Goal: Task Accomplishment & Management: Use online tool/utility

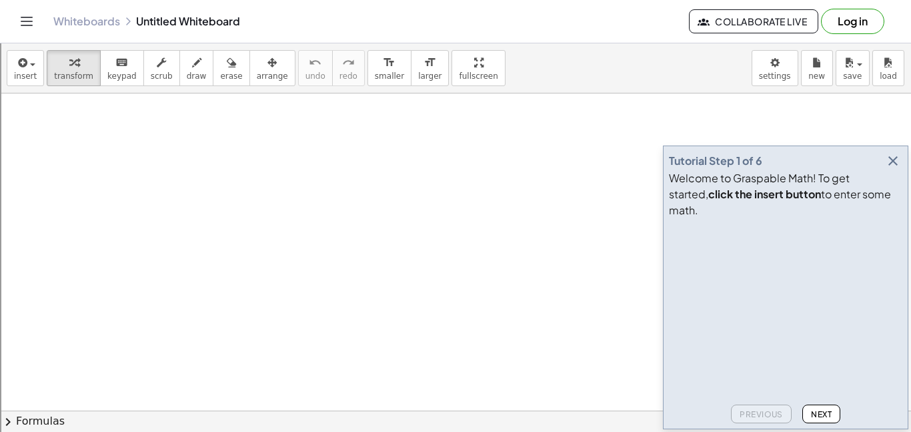
click at [887, 169] on icon "button" at bounding box center [893, 161] width 16 height 16
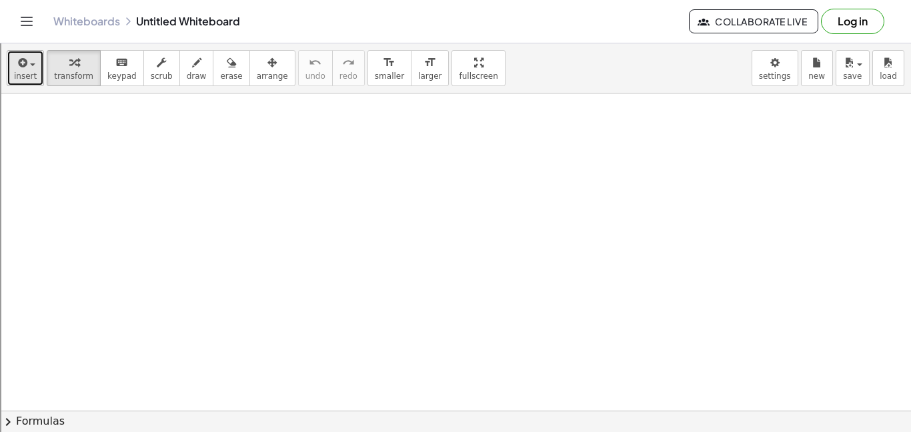
click at [31, 79] on span "insert" at bounding box center [25, 75] width 23 height 9
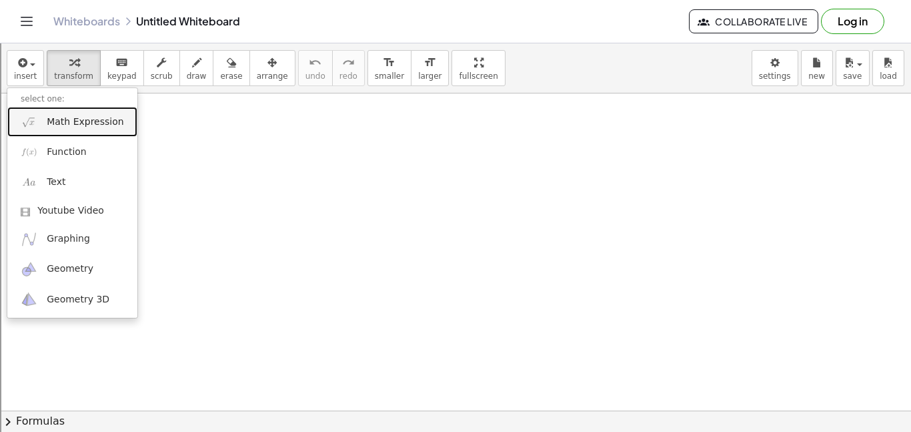
click at [93, 124] on span "Math Expression" at bounding box center [85, 121] width 77 height 13
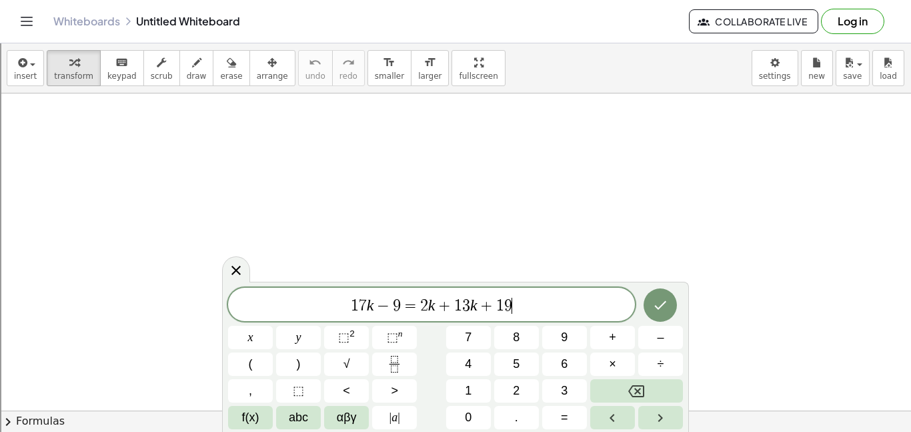
scroll to position [10, 0]
click at [661, 303] on icon "Done" at bounding box center [661, 305] width 16 height 16
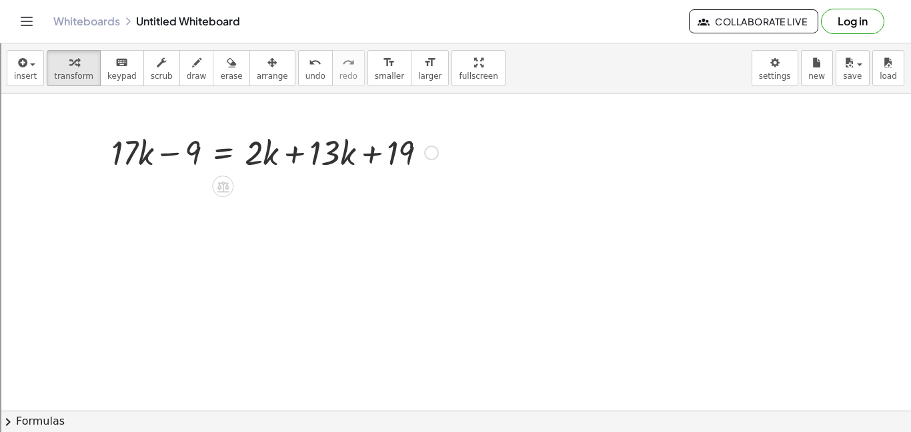
click at [295, 155] on div at bounding box center [275, 151] width 340 height 45
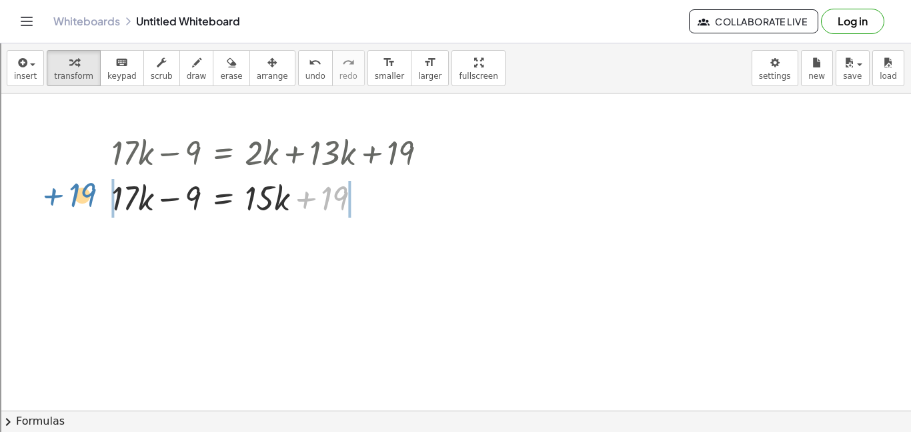
drag, startPoint x: 326, startPoint y: 201, endPoint x: 73, endPoint y: 198, distance: 252.2
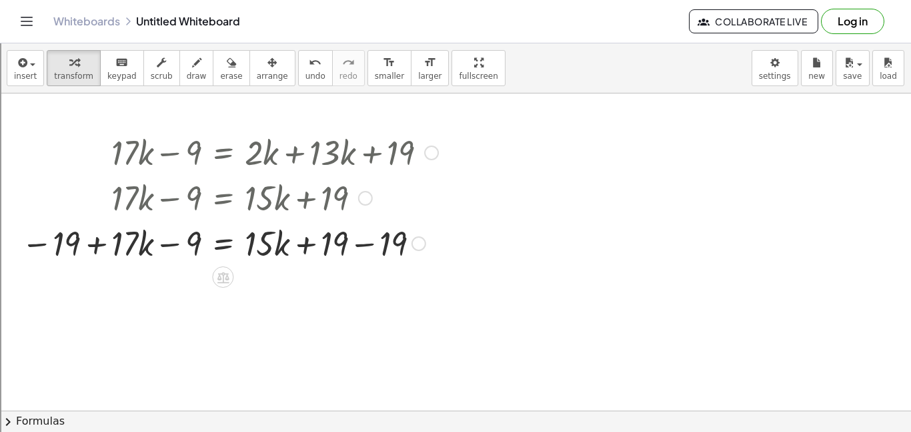
click at [368, 245] on div at bounding box center [230, 242] width 430 height 45
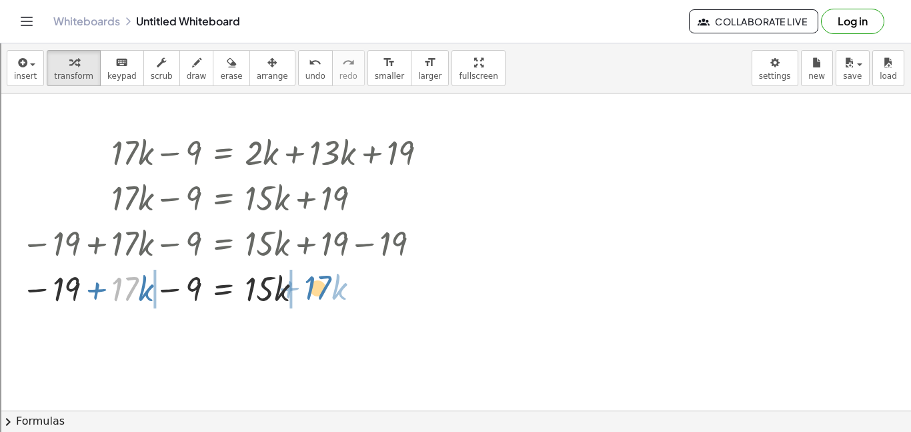
drag, startPoint x: 135, startPoint y: 289, endPoint x: 333, endPoint y: 290, distance: 198.2
click at [333, 290] on div at bounding box center [230, 287] width 430 height 45
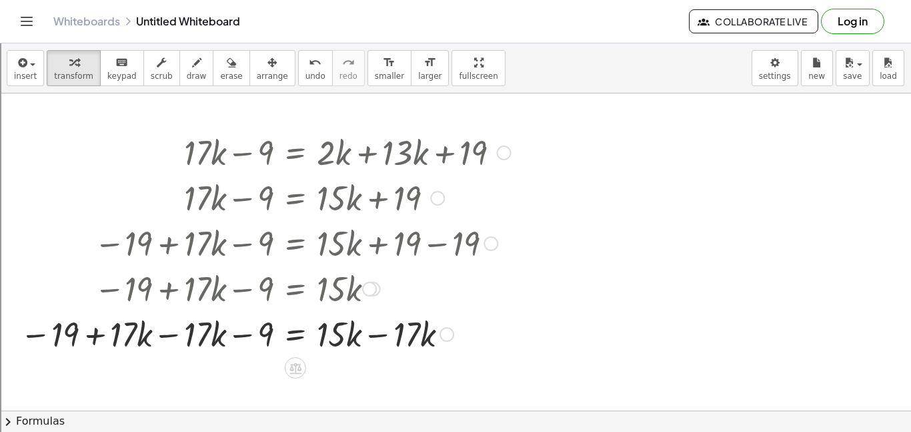
click at [165, 331] on div at bounding box center [265, 332] width 504 height 45
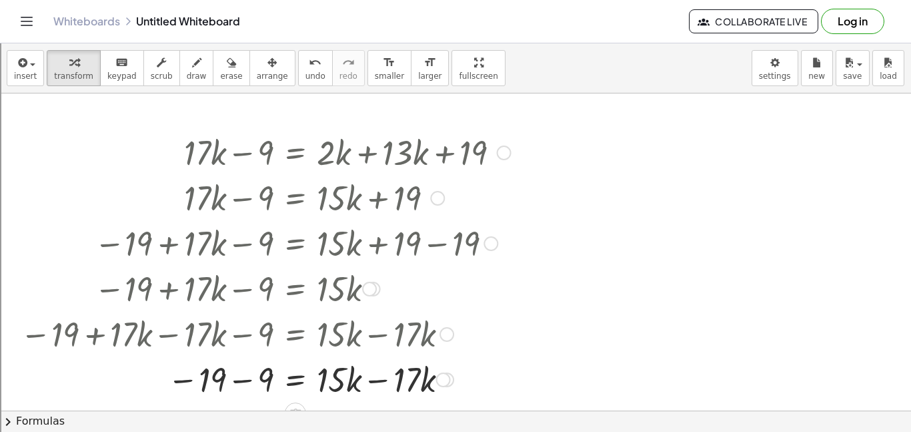
click at [372, 380] on div at bounding box center [265, 378] width 504 height 45
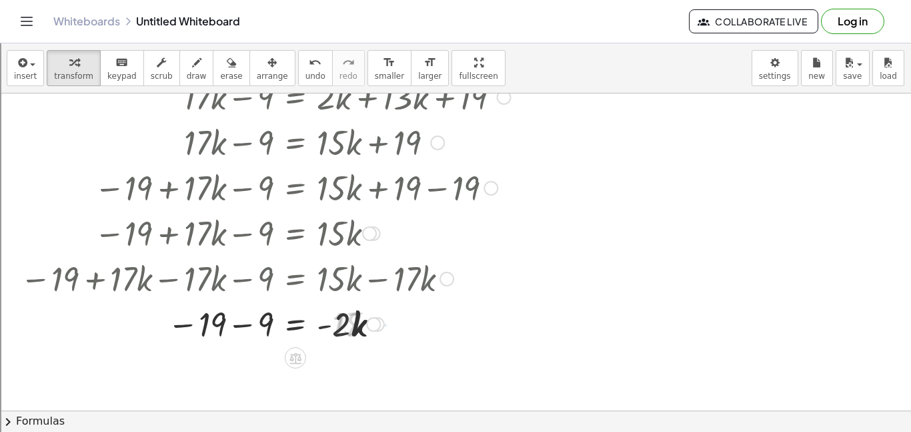
scroll to position [87, 0]
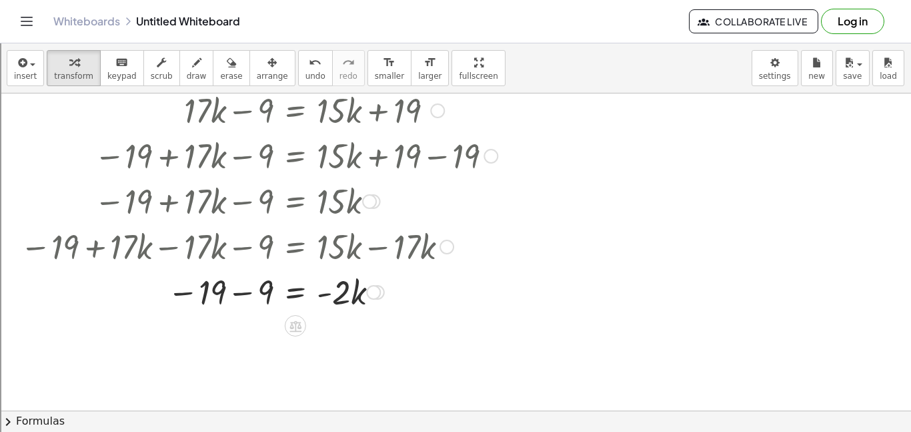
click at [244, 292] on div at bounding box center [265, 290] width 504 height 45
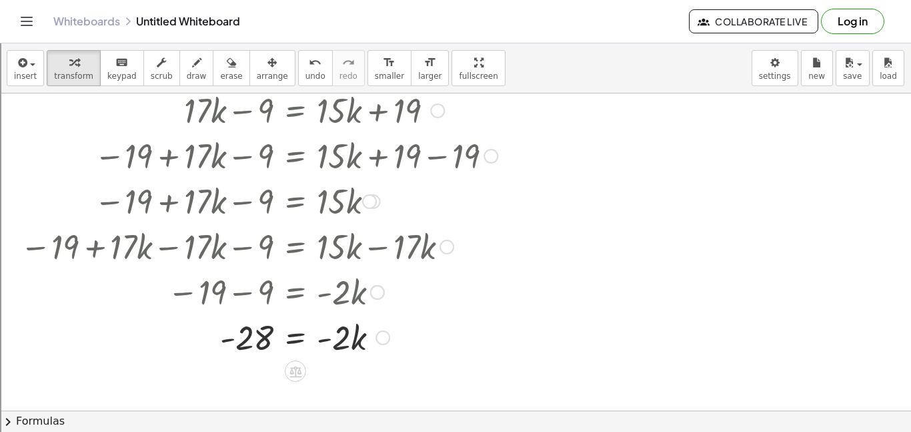
click at [294, 335] on div at bounding box center [265, 336] width 504 height 45
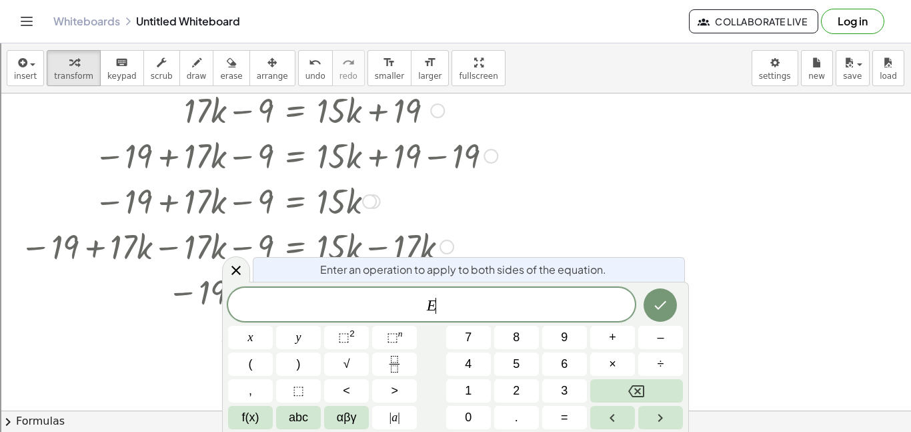
scroll to position [11, 0]
click at [230, 266] on icon at bounding box center [236, 270] width 16 height 16
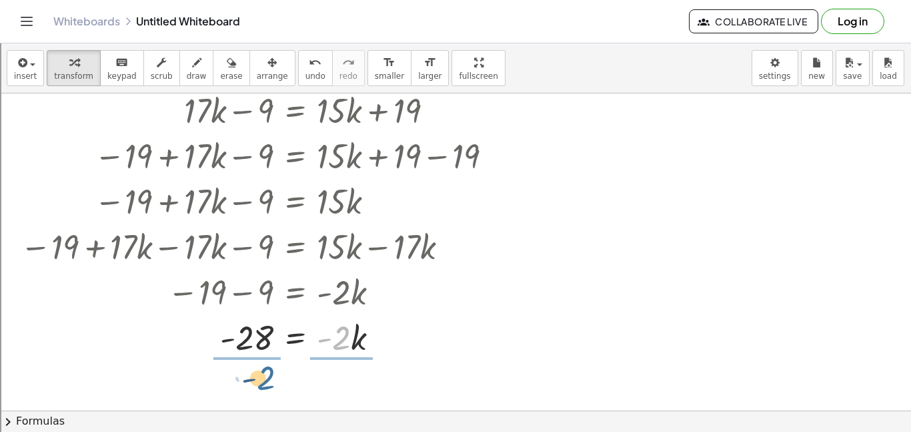
drag, startPoint x: 344, startPoint y: 340, endPoint x: 263, endPoint y: 376, distance: 88.7
click at [263, 376] on div "+ · 17 · k − 9 = + · 2 · k + · 13 · k + 19 + · 17 · k − 9 = + · 15 · k + 19 − 1…" at bounding box center [455, 366] width 911 height 721
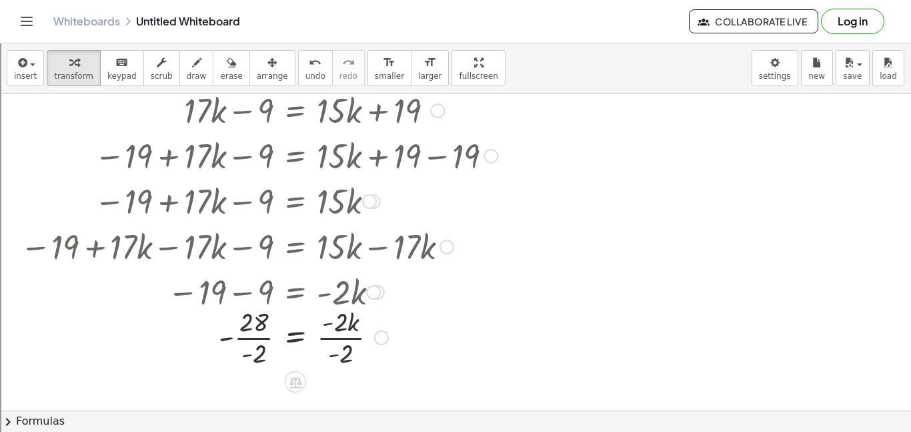
click at [258, 340] on div at bounding box center [265, 336] width 504 height 67
click at [242, 339] on div at bounding box center [265, 336] width 504 height 67
click at [351, 338] on div at bounding box center [265, 336] width 504 height 67
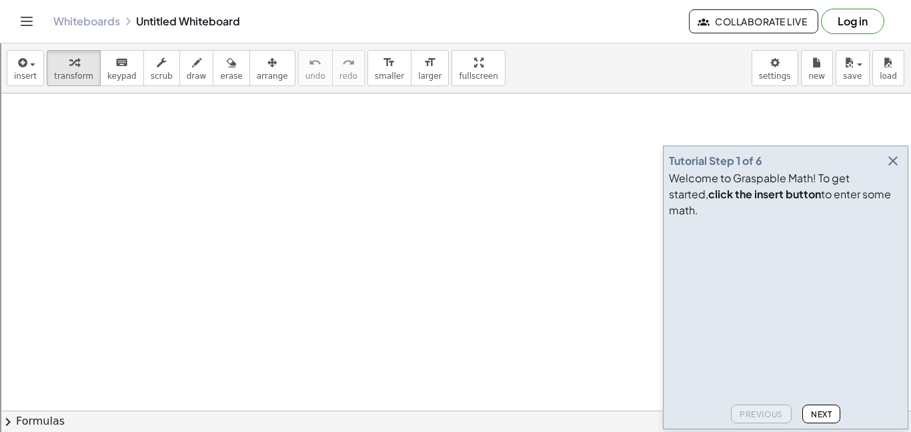
click at [890, 169] on icon "button" at bounding box center [893, 161] width 16 height 16
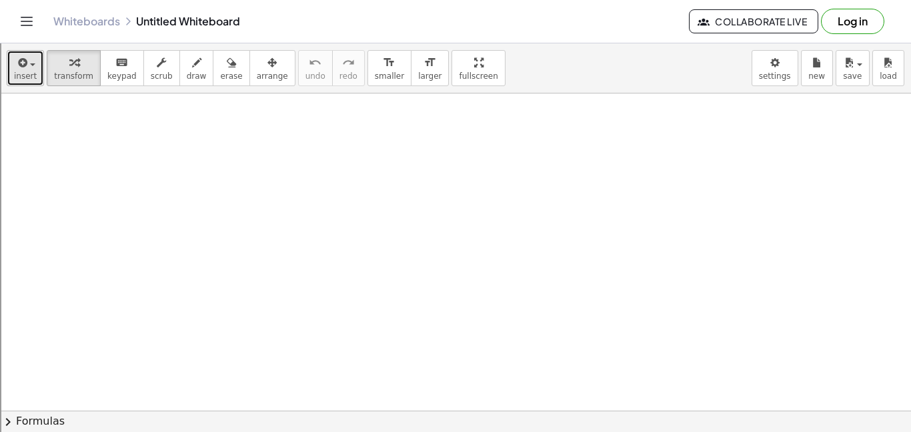
click at [34, 71] on button "insert" at bounding box center [25, 68] width 37 height 36
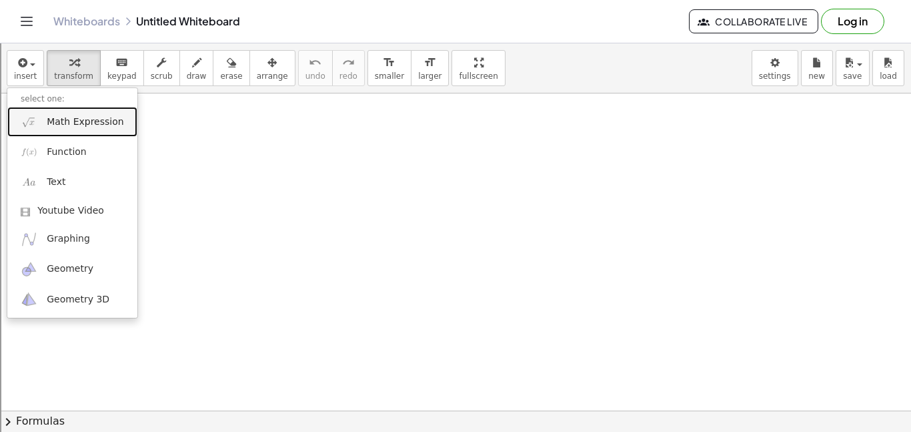
click at [84, 123] on span "Math Expression" at bounding box center [85, 121] width 77 height 13
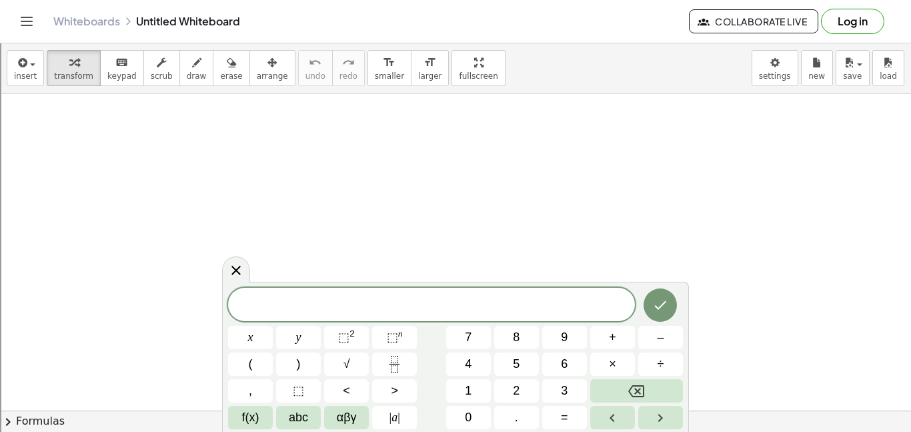
scroll to position [1, 0]
click at [666, 317] on button "Done" at bounding box center [660, 304] width 33 height 33
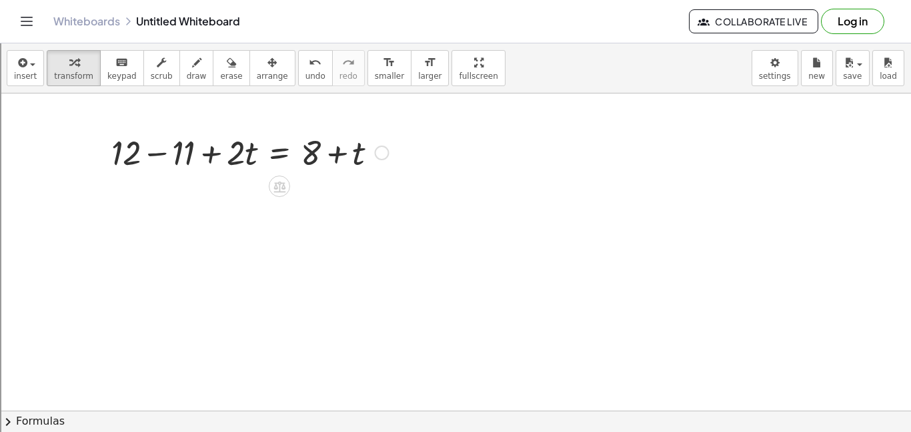
click at [163, 152] on div at bounding box center [250, 151] width 290 height 45
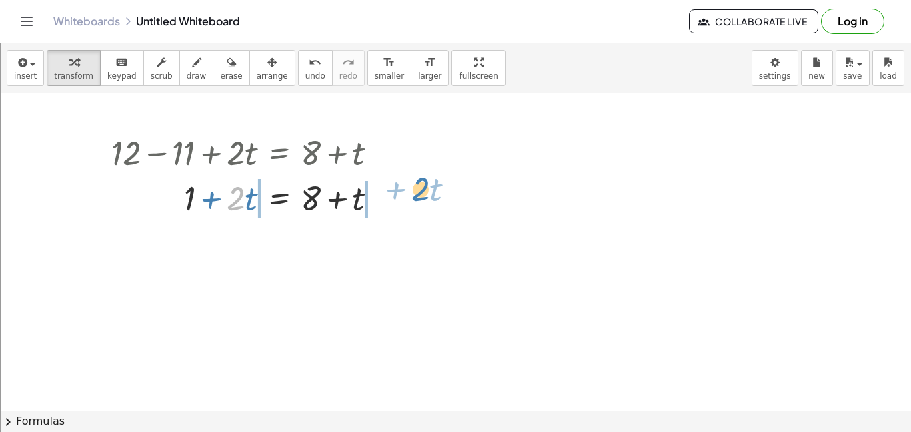
drag, startPoint x: 233, startPoint y: 200, endPoint x: 416, endPoint y: 193, distance: 183.0
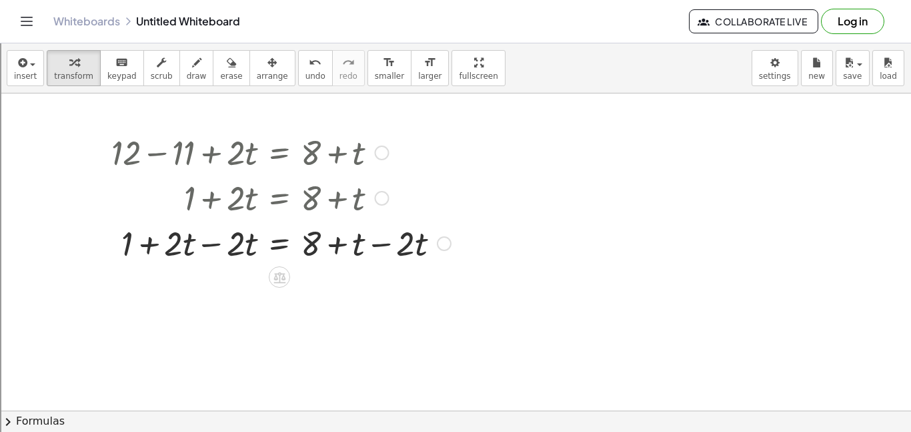
click at [374, 244] on div at bounding box center [281, 242] width 353 height 45
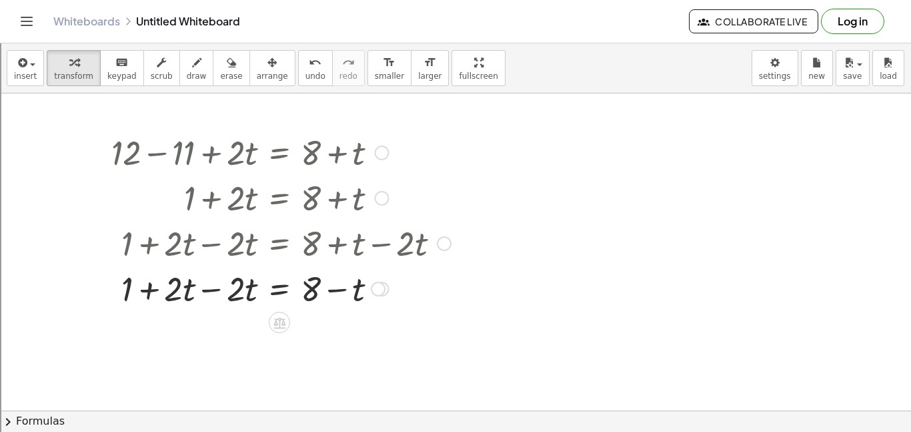
click at [201, 289] on div at bounding box center [281, 287] width 353 height 45
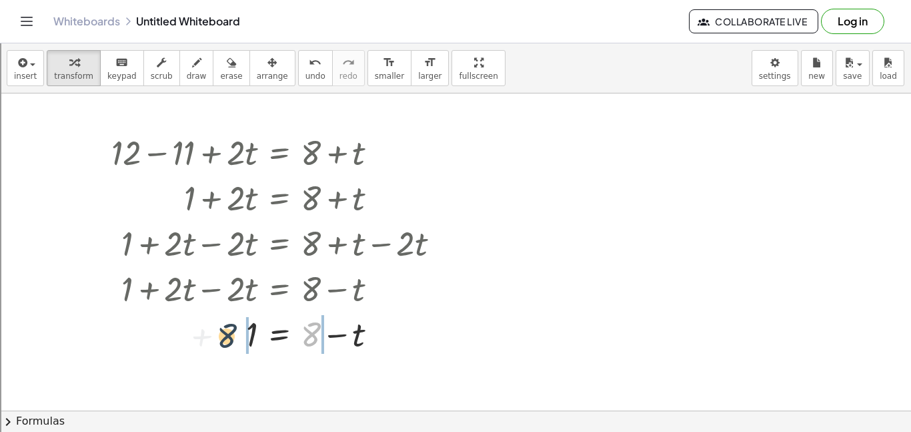
drag, startPoint x: 302, startPoint y: 333, endPoint x: 205, endPoint y: 336, distance: 96.8
click at [205, 336] on div at bounding box center [281, 332] width 353 height 45
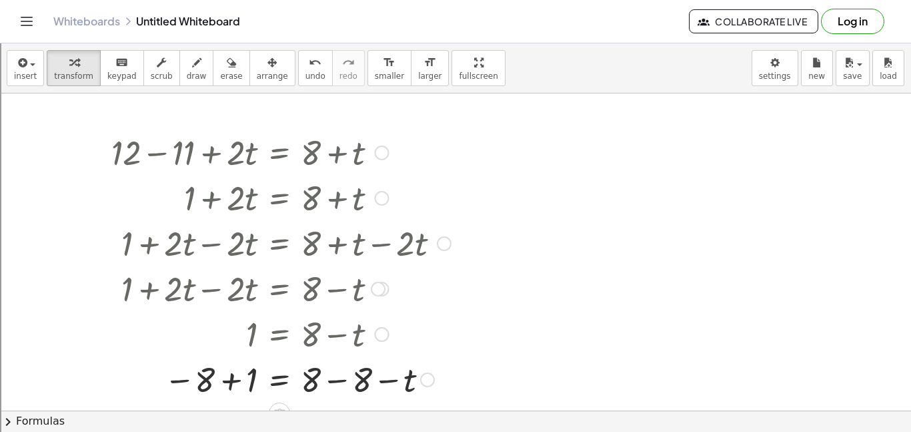
click at [230, 378] on div at bounding box center [281, 378] width 353 height 45
click at [326, 381] on div at bounding box center [281, 378] width 353 height 45
drag, startPoint x: 249, startPoint y: 384, endPoint x: 256, endPoint y: 390, distance: 9.1
click at [256, 390] on div at bounding box center [281, 378] width 353 height 44
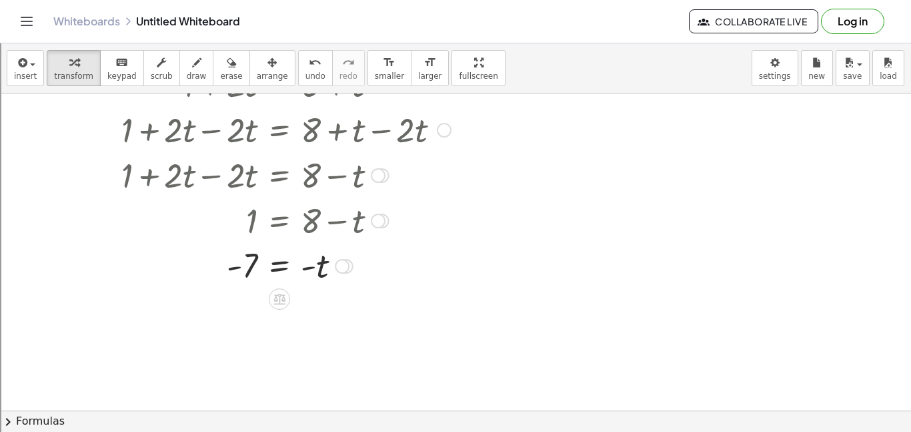
scroll to position [115, 0]
drag, startPoint x: 252, startPoint y: 266, endPoint x: 324, endPoint y: 306, distance: 82.1
click at [324, 306] on div "+ 12 − 11 + · 2 · t = + 8 + t + 1 + · 2 · t = + 8 + t + 1 + · 2 · t − · 2 · t =…" at bounding box center [455, 339] width 911 height 721
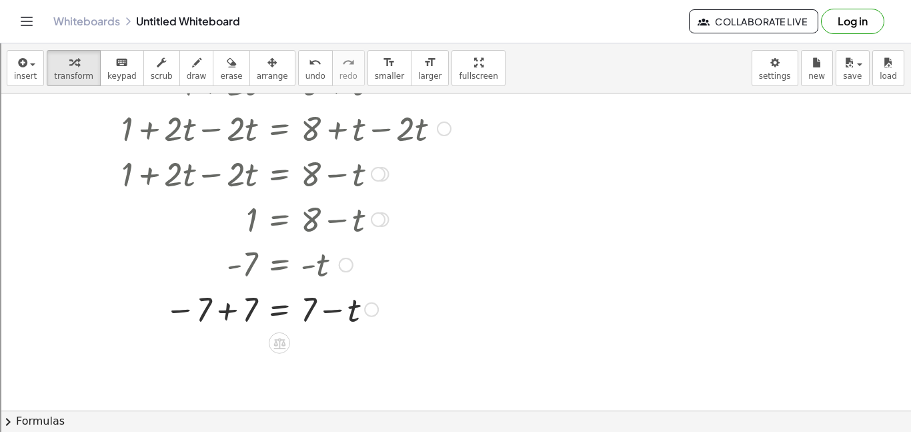
click at [230, 314] on div at bounding box center [281, 308] width 353 height 45
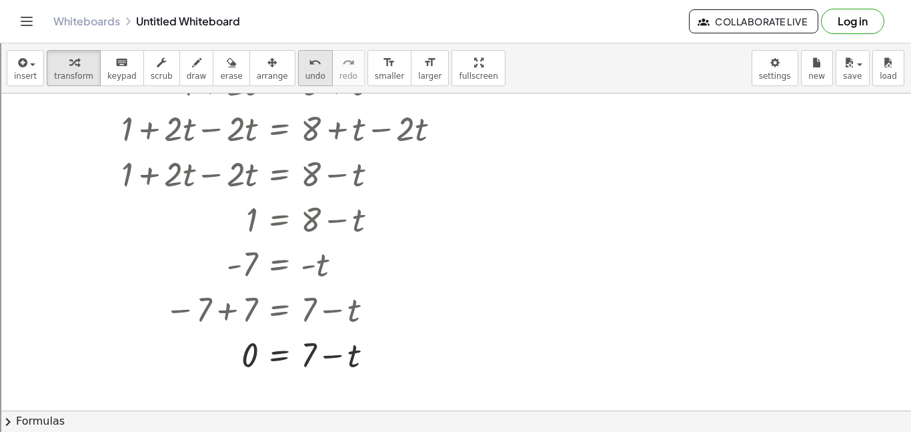
click at [306, 75] on span "undo" at bounding box center [316, 75] width 20 height 9
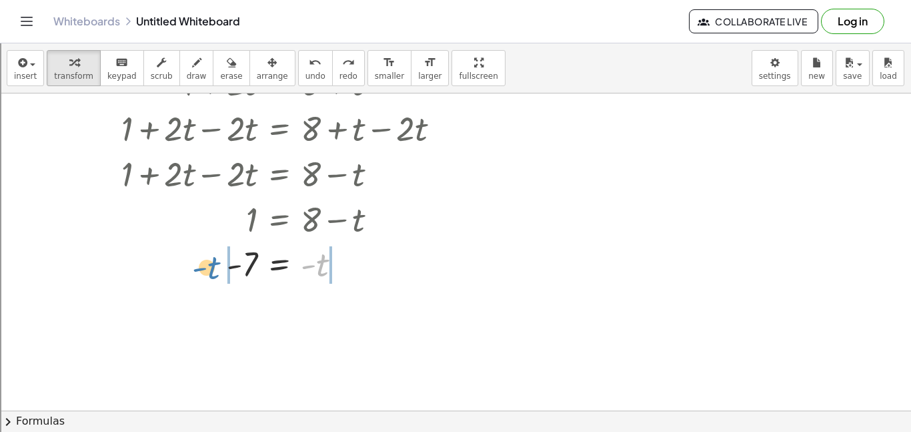
drag, startPoint x: 319, startPoint y: 259, endPoint x: 214, endPoint y: 258, distance: 105.4
click at [214, 258] on div at bounding box center [299, 264] width 265 height 44
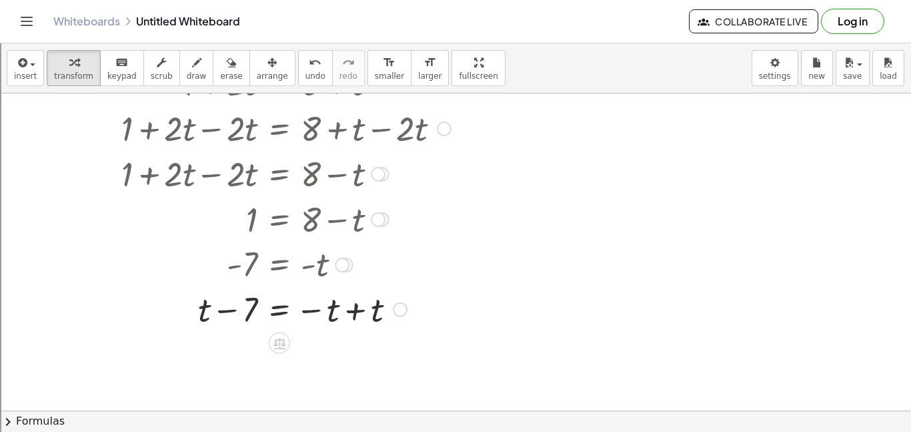
click at [360, 314] on div at bounding box center [281, 308] width 353 height 45
drag, startPoint x: 252, startPoint y: 358, endPoint x: 342, endPoint y: 335, distance: 92.9
click at [342, 335] on div at bounding box center [281, 353] width 353 height 45
click at [232, 355] on div at bounding box center [281, 353] width 353 height 45
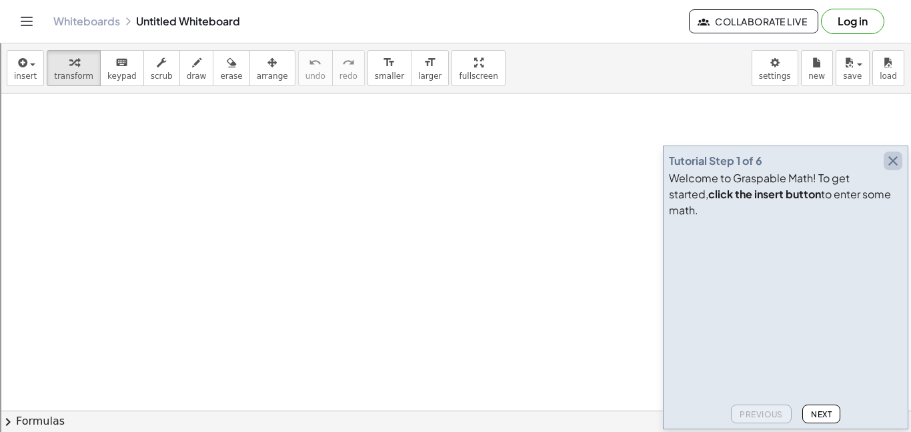
click at [885, 169] on icon "button" at bounding box center [893, 161] width 16 height 16
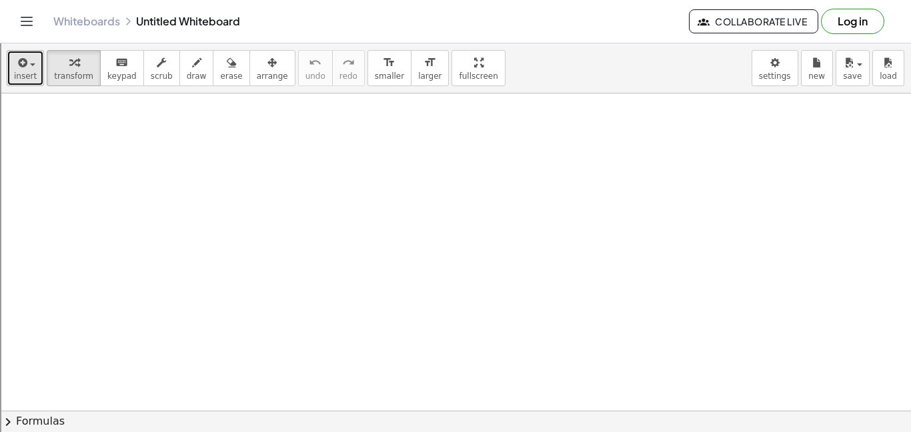
click at [14, 51] on button "insert" at bounding box center [25, 68] width 37 height 36
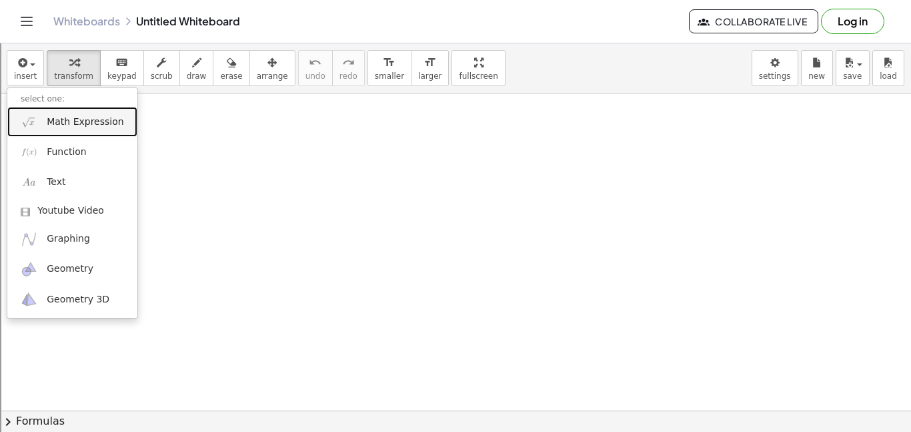
click at [99, 125] on span "Math Expression" at bounding box center [85, 121] width 77 height 13
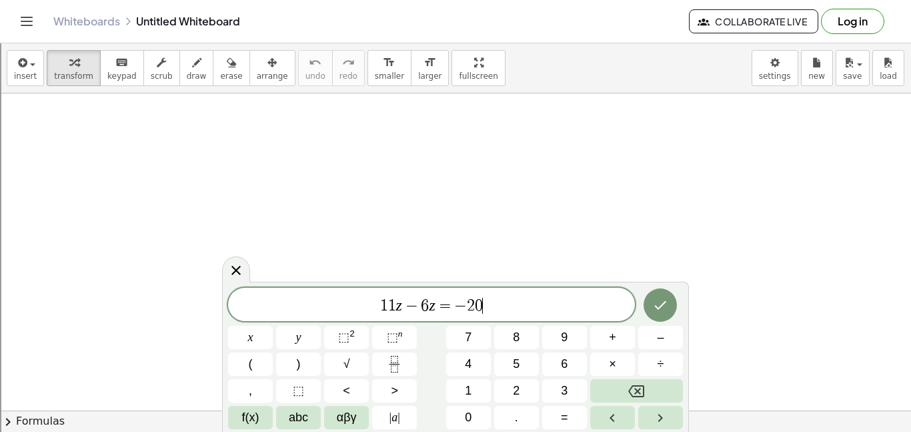
scroll to position [1, 0]
click at [667, 309] on icon "Done" at bounding box center [661, 305] width 16 height 16
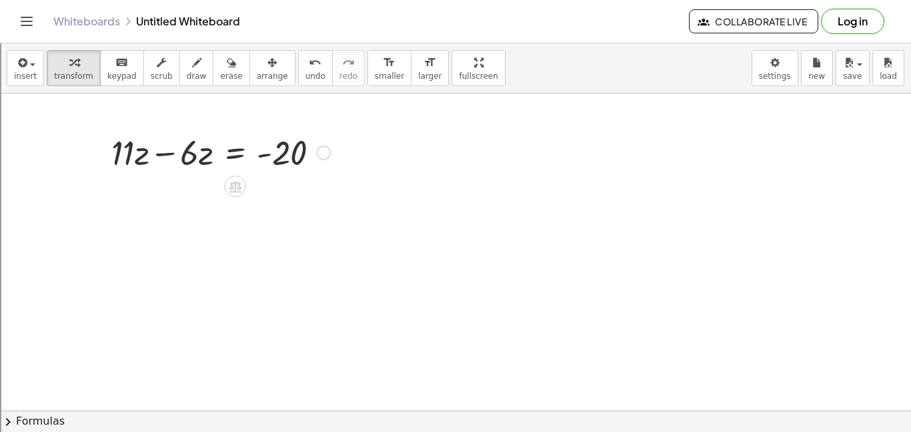
click at [167, 151] on div at bounding box center [221, 151] width 232 height 45
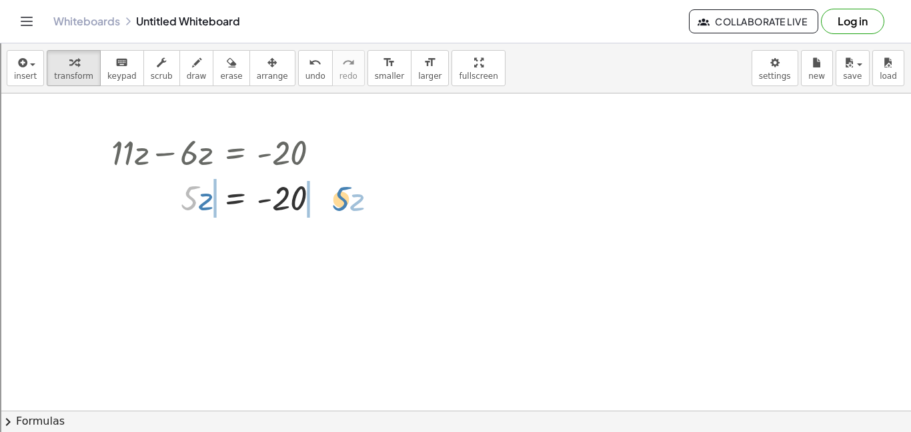
drag, startPoint x: 192, startPoint y: 201, endPoint x: 344, endPoint y: 201, distance: 151.5
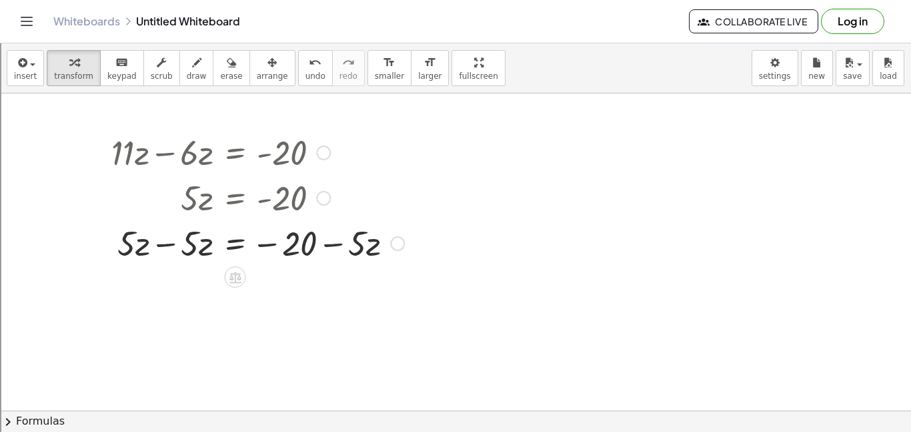
click at [170, 245] on div at bounding box center [258, 242] width 306 height 45
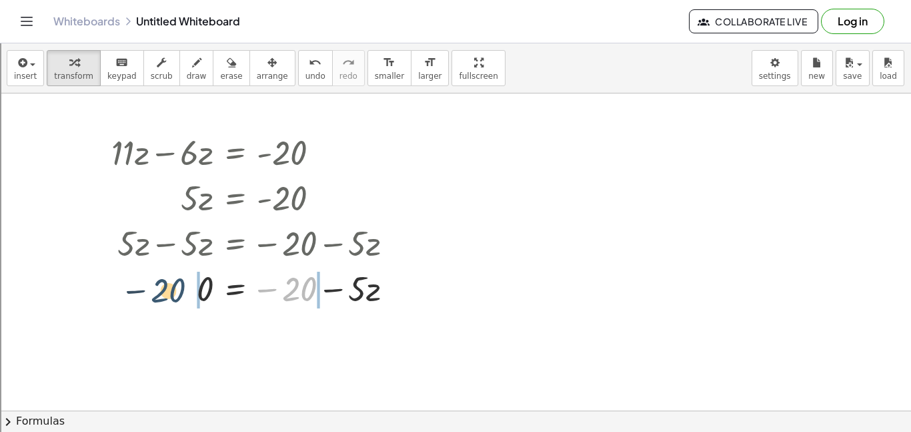
drag, startPoint x: 298, startPoint y: 287, endPoint x: 164, endPoint y: 288, distance: 134.1
click at [164, 288] on div at bounding box center [258, 287] width 306 height 45
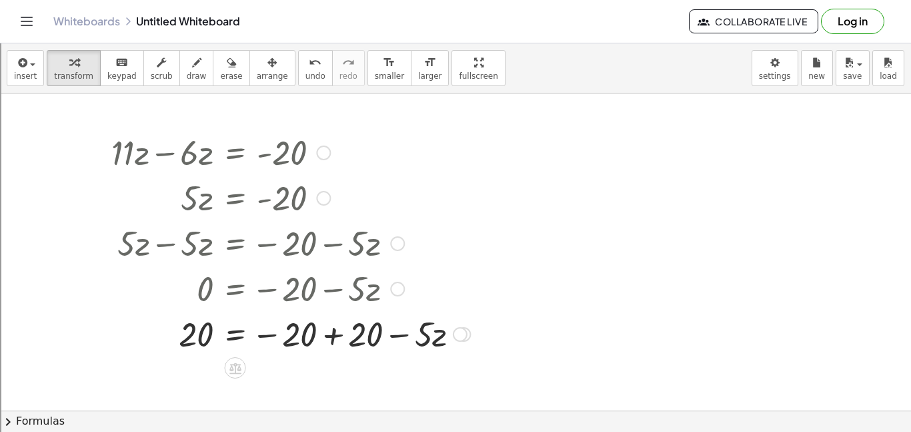
click at [329, 338] on div at bounding box center [291, 332] width 372 height 45
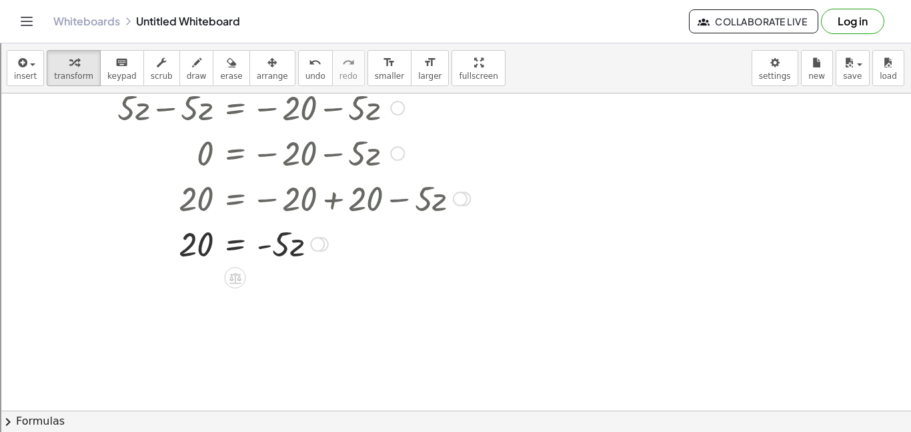
scroll to position [140, 0]
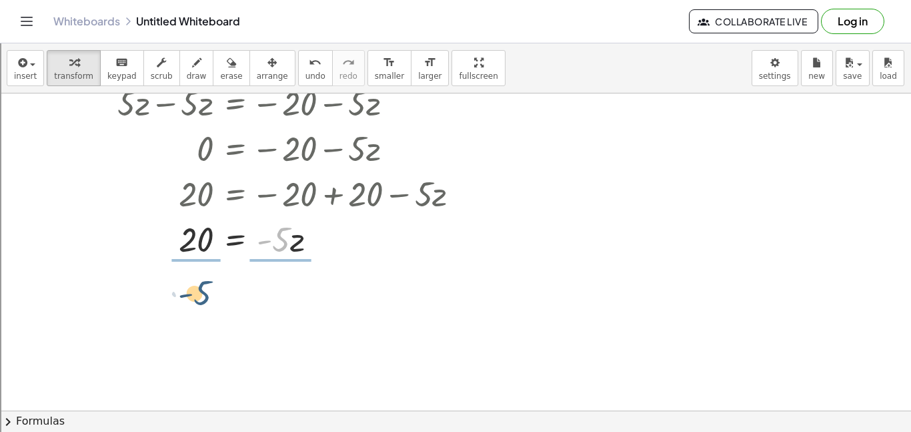
drag, startPoint x: 283, startPoint y: 239, endPoint x: 198, endPoint y: 286, distance: 96.8
click at [198, 286] on div "+ · 11 · z − · 6 · z = - 20 · 5 · z = - 20 + · 5 · z − · 5 · z = − 20 − · 5 · z…" at bounding box center [455, 313] width 911 height 721
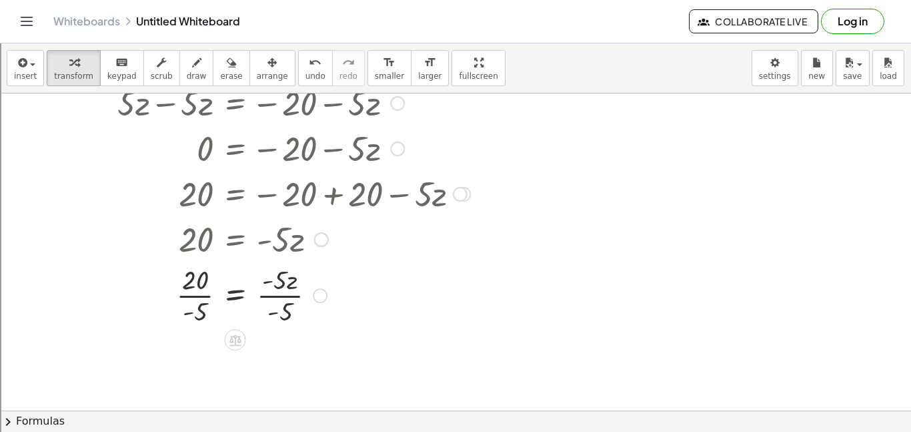
click at [183, 297] on div at bounding box center [291, 294] width 372 height 67
click at [269, 298] on div at bounding box center [289, 294] width 376 height 67
click at [278, 364] on div at bounding box center [291, 361] width 372 height 67
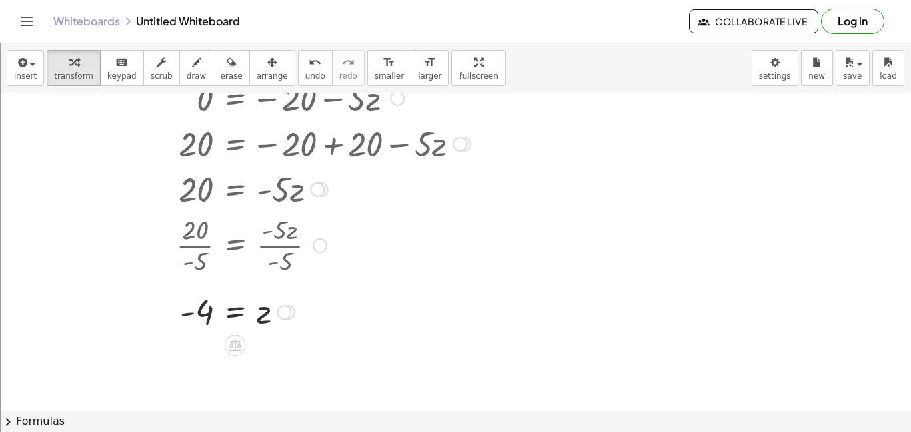
scroll to position [224, 0]
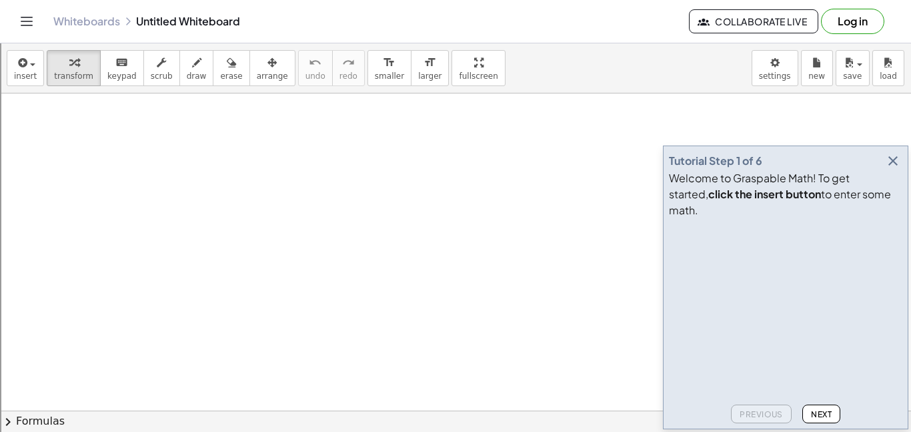
click at [890, 169] on icon "button" at bounding box center [893, 161] width 16 height 16
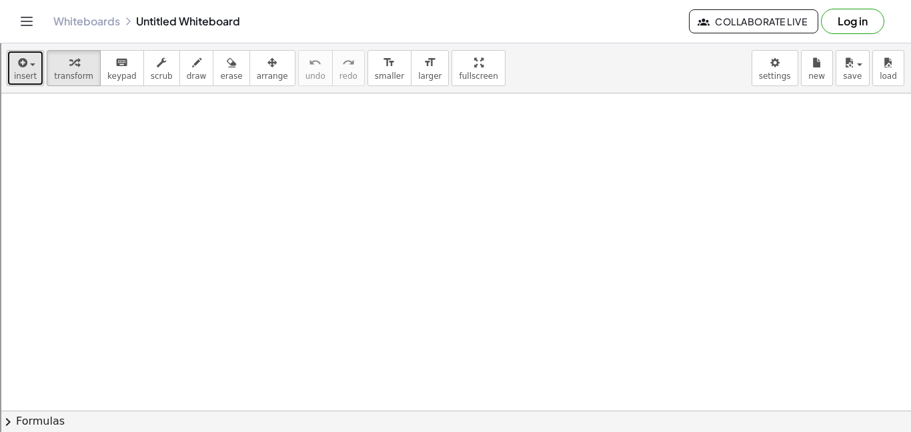
click at [35, 71] on button "insert" at bounding box center [25, 68] width 37 height 36
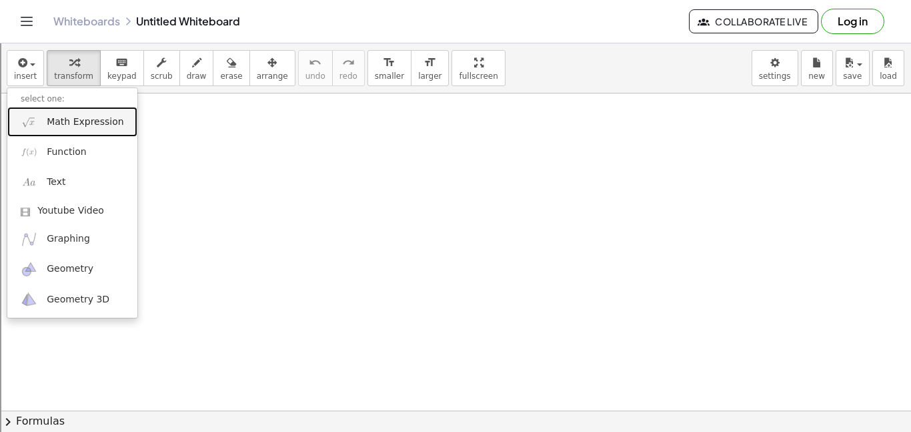
click at [62, 116] on span "Math Expression" at bounding box center [85, 121] width 77 height 13
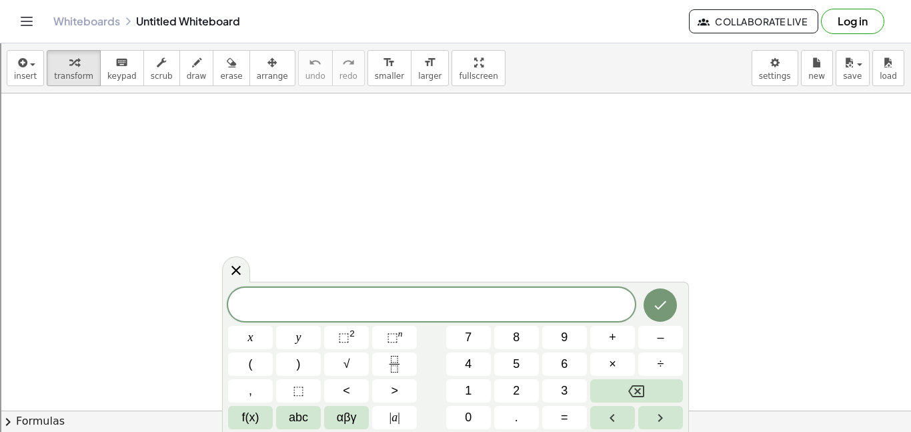
scroll to position [1, 0]
click at [668, 306] on icon "Done" at bounding box center [661, 305] width 16 height 16
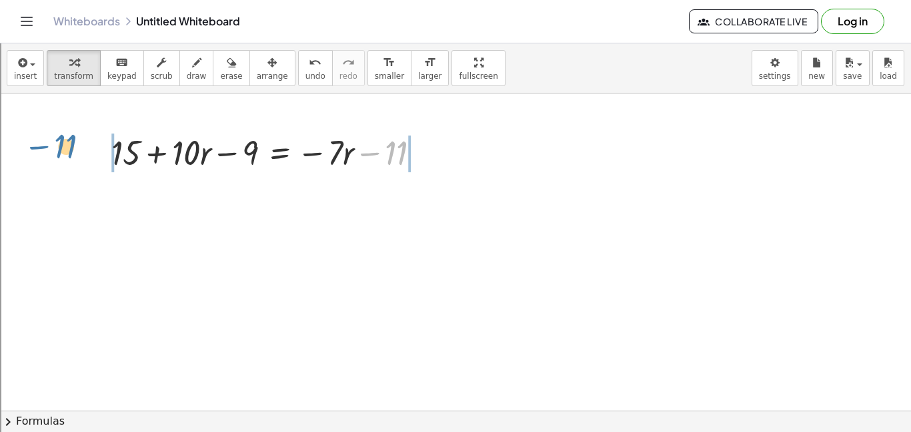
drag, startPoint x: 390, startPoint y: 155, endPoint x: 63, endPoint y: 154, distance: 326.3
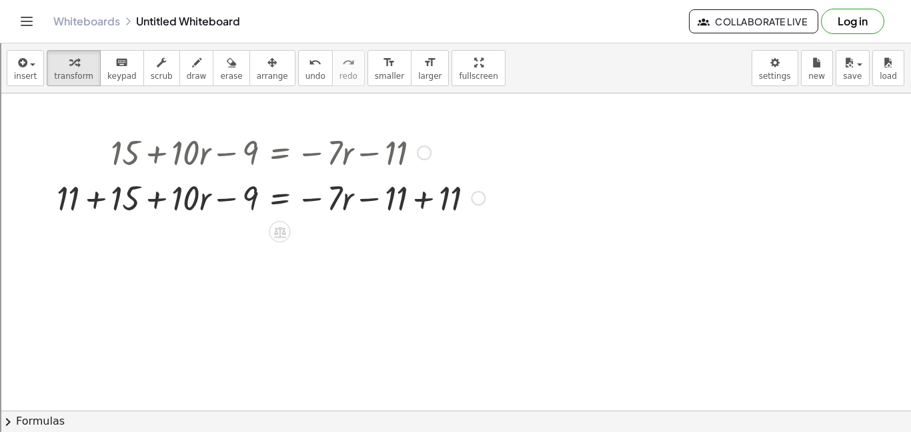
click at [95, 197] on div at bounding box center [271, 196] width 442 height 45
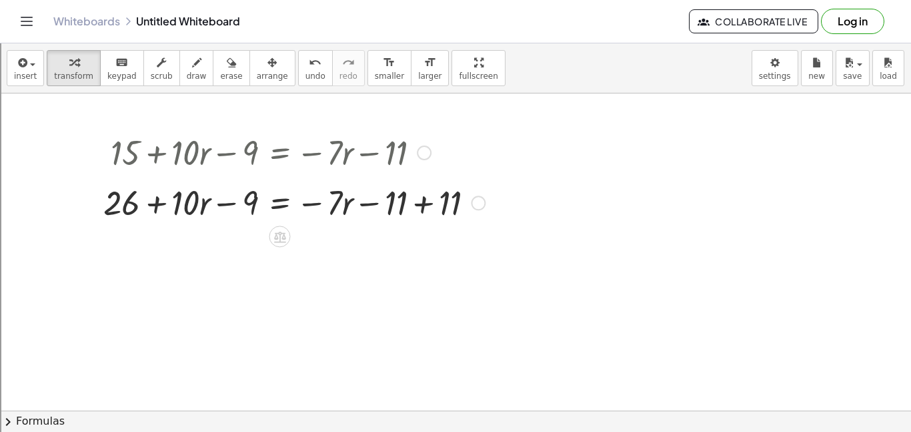
click at [416, 204] on div at bounding box center [271, 196] width 442 height 45
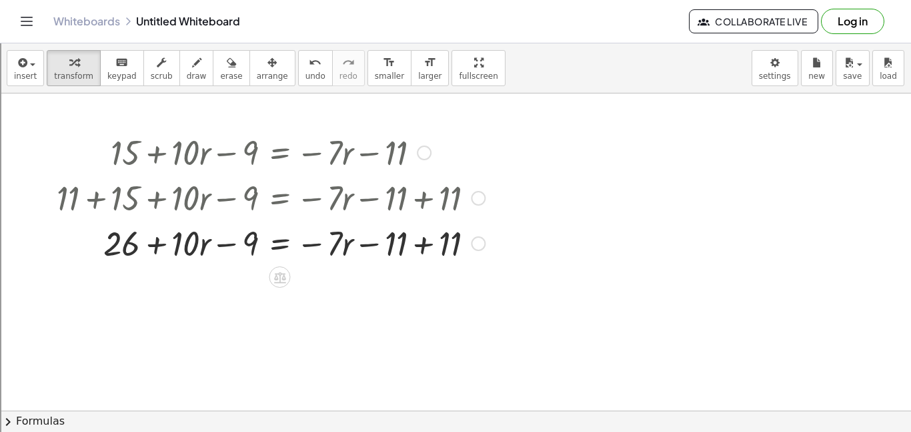
click at [419, 236] on div at bounding box center [271, 242] width 442 height 45
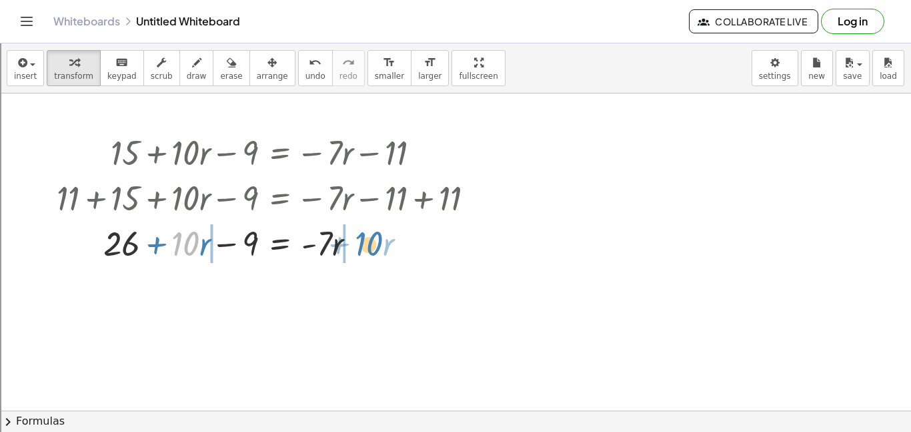
drag, startPoint x: 188, startPoint y: 246, endPoint x: 378, endPoint y: 244, distance: 189.5
click at [378, 244] on div at bounding box center [271, 242] width 442 height 45
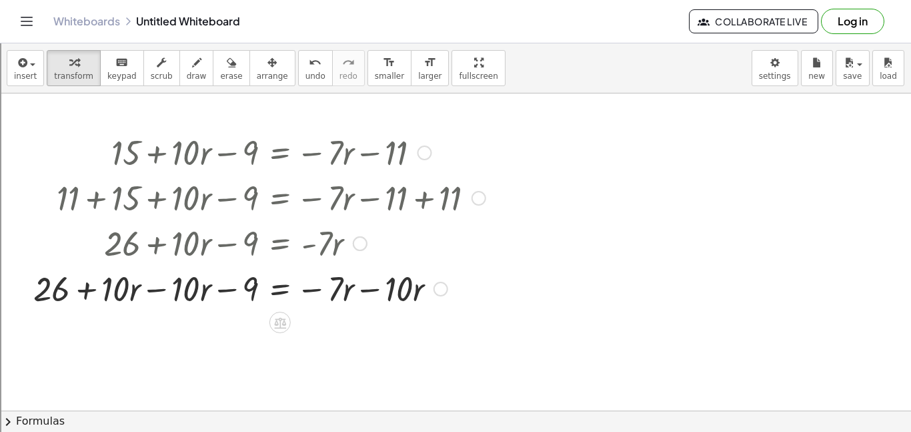
click at [366, 290] on div at bounding box center [260, 287] width 466 height 45
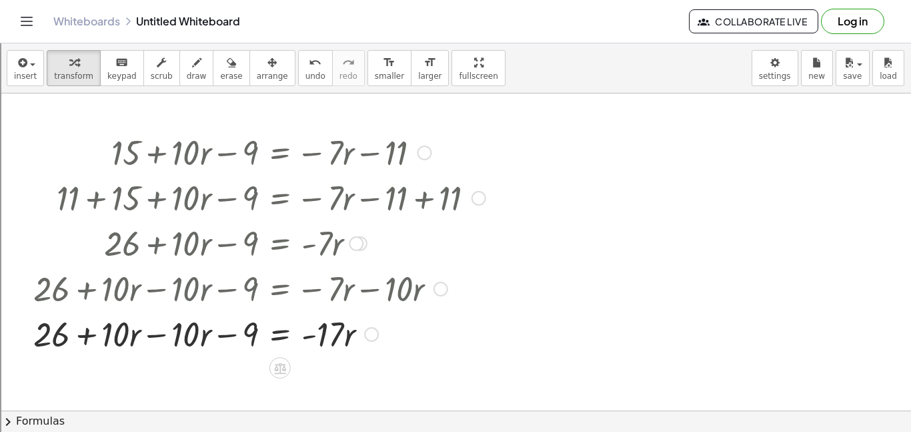
click at [147, 335] on div at bounding box center [260, 332] width 466 height 45
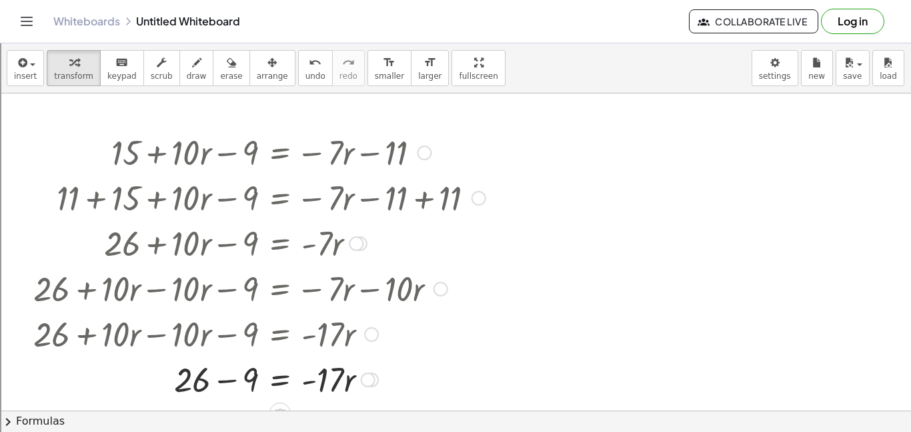
click at [228, 379] on div at bounding box center [260, 378] width 466 height 45
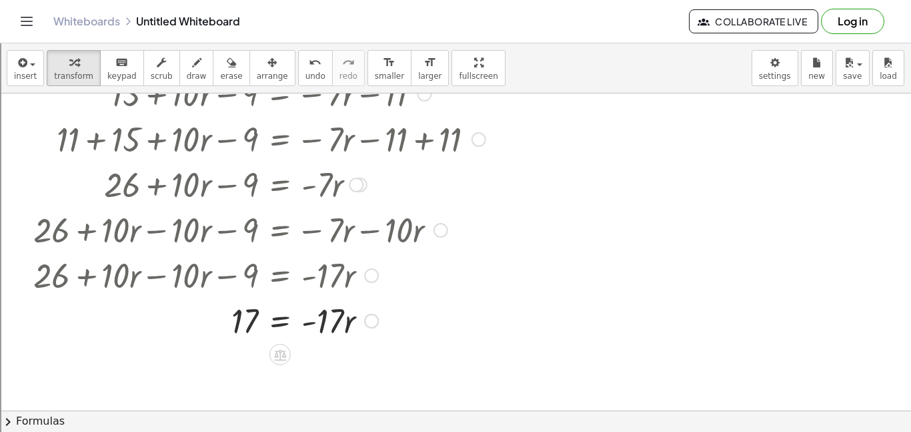
scroll to position [77, 0]
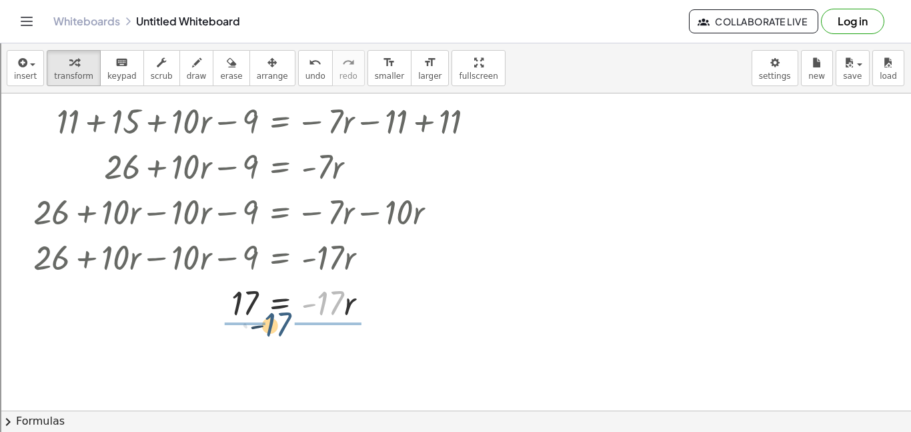
drag, startPoint x: 319, startPoint y: 311, endPoint x: 242, endPoint y: 340, distance: 82.5
click at [242, 340] on div "+ 15 + · 10 · r − 9 = − · 7 · r − 11 + 11 + 15 + · 10 · r − 9 = − · 7 · r − 11 …" at bounding box center [455, 377] width 911 height 721
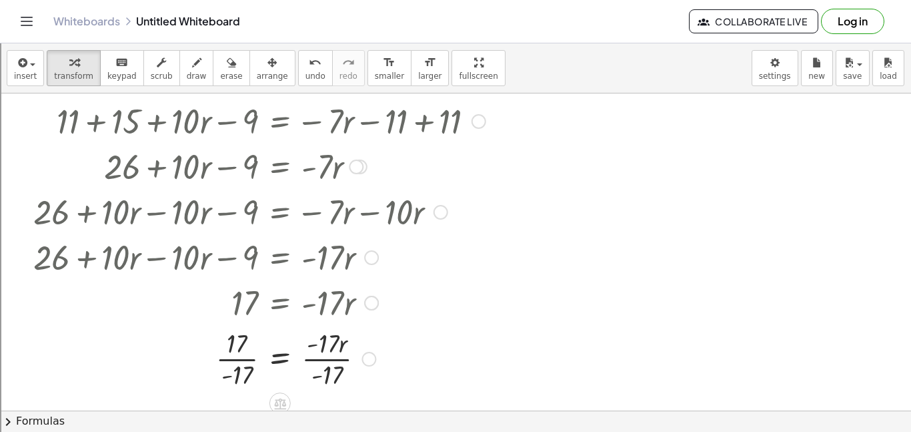
click at [243, 360] on div at bounding box center [260, 357] width 466 height 67
click at [326, 362] on div at bounding box center [260, 357] width 466 height 67
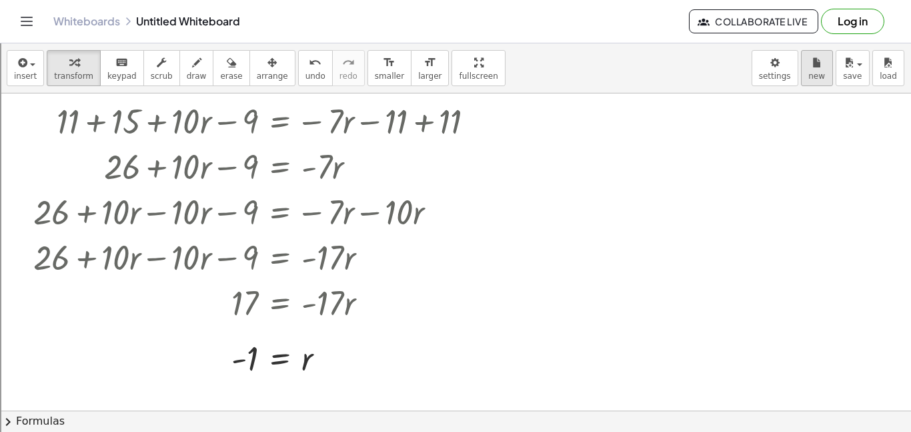
click at [813, 65] on icon "button" at bounding box center [817, 63] width 9 height 16
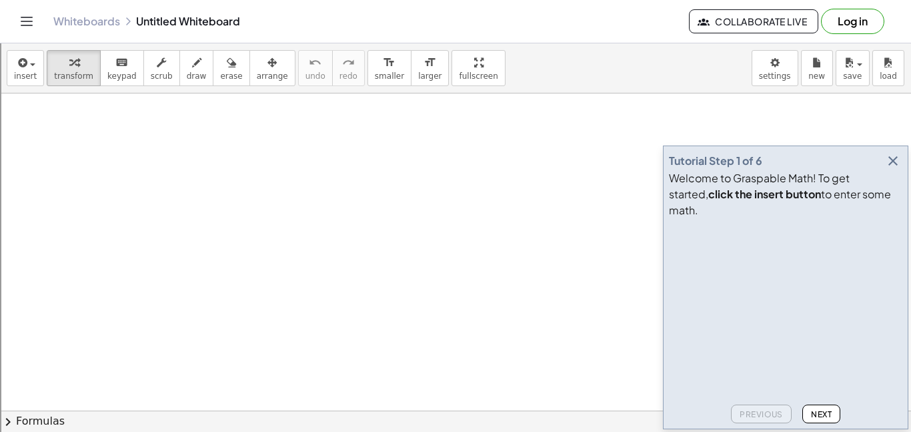
click at [893, 169] on icon "button" at bounding box center [893, 161] width 16 height 16
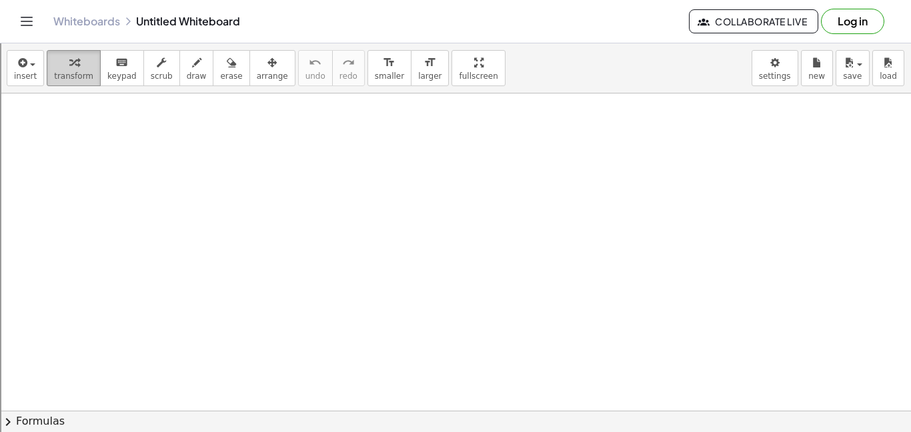
click at [47, 73] on button "transform" at bounding box center [74, 68] width 54 height 36
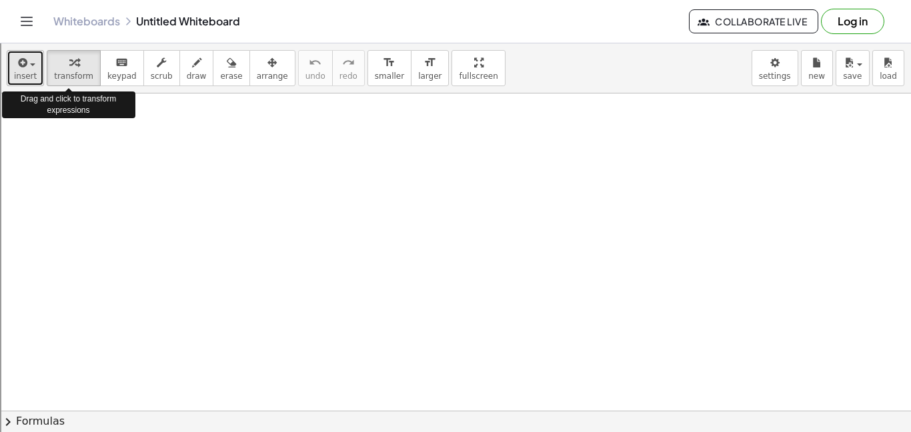
click at [31, 71] on span "insert" at bounding box center [25, 75] width 23 height 9
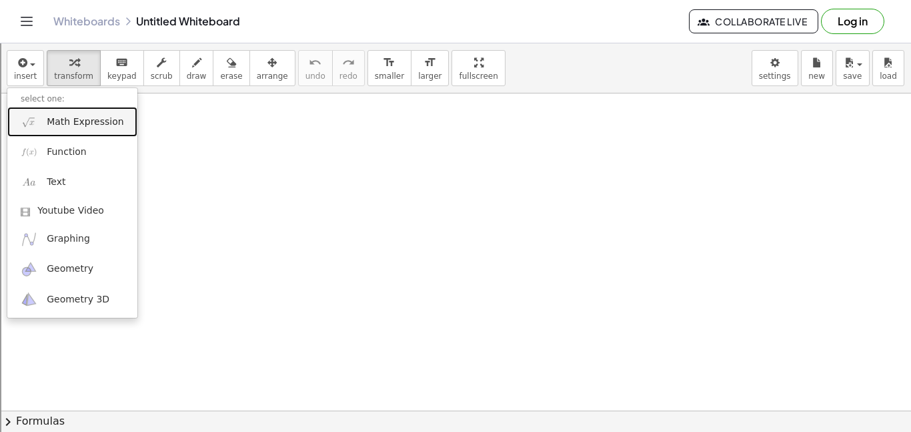
click at [79, 124] on span "Math Expression" at bounding box center [85, 121] width 77 height 13
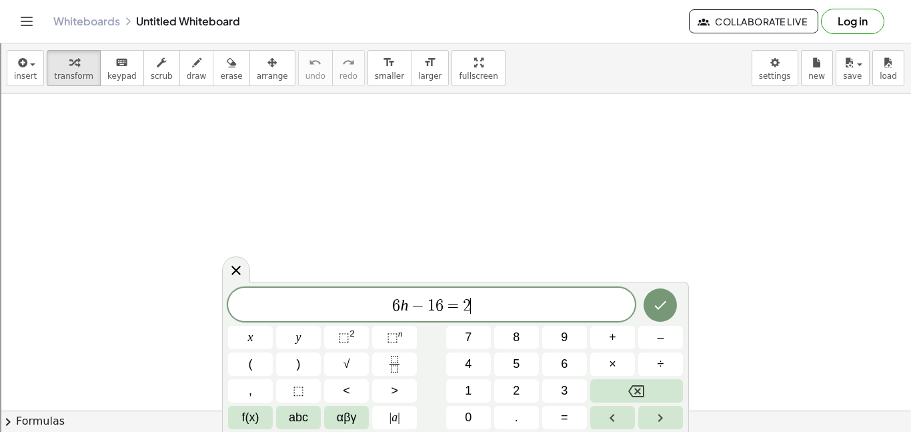
scroll to position [1, 0]
click at [669, 312] on icon "Done" at bounding box center [661, 305] width 16 height 16
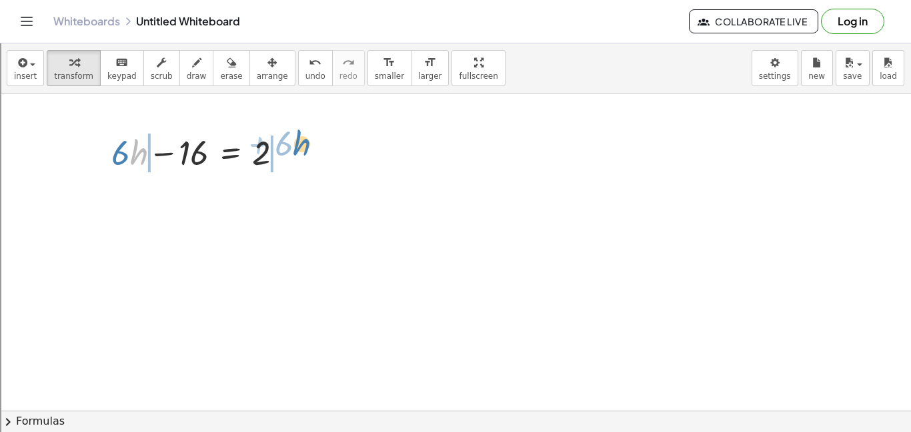
drag, startPoint x: 132, startPoint y: 159, endPoint x: 295, endPoint y: 155, distance: 162.8
click at [295, 155] on div at bounding box center [203, 151] width 196 height 45
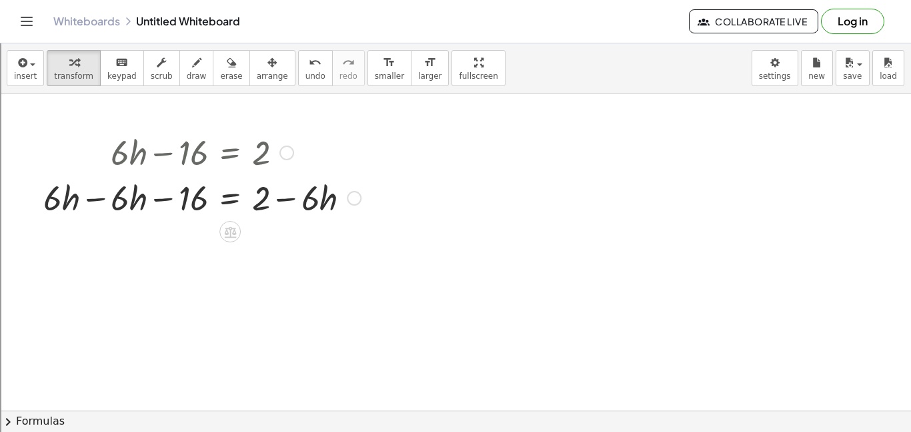
click at [95, 198] on div at bounding box center [202, 196] width 331 height 45
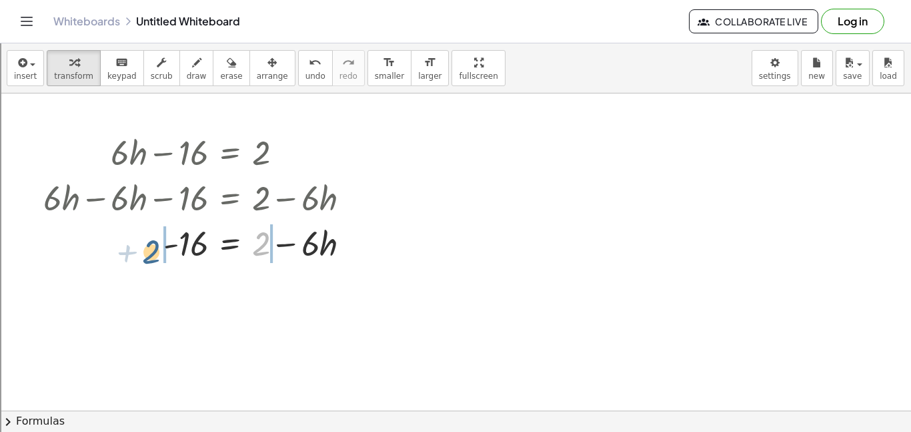
drag, startPoint x: 258, startPoint y: 244, endPoint x: 147, endPoint y: 252, distance: 110.4
click at [147, 252] on div at bounding box center [202, 242] width 331 height 45
click at [177, 241] on div at bounding box center [224, 242] width 375 height 45
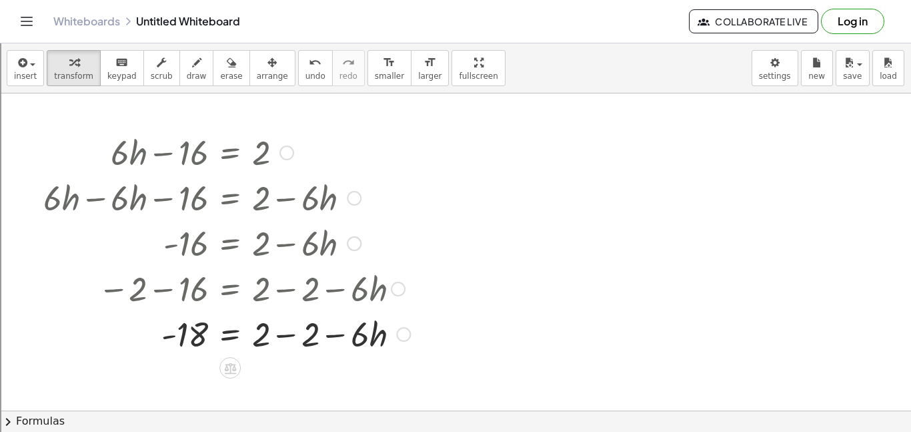
click at [289, 338] on div at bounding box center [227, 332] width 380 height 45
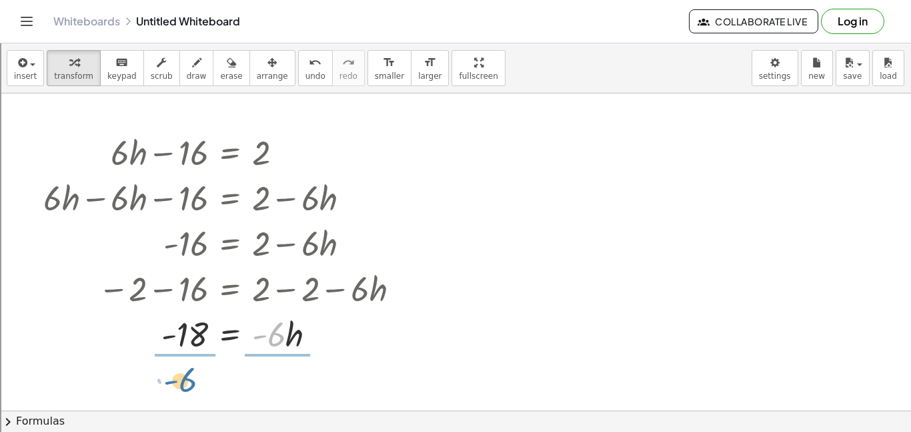
drag, startPoint x: 274, startPoint y: 342, endPoint x: 184, endPoint y: 382, distance: 98.3
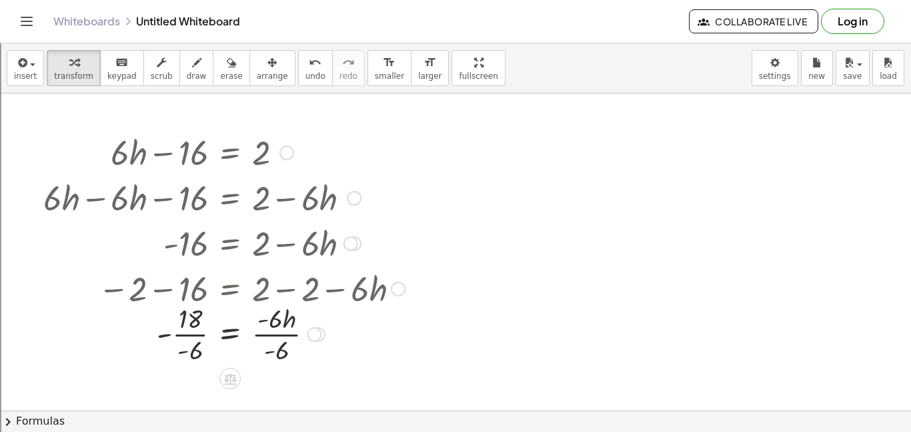
click at [195, 345] on div at bounding box center [224, 333] width 375 height 67
click at [174, 337] on div at bounding box center [224, 333] width 375 height 67
click at [256, 334] on div at bounding box center [224, 333] width 375 height 67
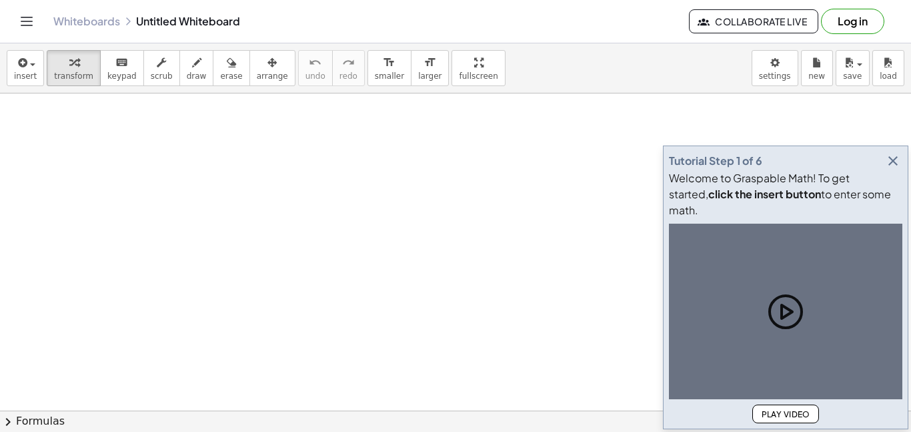
click at [887, 169] on icon "button" at bounding box center [893, 161] width 16 height 16
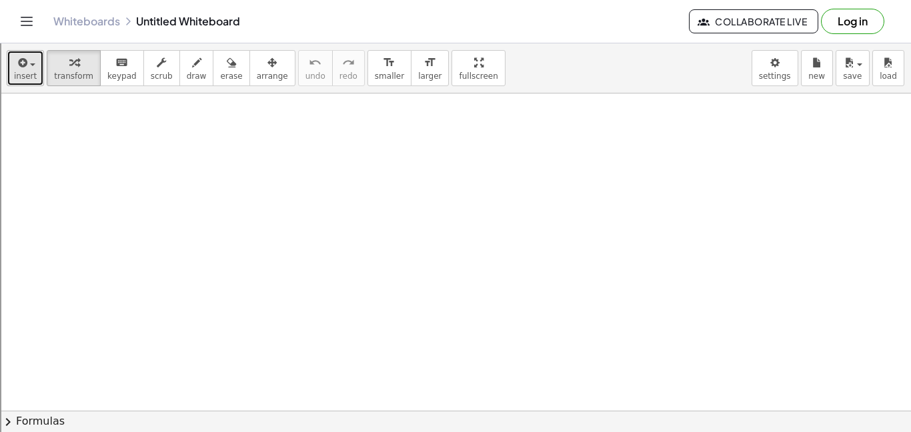
click at [27, 57] on div "button" at bounding box center [25, 62] width 23 height 16
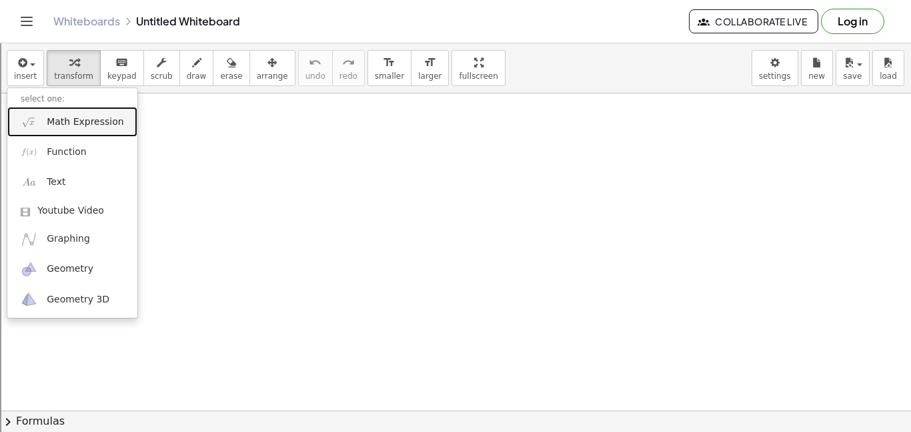
click at [57, 119] on span "Math Expression" at bounding box center [85, 121] width 77 height 13
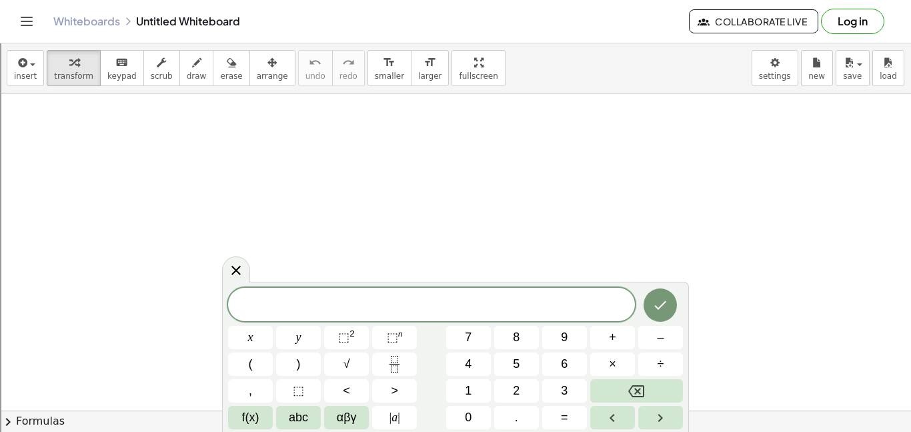
scroll to position [1, 0]
click at [665, 311] on icon "Done" at bounding box center [661, 305] width 16 height 16
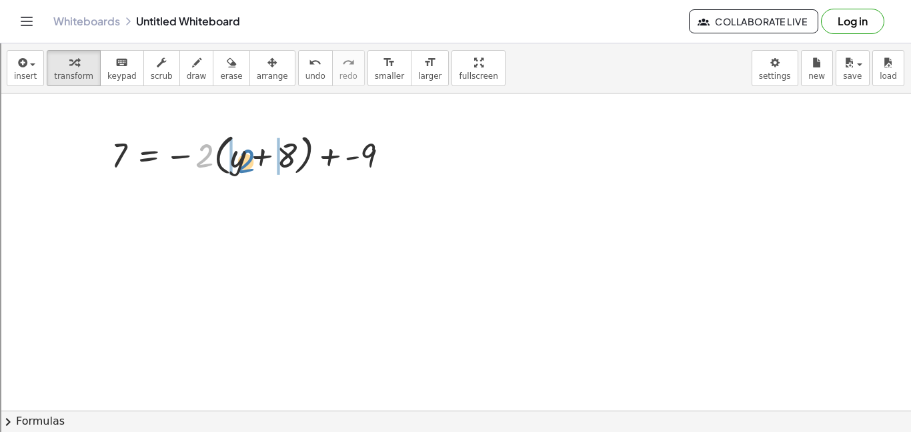
drag, startPoint x: 205, startPoint y: 160, endPoint x: 246, endPoint y: 165, distance: 41.0
click at [246, 165] on div at bounding box center [256, 154] width 302 height 51
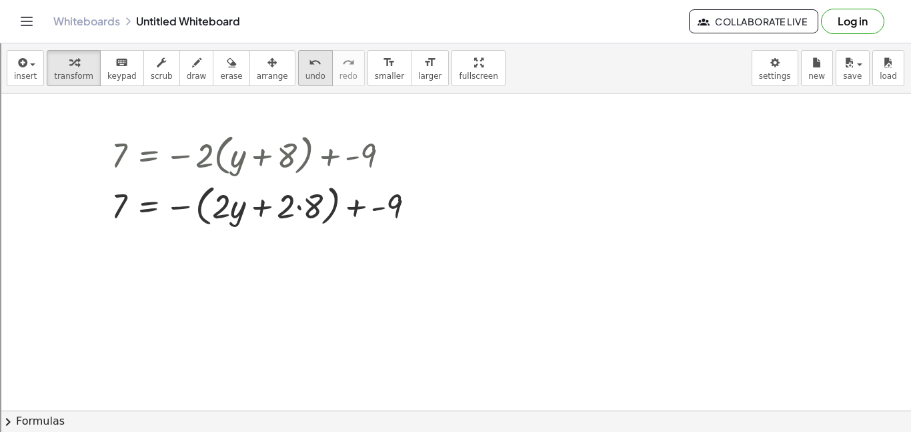
click at [306, 73] on span "undo" at bounding box center [316, 75] width 20 height 9
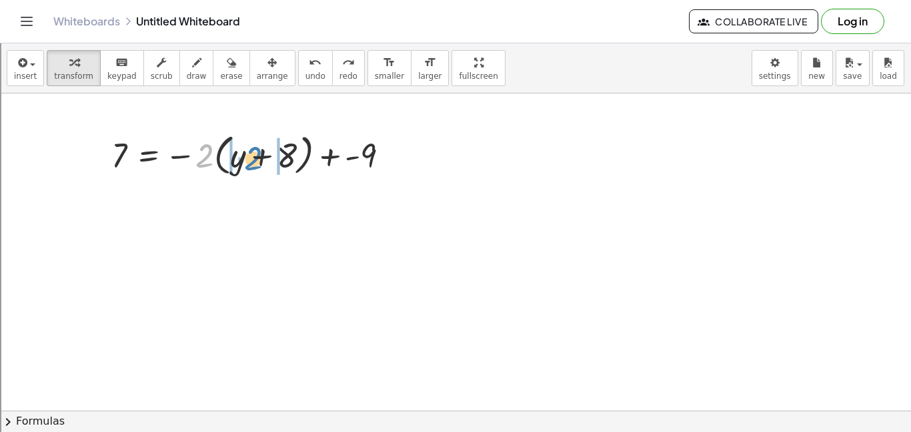
drag, startPoint x: 202, startPoint y: 161, endPoint x: 240, endPoint y: 164, distance: 38.1
click at [240, 164] on div at bounding box center [256, 154] width 302 height 51
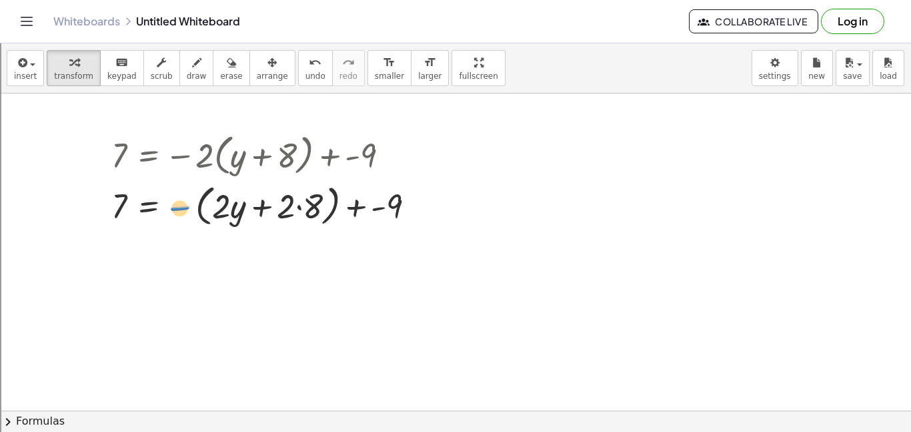
click at [182, 210] on div at bounding box center [269, 204] width 328 height 51
click at [307, 72] on button "undo undo" at bounding box center [315, 68] width 35 height 36
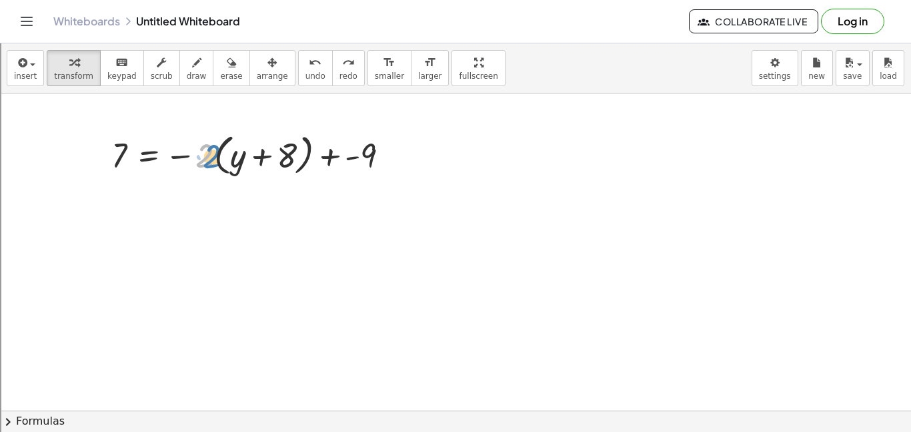
click at [201, 165] on div at bounding box center [256, 154] width 302 height 51
drag, startPoint x: 180, startPoint y: 157, endPoint x: 236, endPoint y: 164, distance: 55.9
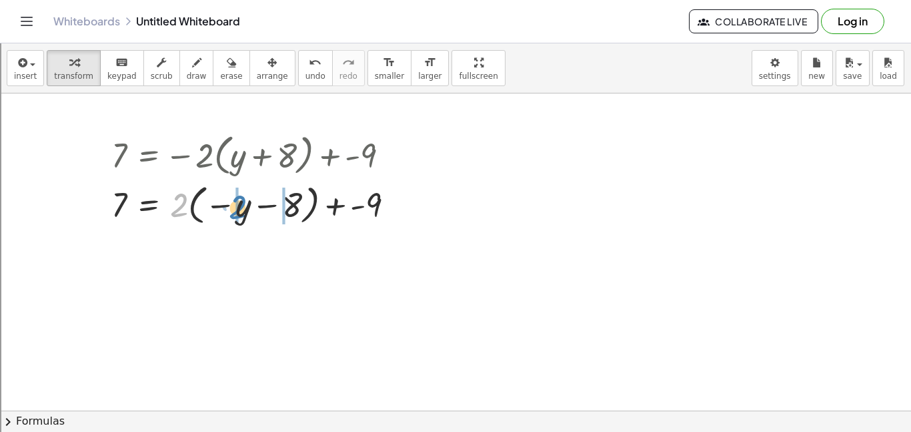
drag, startPoint x: 178, startPoint y: 212, endPoint x: 234, endPoint y: 214, distance: 56.1
click at [234, 214] on div at bounding box center [259, 203] width 308 height 49
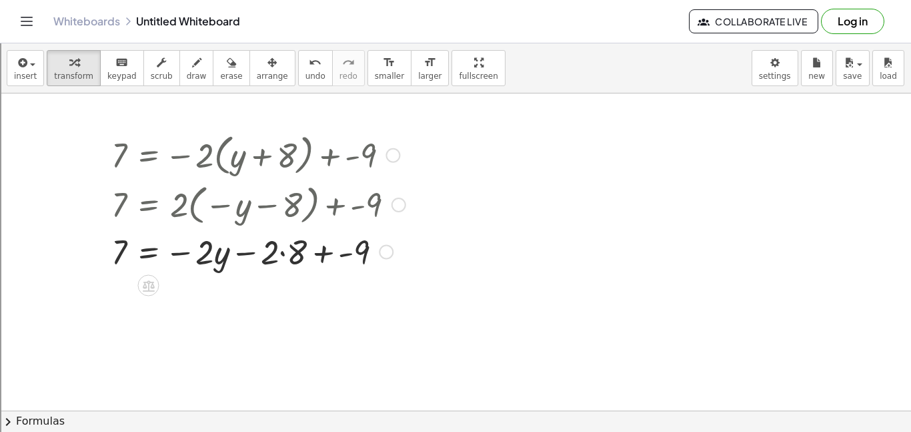
click at [284, 254] on div at bounding box center [259, 250] width 308 height 45
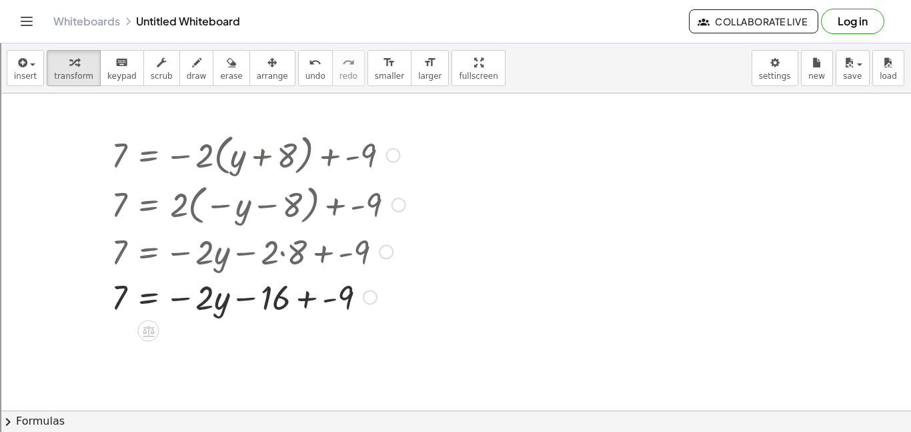
click at [304, 302] on div at bounding box center [259, 296] width 308 height 45
click at [0, 0] on div at bounding box center [0, 0] width 0 height 0
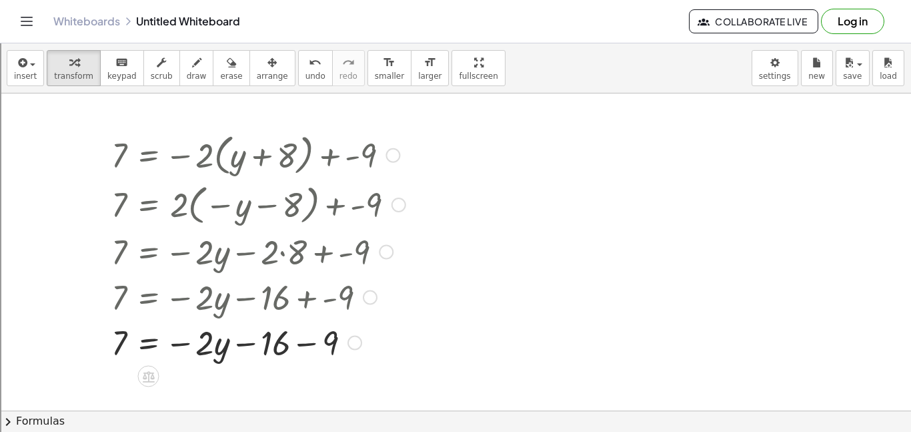
click at [312, 345] on div at bounding box center [259, 341] width 308 height 45
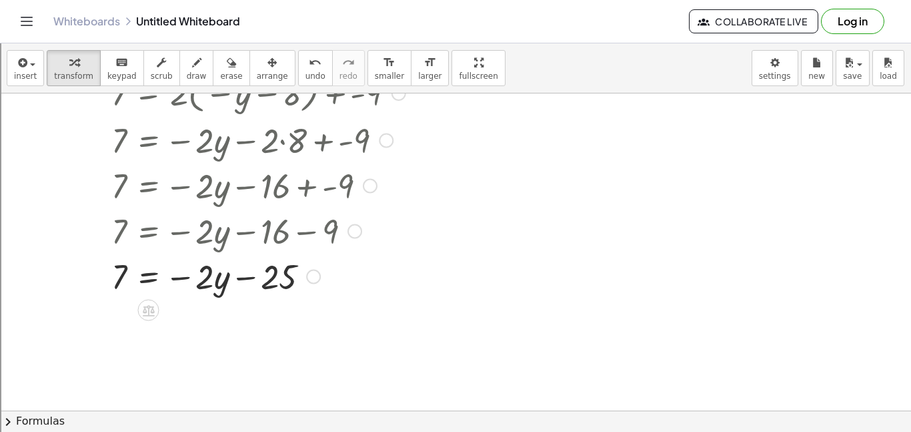
scroll to position [117, 0]
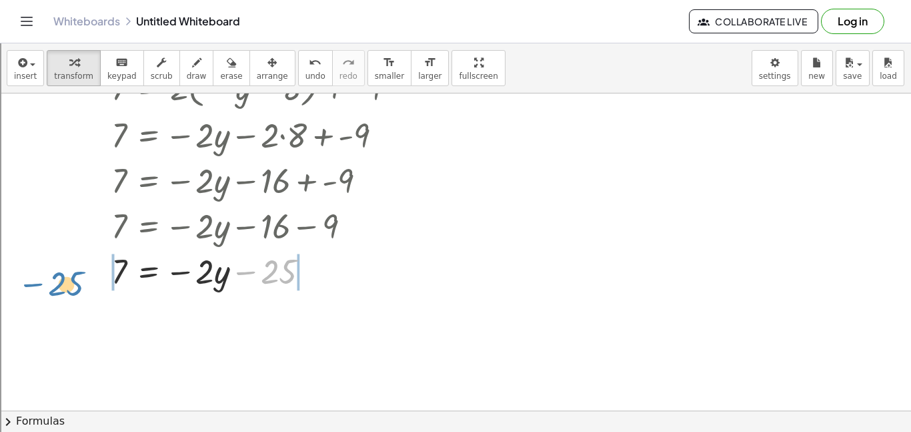
drag, startPoint x: 264, startPoint y: 279, endPoint x: 53, endPoint y: 291, distance: 211.8
click at [53, 291] on div "7 = − · 2 · ( + y + 8 ) + - 9 7 = + · 2 · ( − y − 8 ) + - 9 7 = − · 2 · y − · 2…" at bounding box center [455, 337] width 911 height 721
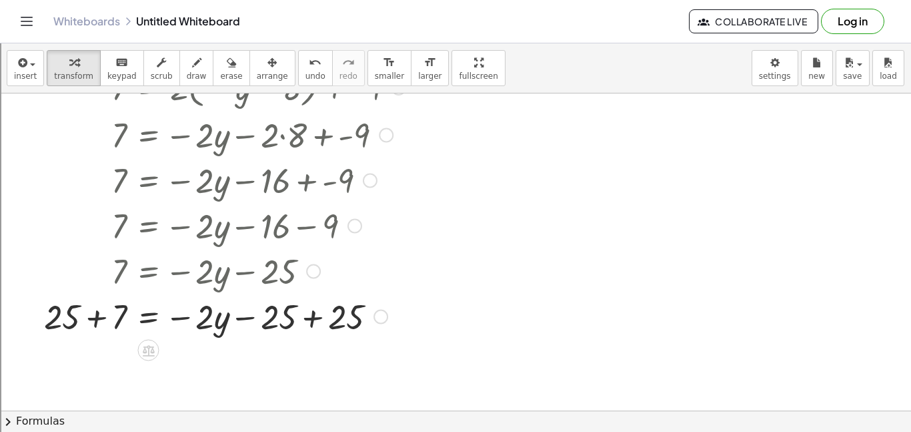
click at [97, 318] on div at bounding box center [224, 315] width 375 height 45
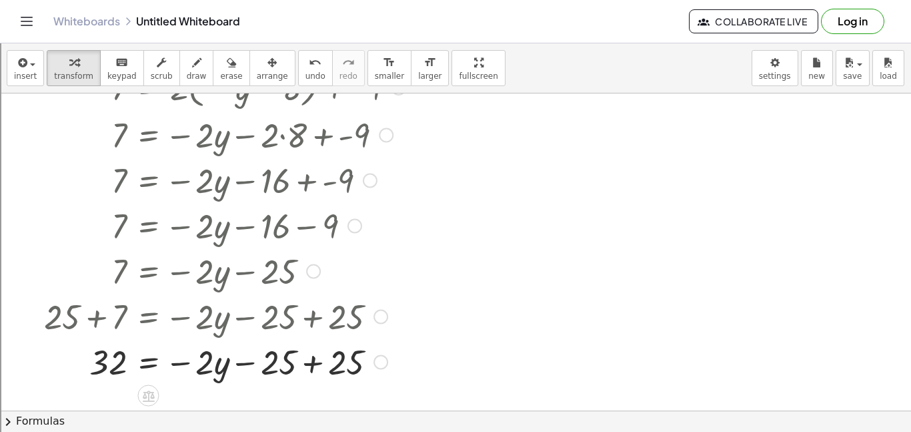
click at [310, 362] on div at bounding box center [224, 360] width 375 height 45
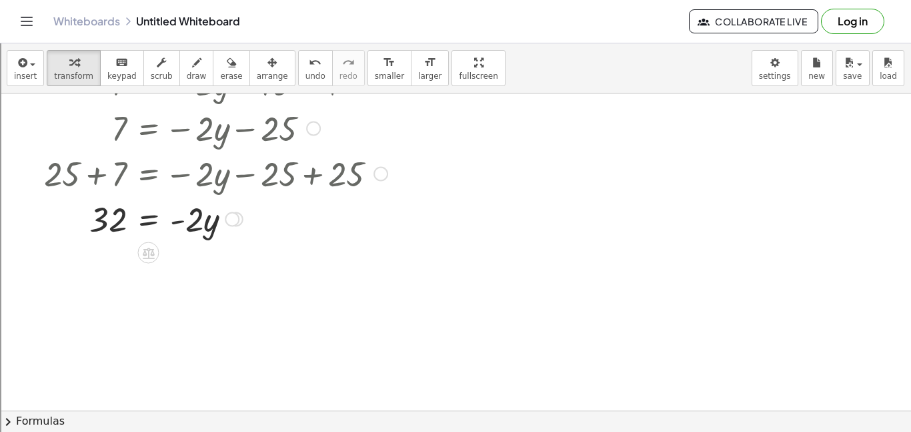
scroll to position [263, 0]
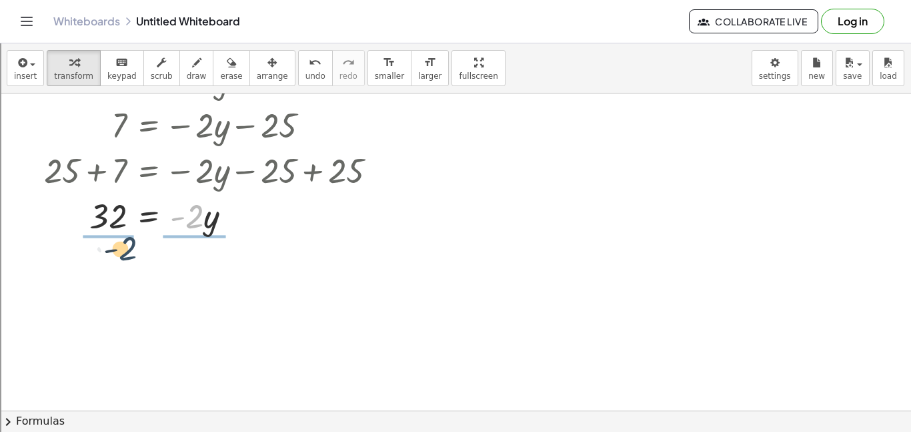
drag, startPoint x: 191, startPoint y: 221, endPoint x: 115, endPoint y: 256, distance: 83.6
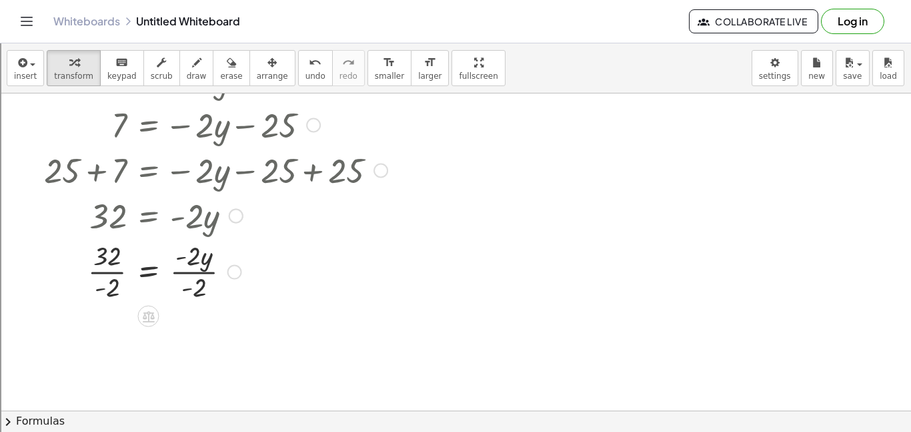
click at [111, 268] on div at bounding box center [224, 270] width 375 height 67
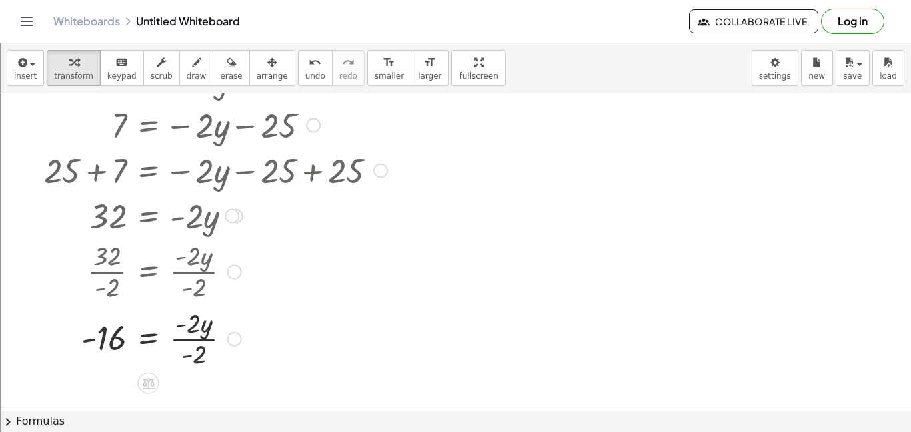
click at [201, 340] on div at bounding box center [224, 337] width 375 height 67
click at [37, 59] on button "insert" at bounding box center [25, 68] width 37 height 36
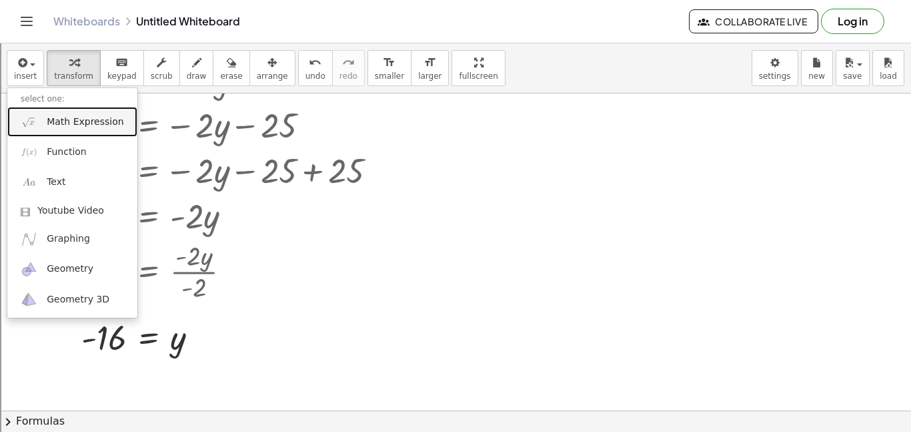
click at [97, 117] on span "Math Expression" at bounding box center [85, 121] width 77 height 13
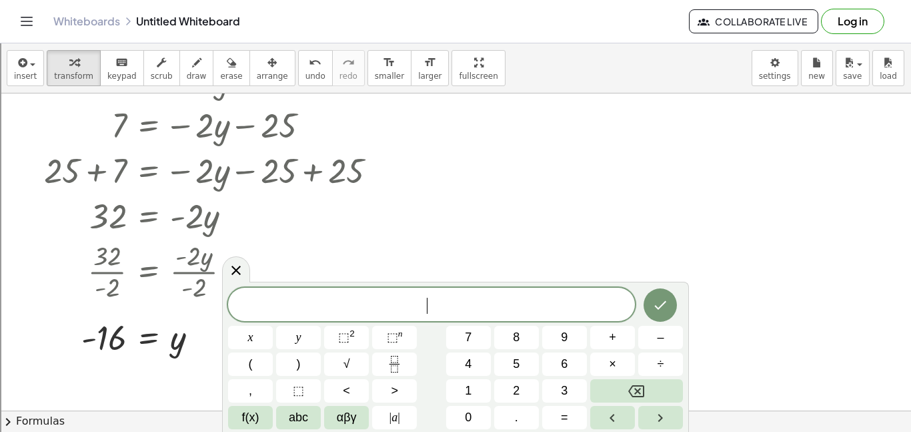
scroll to position [1, 0]
click at [663, 307] on icon "Done" at bounding box center [661, 305] width 16 height 16
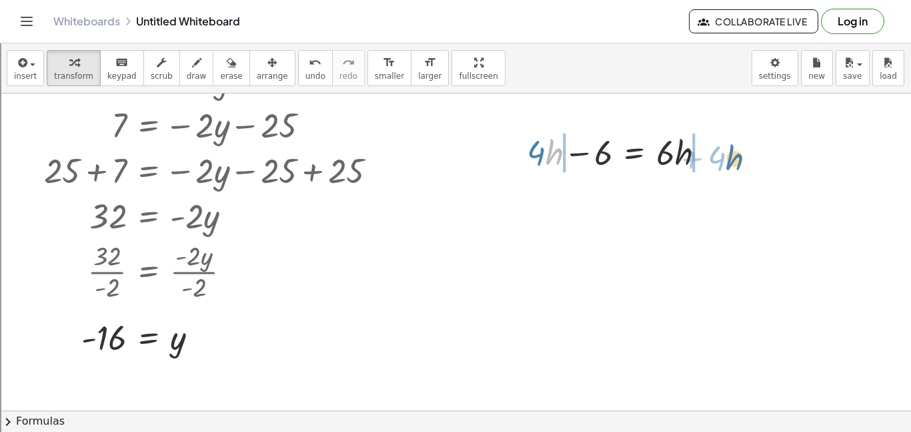
drag, startPoint x: 552, startPoint y: 158, endPoint x: 732, endPoint y: 163, distance: 180.2
click at [698, 160] on div at bounding box center [621, 151] width 337 height 45
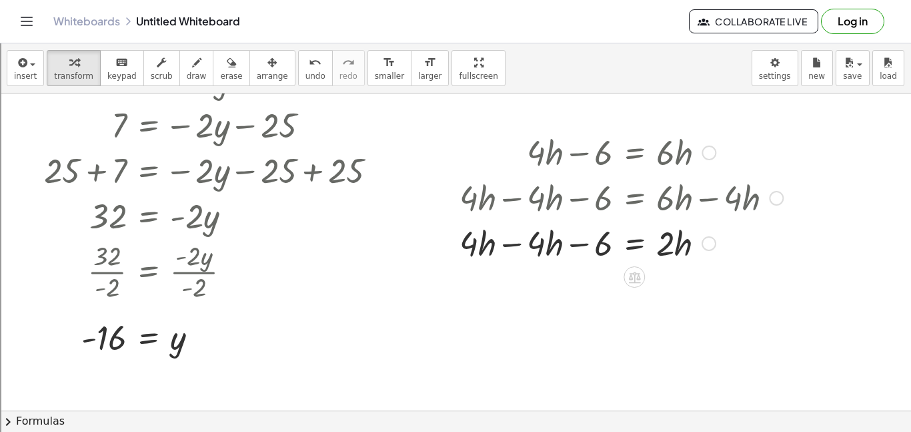
click at [513, 201] on div at bounding box center [621, 196] width 337 height 45
click at [512, 246] on div at bounding box center [621, 242] width 337 height 45
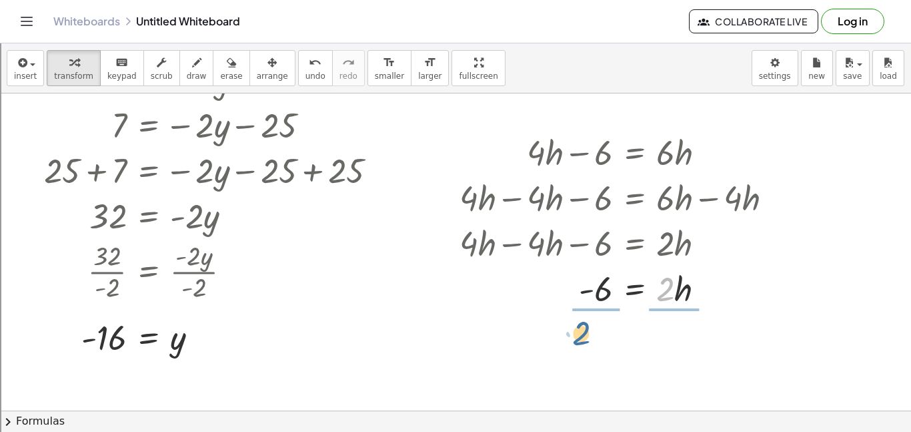
drag, startPoint x: 666, startPoint y: 293, endPoint x: 582, endPoint y: 336, distance: 94.3
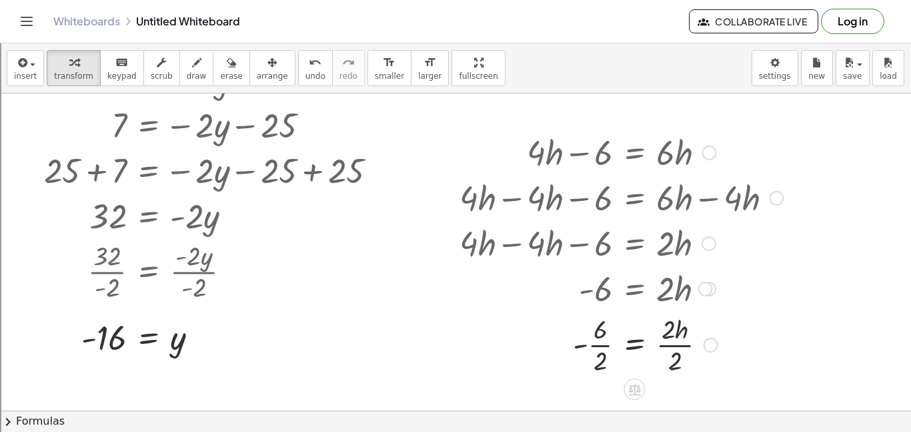
click at [594, 345] on div at bounding box center [621, 343] width 337 height 67
click at [661, 347] on div at bounding box center [621, 343] width 337 height 67
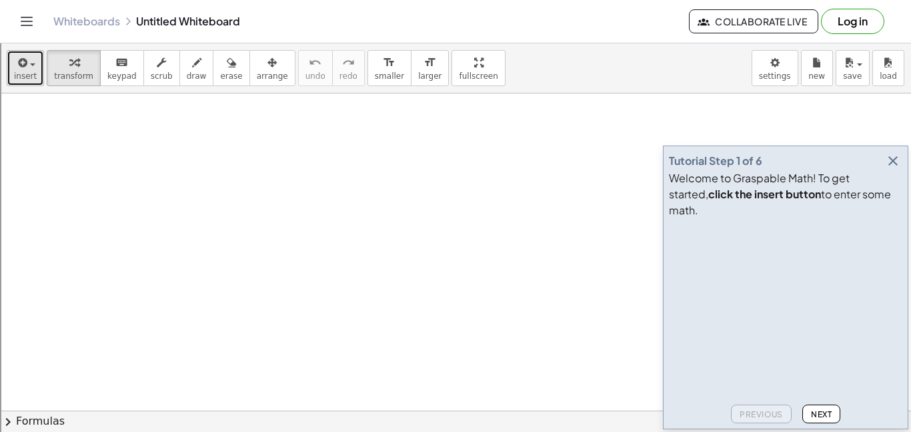
click at [40, 75] on button "insert" at bounding box center [25, 68] width 37 height 36
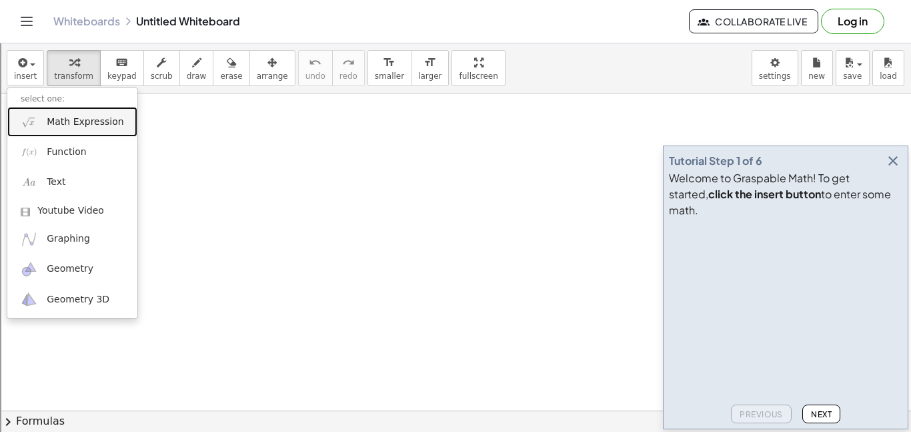
click at [87, 125] on span "Math Expression" at bounding box center [85, 121] width 77 height 13
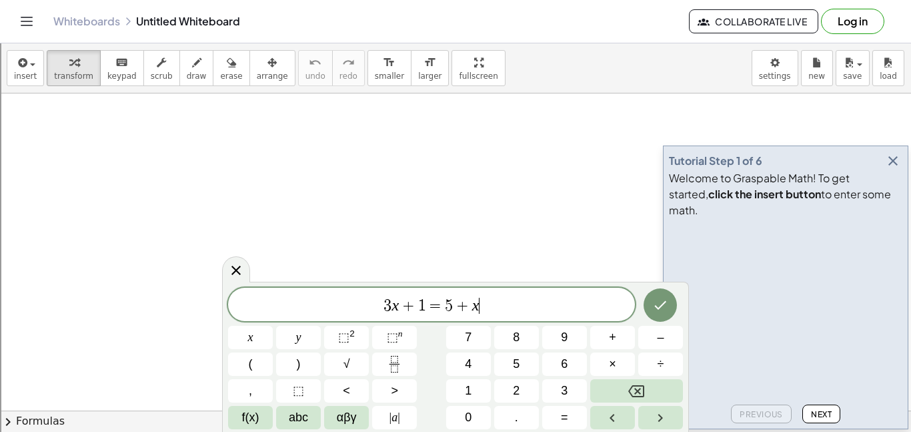
scroll to position [1, 0]
click at [893, 169] on icon "button" at bounding box center [893, 161] width 16 height 16
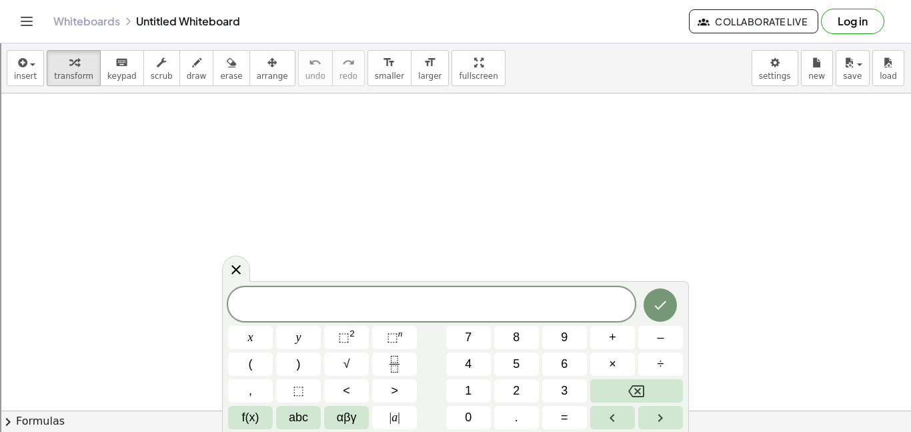
click at [400, 314] on span at bounding box center [431, 305] width 407 height 20
click at [671, 307] on button "Done" at bounding box center [660, 304] width 33 height 33
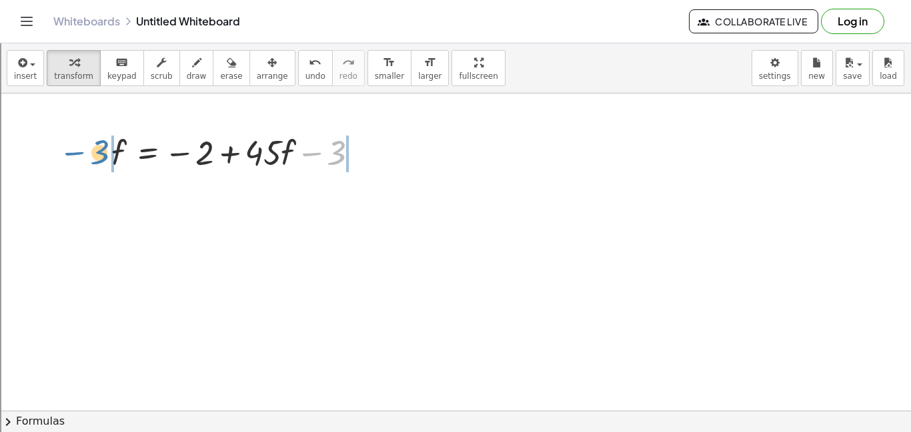
drag, startPoint x: 334, startPoint y: 161, endPoint x: 93, endPoint y: 161, distance: 240.2
click at [93, 161] on div "− 3 f = − 2 + · 45 · f − 3" at bounding box center [235, 151] width 288 height 52
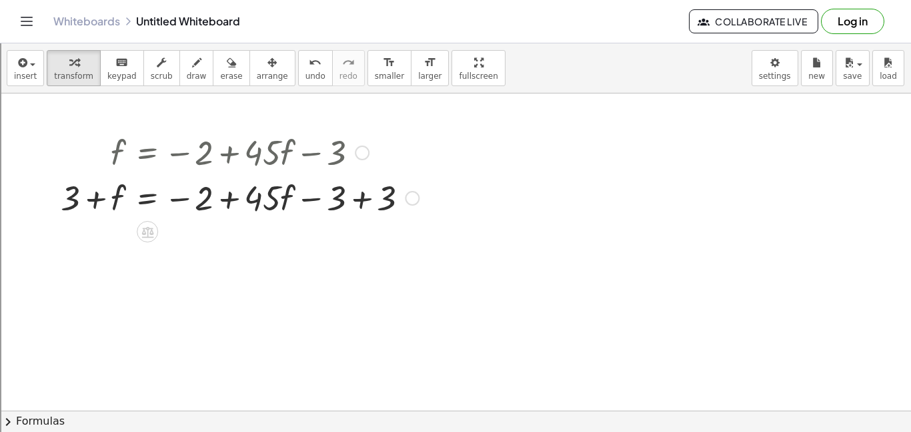
click at [357, 195] on div at bounding box center [240, 196] width 372 height 45
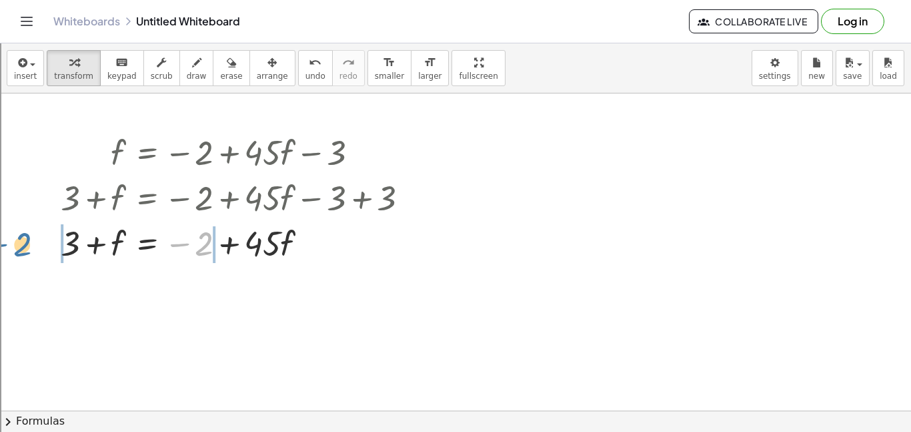
drag, startPoint x: 210, startPoint y: 246, endPoint x: 36, endPoint y: 249, distance: 174.2
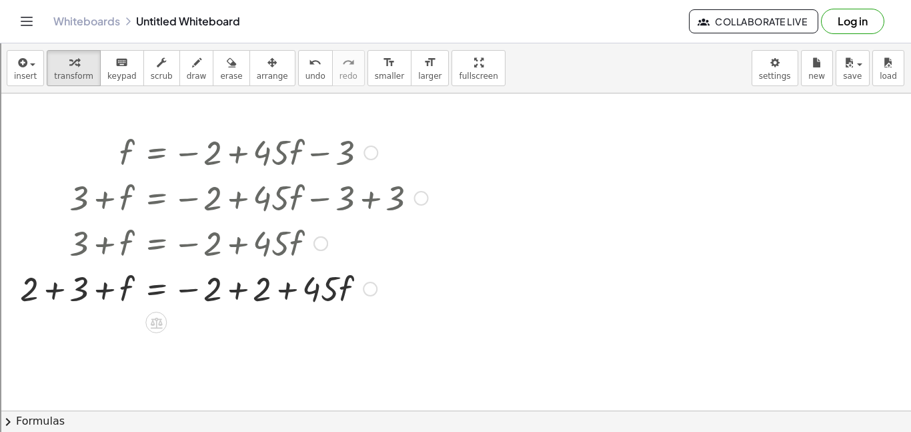
click at [55, 294] on div at bounding box center [224, 287] width 422 height 45
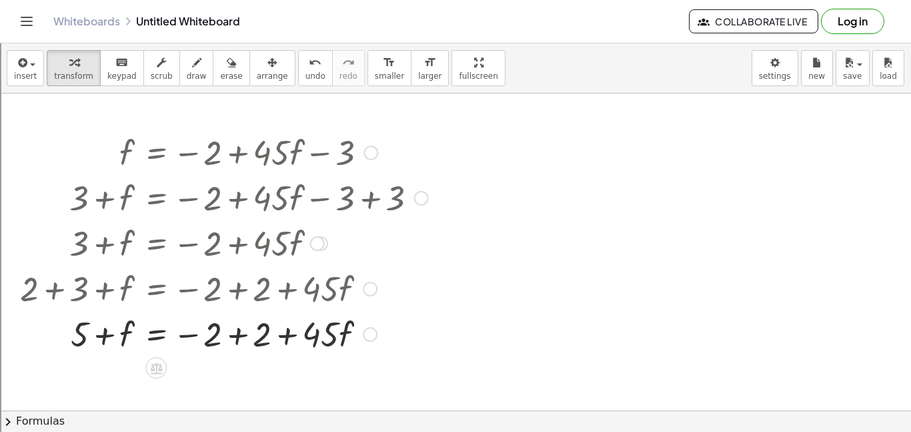
click at [234, 348] on div at bounding box center [224, 332] width 422 height 45
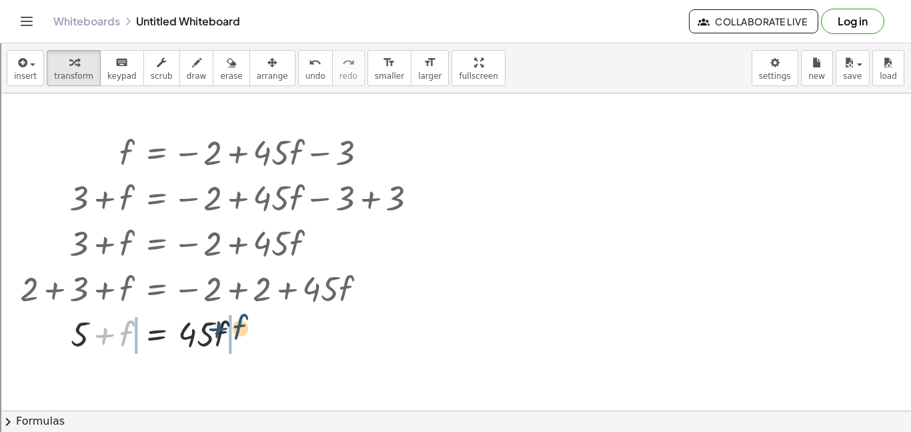
drag, startPoint x: 123, startPoint y: 343, endPoint x: 250, endPoint y: 340, distance: 126.1
click at [250, 340] on div at bounding box center [224, 332] width 422 height 45
click at [236, 342] on div at bounding box center [224, 333] width 422 height 45
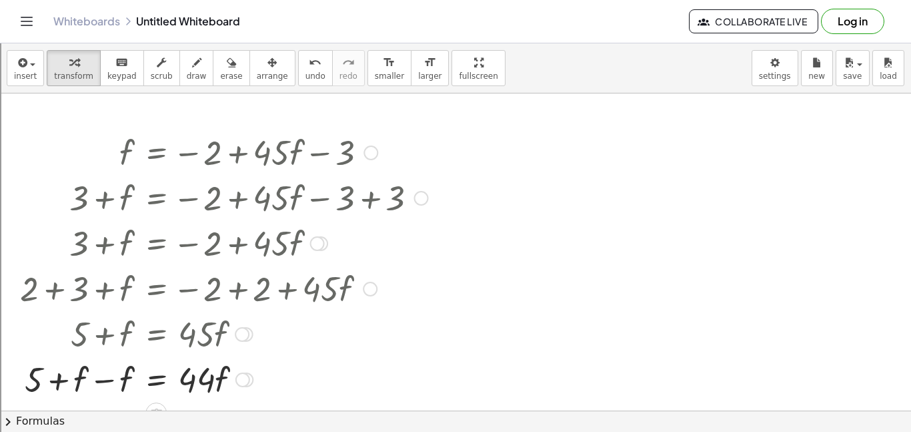
click at [95, 386] on div at bounding box center [224, 378] width 422 height 45
drag, startPoint x: 183, startPoint y: 386, endPoint x: 137, endPoint y: 412, distance: 52.3
click at [137, 412] on div "insert select one: Math Expression Function Text Youtube Video Graphing Geometr…" at bounding box center [455, 237] width 911 height 388
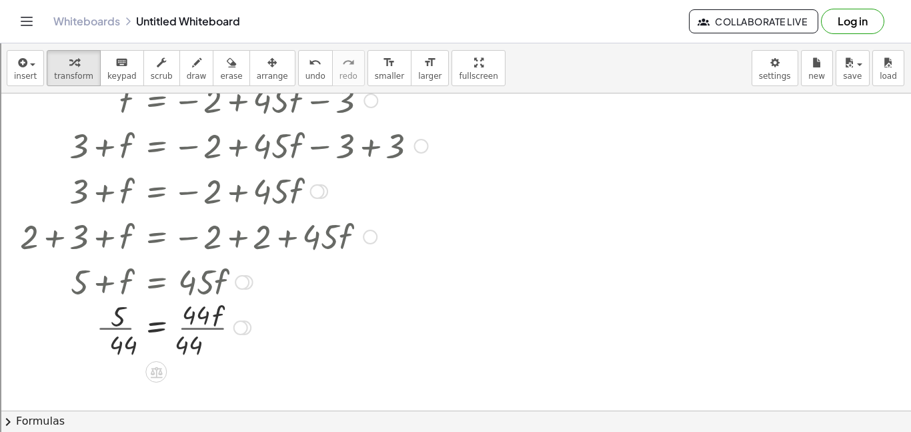
scroll to position [92, 0]
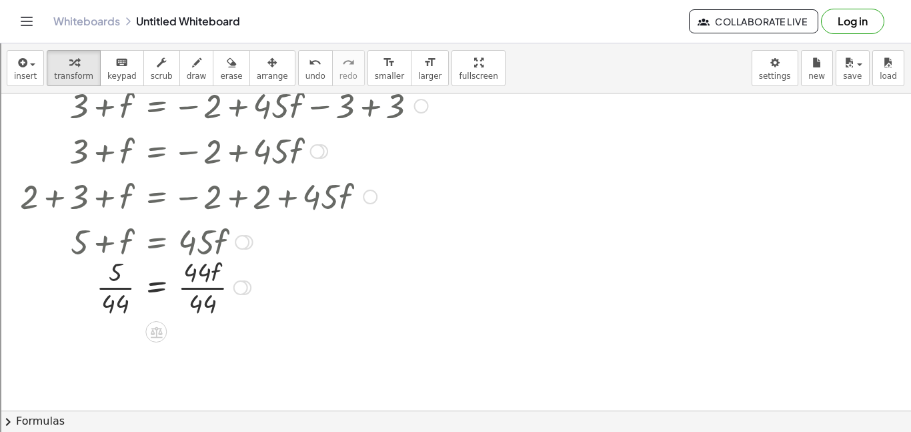
click at [120, 290] on div at bounding box center [224, 286] width 422 height 67
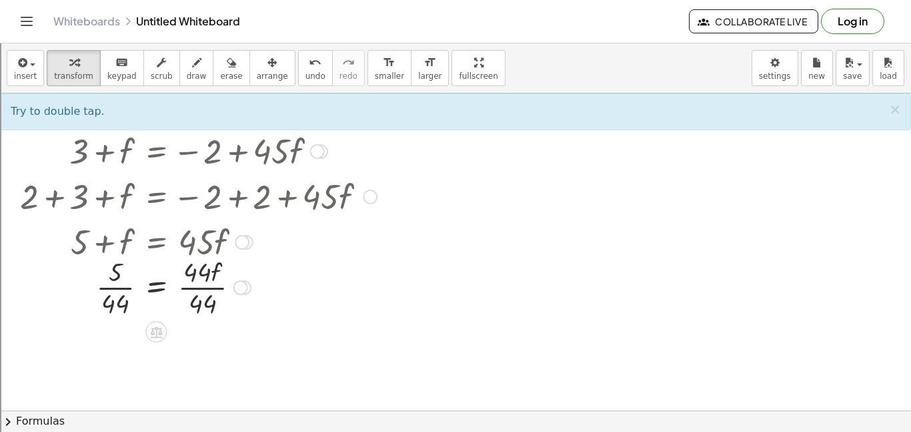
click at [114, 286] on div at bounding box center [224, 286] width 422 height 67
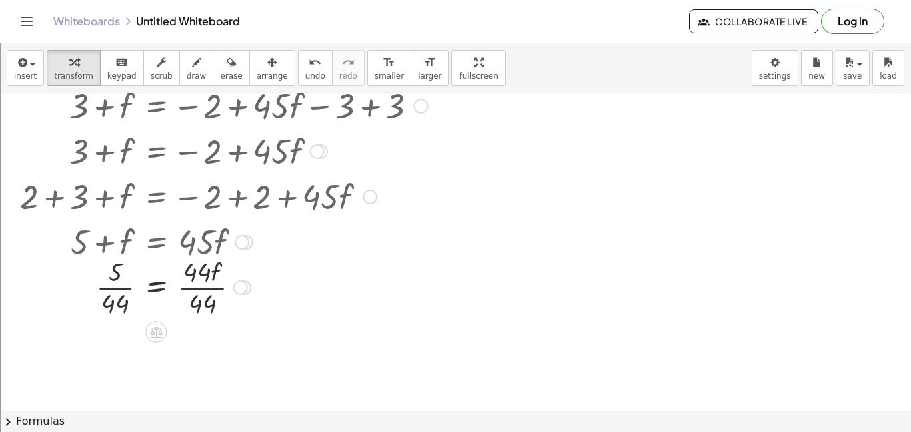
click at [114, 286] on div at bounding box center [224, 286] width 422 height 67
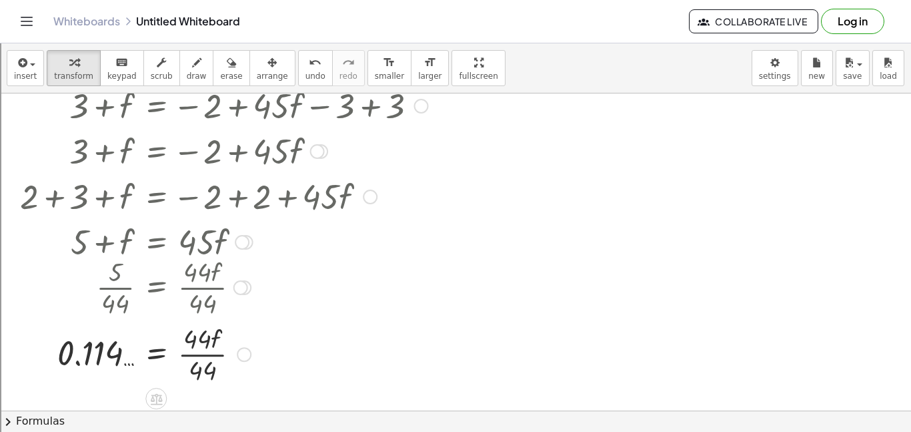
click at [200, 356] on div at bounding box center [224, 353] width 422 height 67
click at [156, 354] on div "= · f · 44 · 44 0.114 …" at bounding box center [156, 354] width 0 height 0
click at [97, 359] on div at bounding box center [224, 353] width 422 height 44
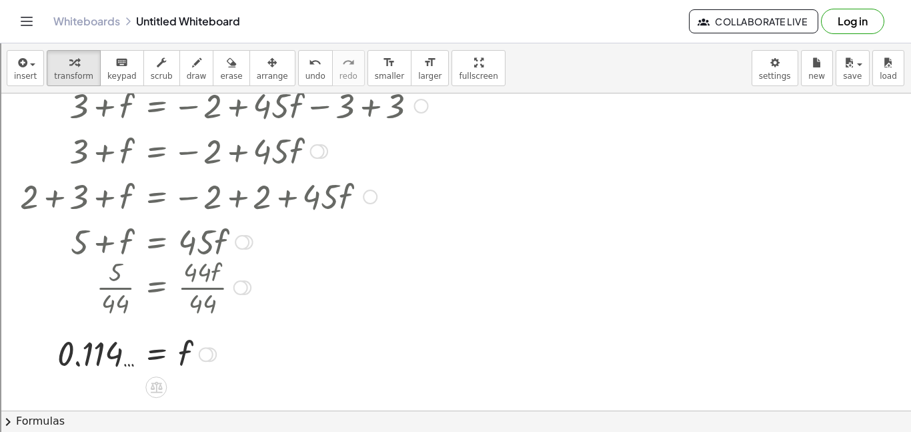
click at [127, 365] on div at bounding box center [224, 353] width 422 height 44
click at [71, 360] on div at bounding box center [224, 353] width 422 height 44
click at [306, 77] on span "undo" at bounding box center [316, 75] width 20 height 9
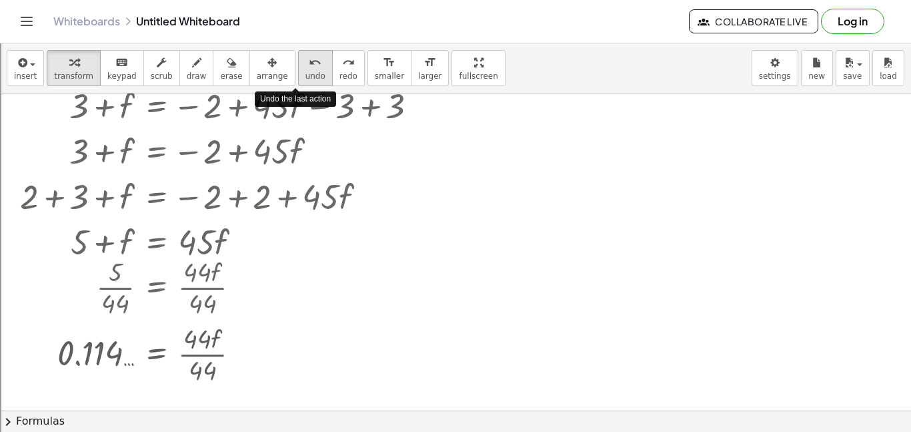
click at [306, 77] on span "undo" at bounding box center [316, 75] width 20 height 9
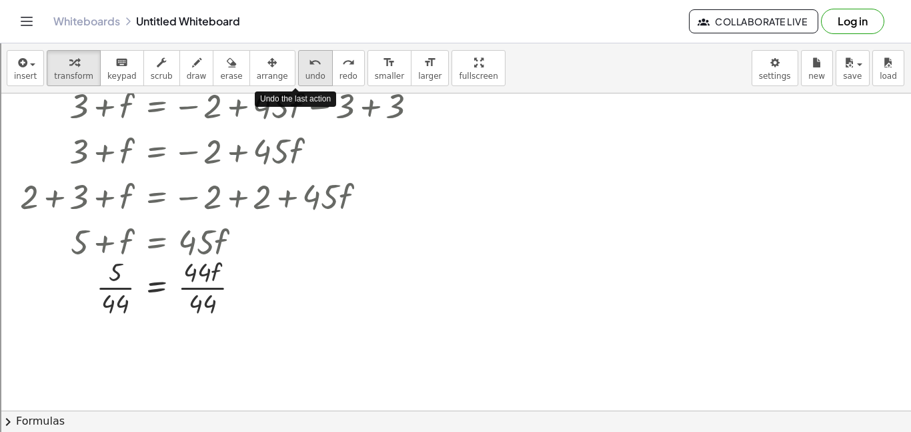
click at [306, 77] on span "undo" at bounding box center [316, 75] width 20 height 9
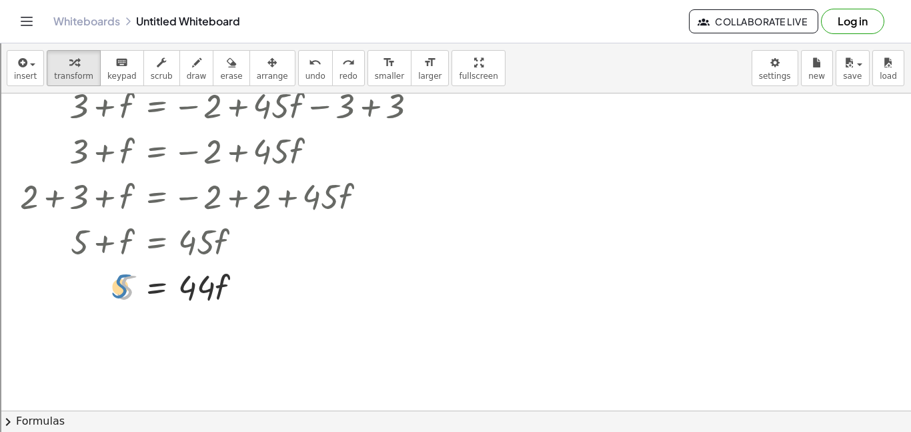
click at [121, 290] on div at bounding box center [235, 286] width 403 height 45
drag, startPoint x: 187, startPoint y: 288, endPoint x: 63, endPoint y: 288, distance: 124.8
click at [63, 288] on div at bounding box center [235, 286] width 403 height 45
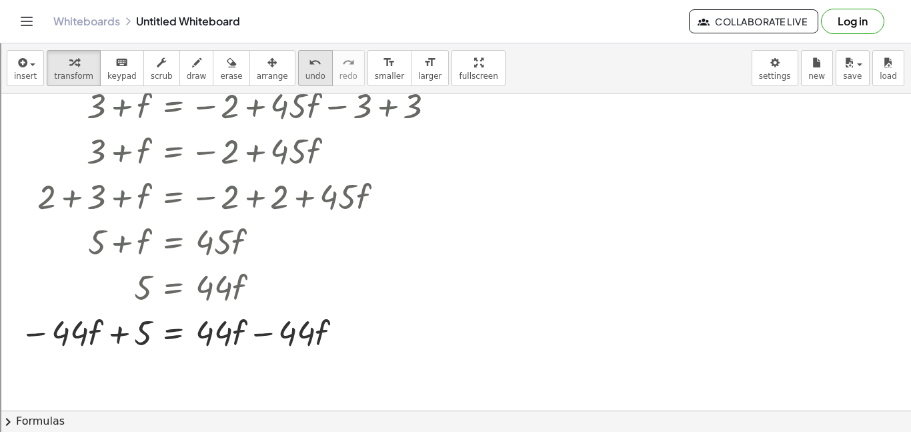
click at [298, 61] on button "undo undo" at bounding box center [315, 68] width 35 height 36
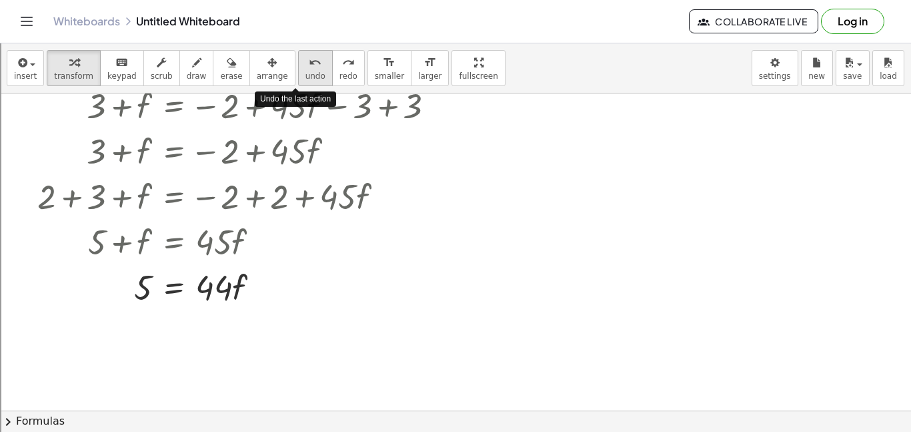
scroll to position [0, 0]
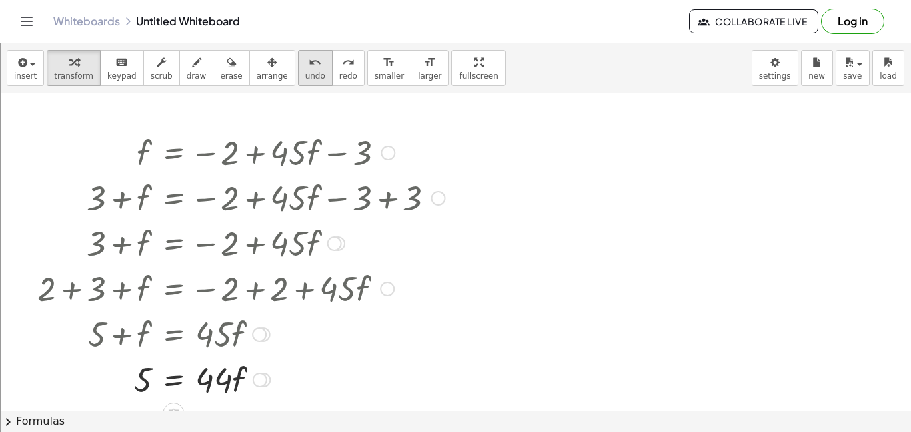
click at [306, 76] on span "undo" at bounding box center [316, 75] width 20 height 9
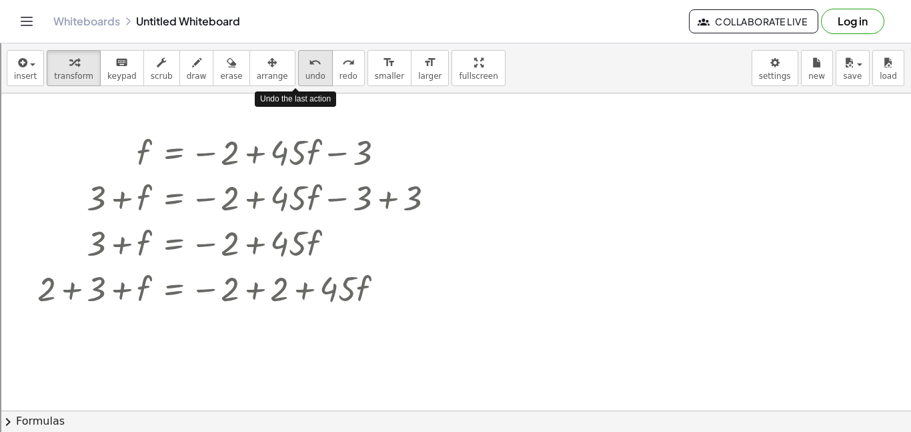
click at [306, 76] on span "undo" at bounding box center [316, 75] width 20 height 9
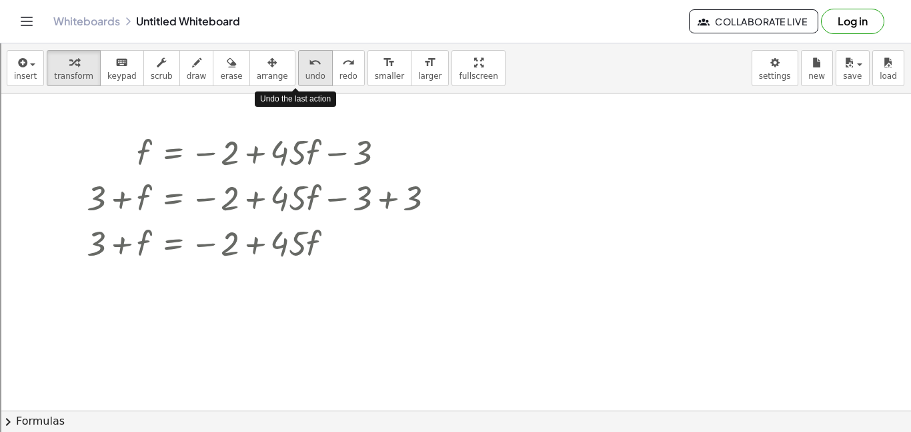
click at [306, 76] on span "undo" at bounding box center [316, 75] width 20 height 9
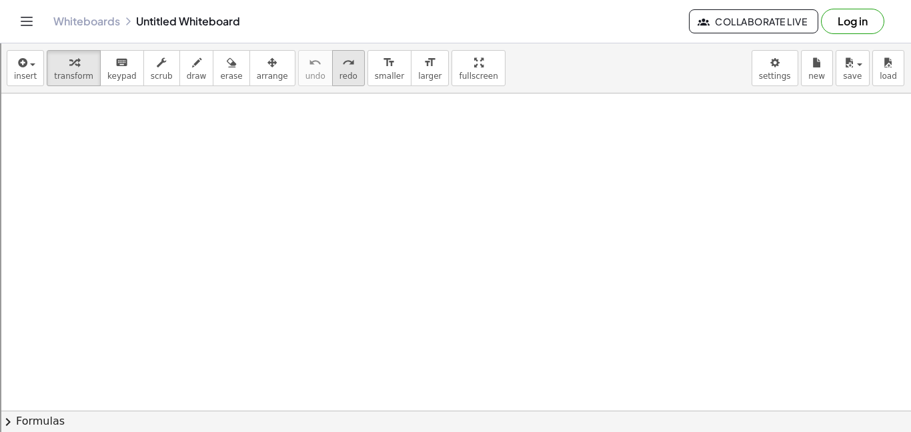
click at [340, 75] on span "redo" at bounding box center [349, 75] width 18 height 9
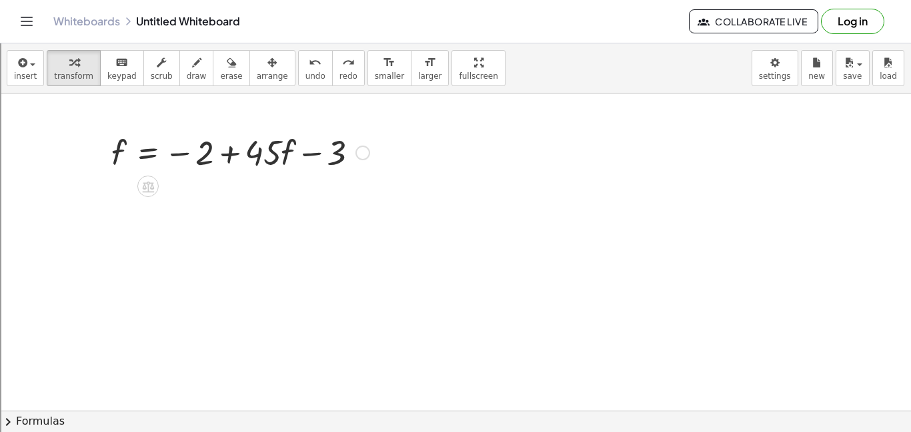
click at [366, 153] on div at bounding box center [363, 152] width 15 height 15
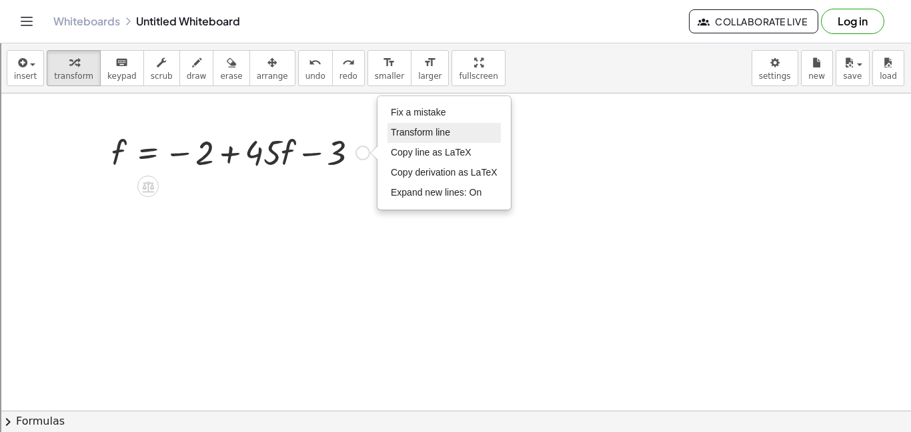
click at [410, 125] on li "Transform line" at bounding box center [444, 133] width 113 height 20
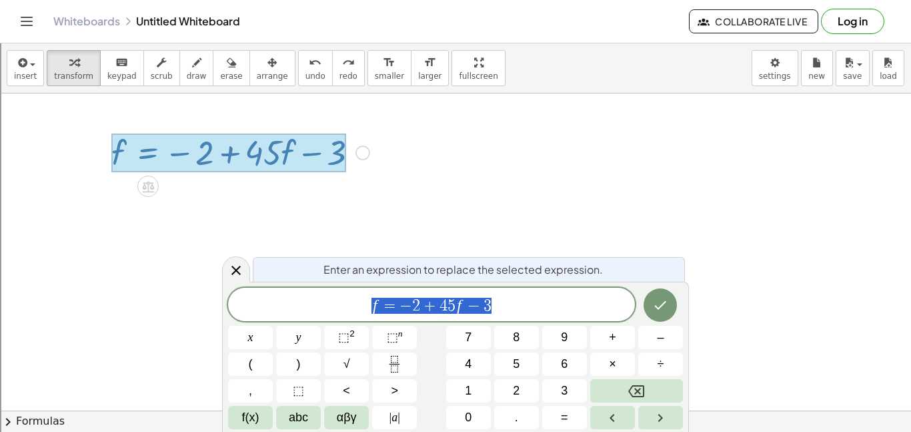
scroll to position [2, 0]
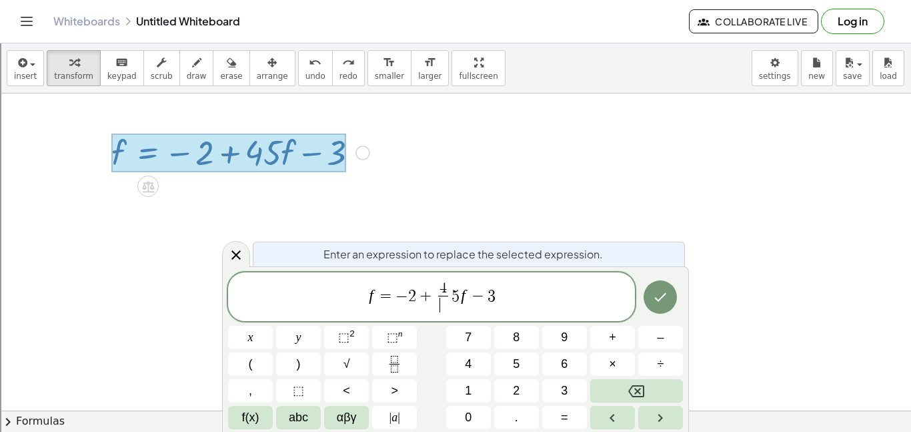
click at [459, 294] on span "5" at bounding box center [456, 296] width 8 height 16
click at [653, 296] on icon "Done" at bounding box center [661, 297] width 16 height 16
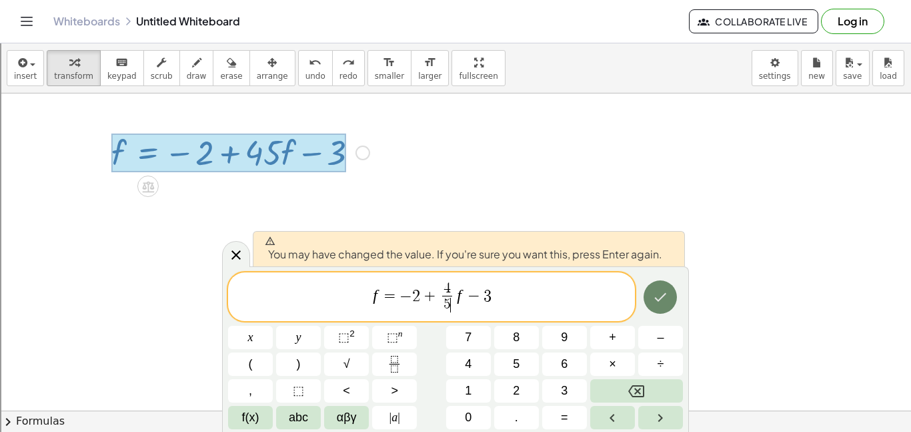
click at [651, 286] on button "Done" at bounding box center [660, 296] width 33 height 33
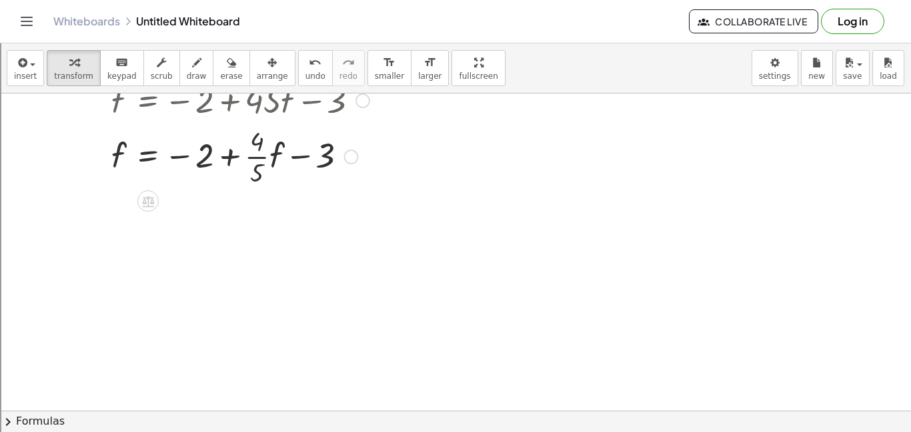
scroll to position [61, 0]
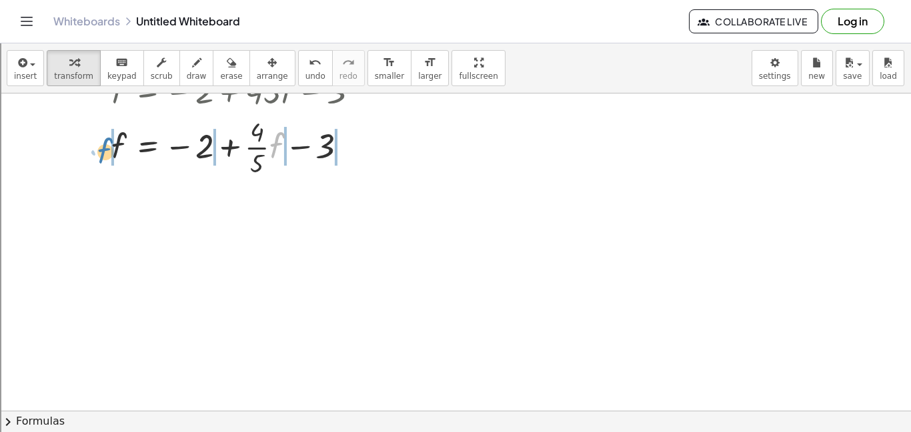
drag, startPoint x: 276, startPoint y: 149, endPoint x: 103, endPoint y: 154, distance: 172.9
click at [103, 154] on div "f = − 2 + · 45 · f − 3 · f + · · 4 · 5 f = − 2 + · · 4 · 5 · f − 3 Fix a mistak…" at bounding box center [235, 123] width 288 height 119
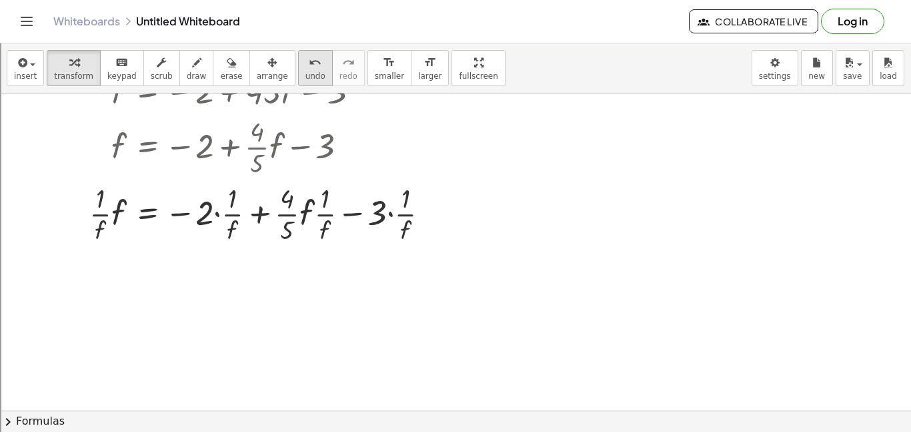
click at [306, 62] on div "undo" at bounding box center [316, 62] width 20 height 16
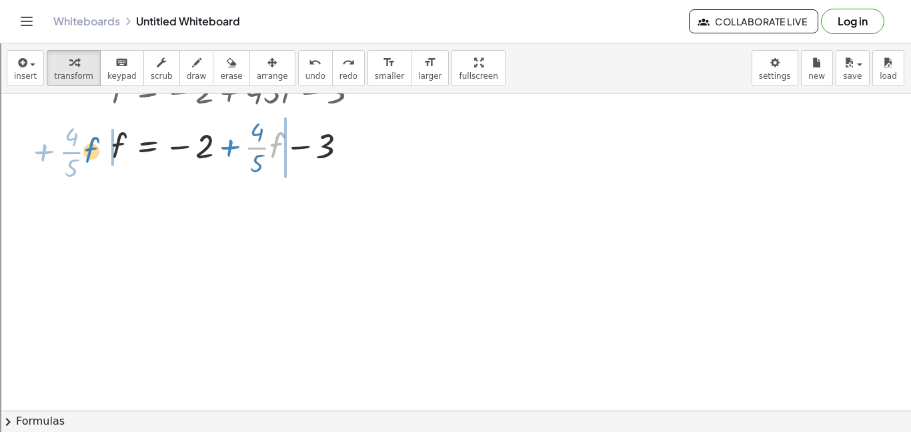
drag, startPoint x: 271, startPoint y: 149, endPoint x: 85, endPoint y: 153, distance: 185.5
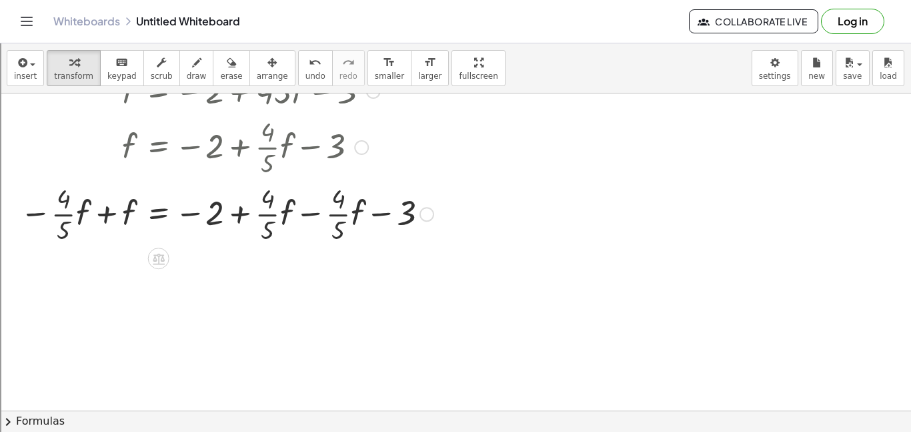
click at [106, 211] on div at bounding box center [226, 212] width 427 height 67
click at [37, 213] on div at bounding box center [226, 212] width 427 height 67
click at [71, 214] on div at bounding box center [226, 212] width 427 height 67
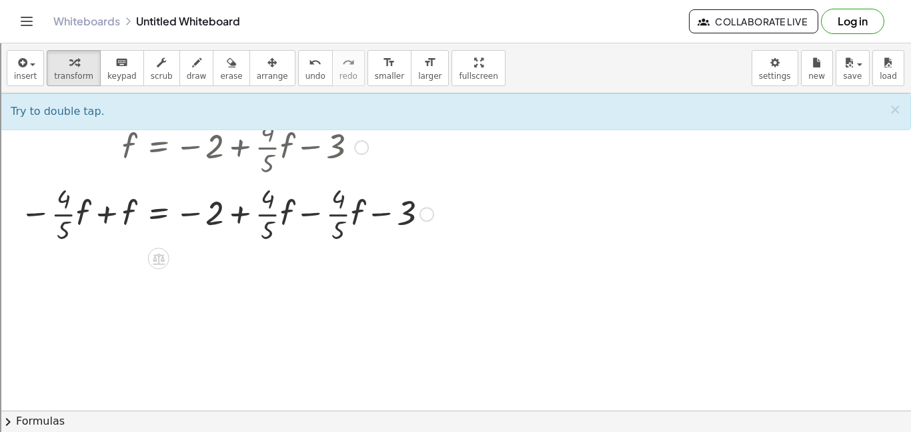
click at [306, 214] on div at bounding box center [226, 212] width 427 height 67
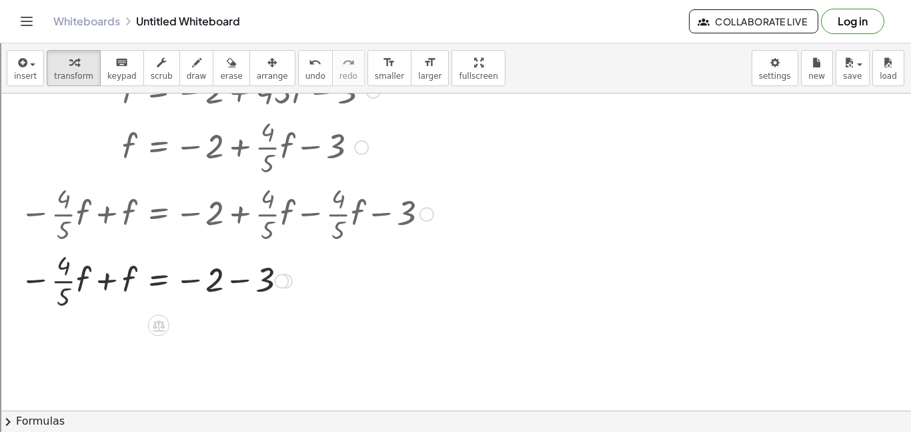
click at [104, 279] on div at bounding box center [226, 279] width 427 height 67
click at [37, 282] on div at bounding box center [226, 279] width 427 height 67
click at [38, 282] on div at bounding box center [226, 279] width 427 height 67
click at [60, 282] on div at bounding box center [226, 279] width 427 height 67
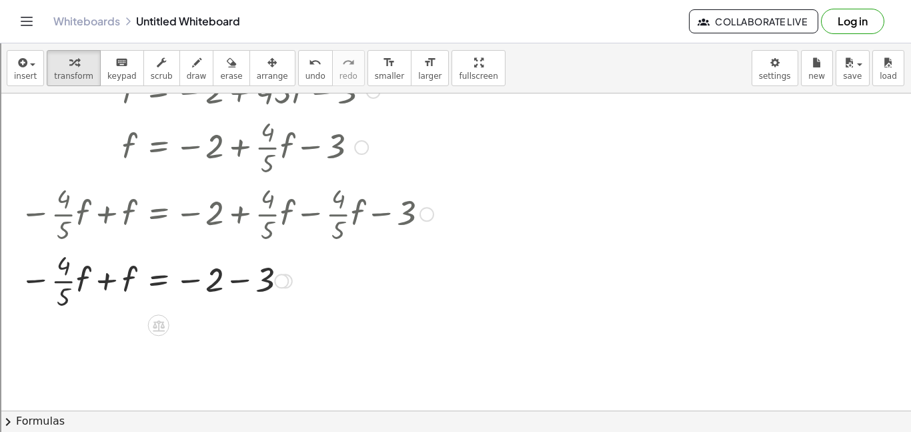
click at [60, 282] on div at bounding box center [226, 279] width 427 height 67
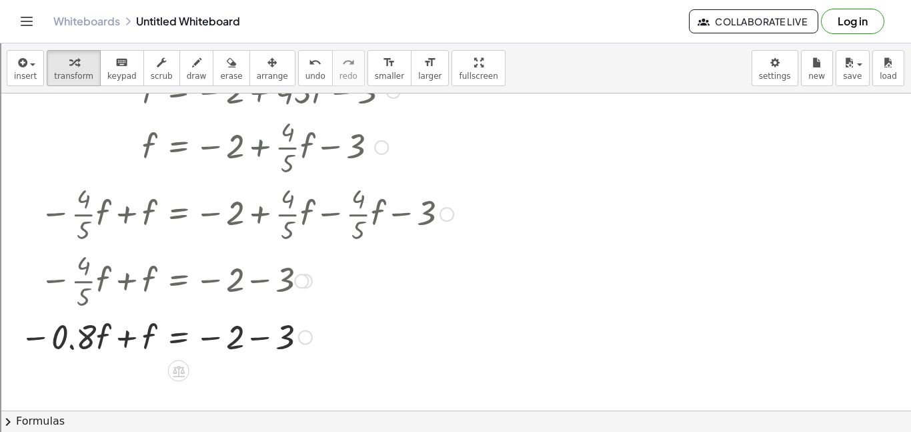
click at [125, 346] on div at bounding box center [236, 335] width 447 height 45
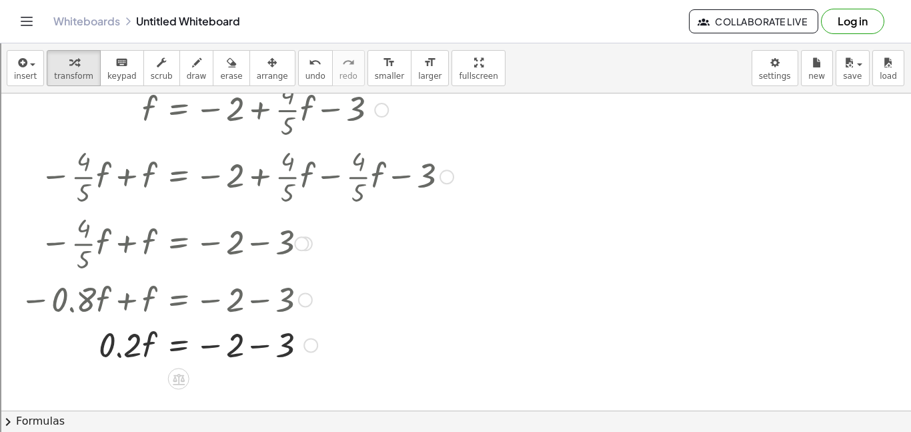
scroll to position [116, 0]
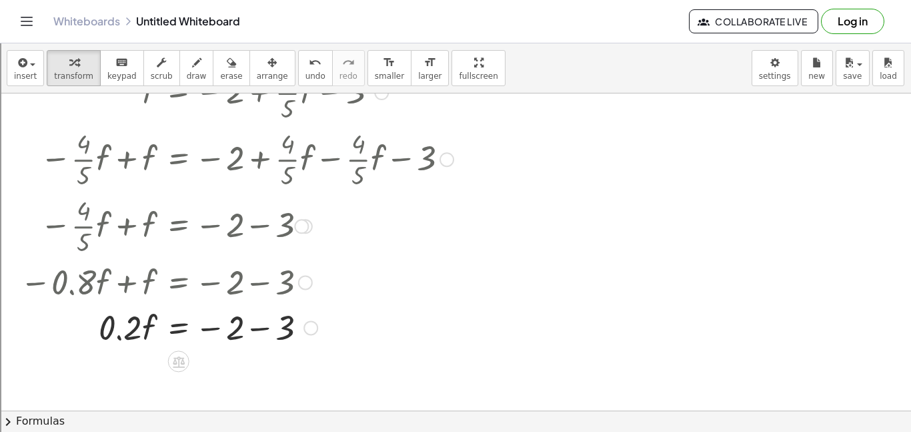
click at [259, 330] on div at bounding box center [236, 326] width 447 height 45
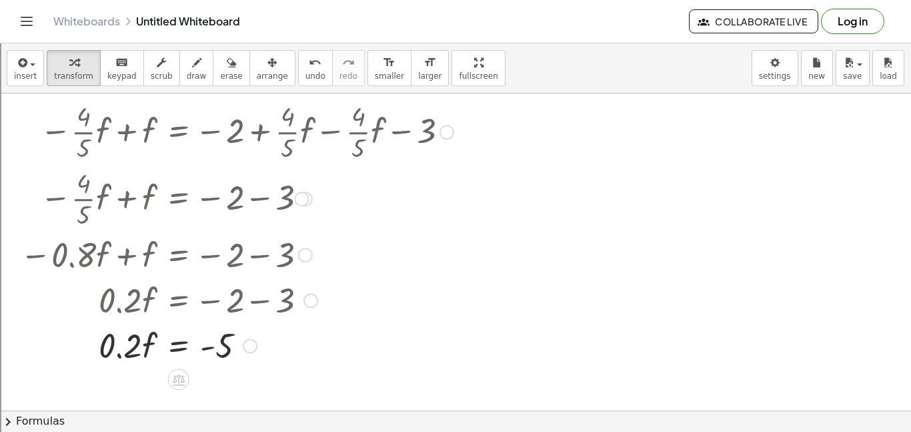
scroll to position [145, 0]
drag, startPoint x: 133, startPoint y: 346, endPoint x: 235, endPoint y: 382, distance: 108.3
click at [235, 382] on div "f = − 2 + · 45 · f − 3 f = − 2 + · · 4 · 5 · f − 3 − · · 4 · 5 · f + f = − 2 + …" at bounding box center [455, 266] width 911 height 634
click at [136, 346] on div at bounding box center [236, 343] width 447 height 67
click at [222, 346] on div at bounding box center [236, 343] width 447 height 67
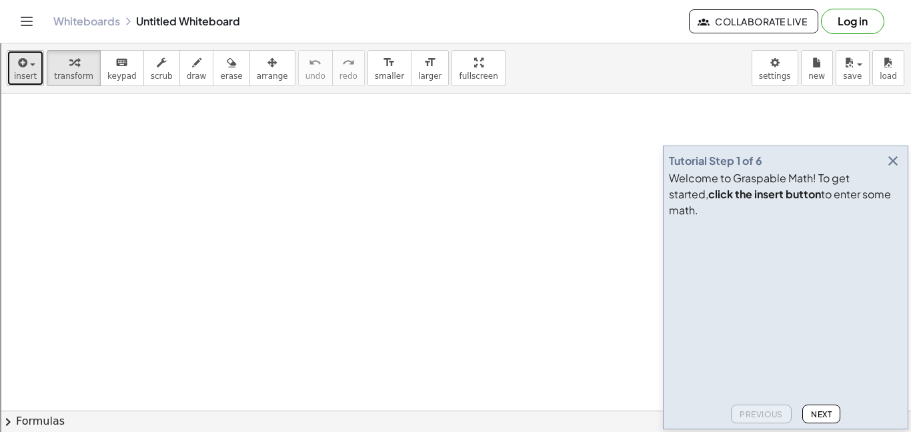
click at [30, 63] on span "button" at bounding box center [32, 64] width 5 height 3
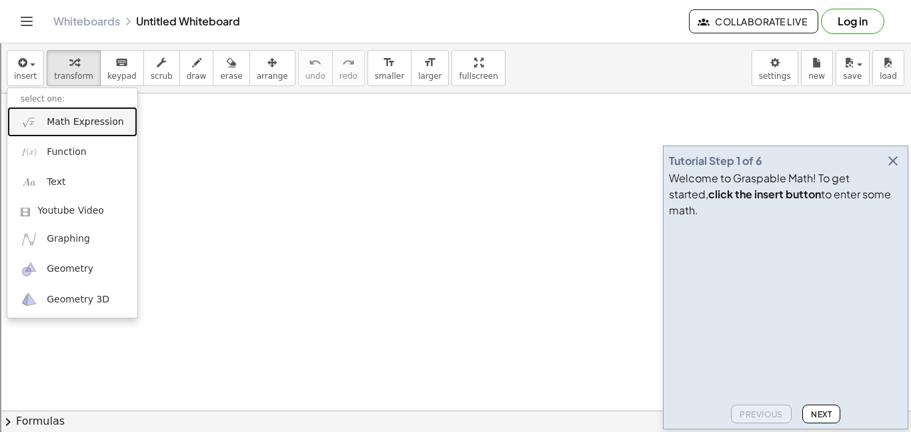
click at [80, 119] on span "Math Expression" at bounding box center [85, 121] width 77 height 13
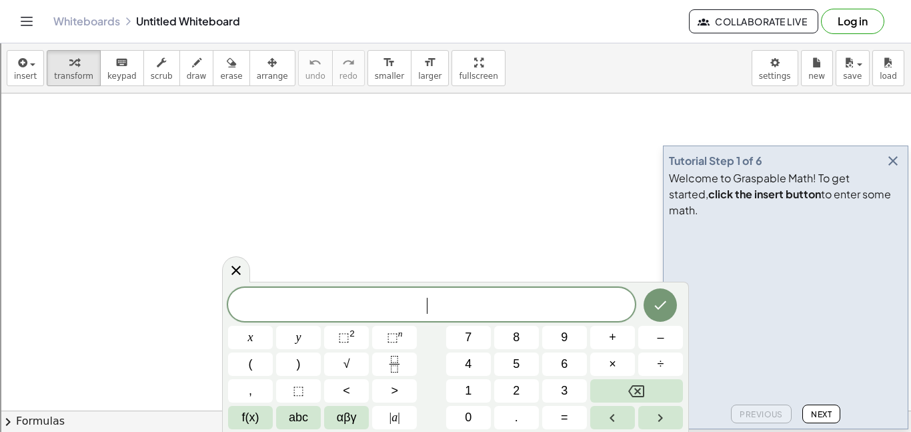
scroll to position [1, 0]
click at [400, 308] on span "4" at bounding box center [398, 306] width 8 height 16
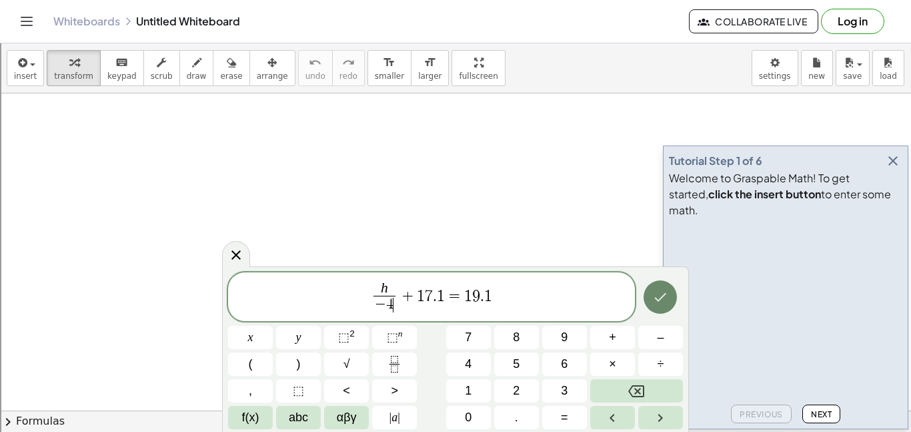
click at [649, 306] on button "Done" at bounding box center [660, 296] width 33 height 33
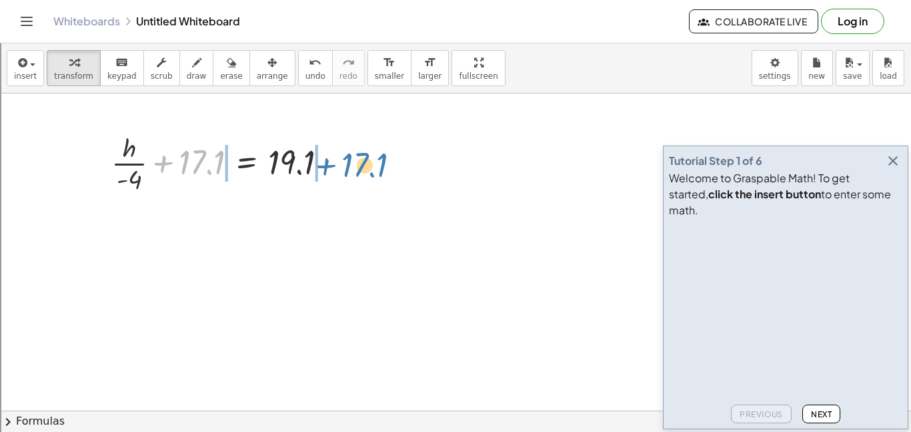
drag, startPoint x: 183, startPoint y: 169, endPoint x: 346, endPoint y: 172, distance: 163.5
click at [346, 172] on div "+ 17.1 + · h · - 4 + 17.1 = 19.1" at bounding box center [220, 161] width 258 height 73
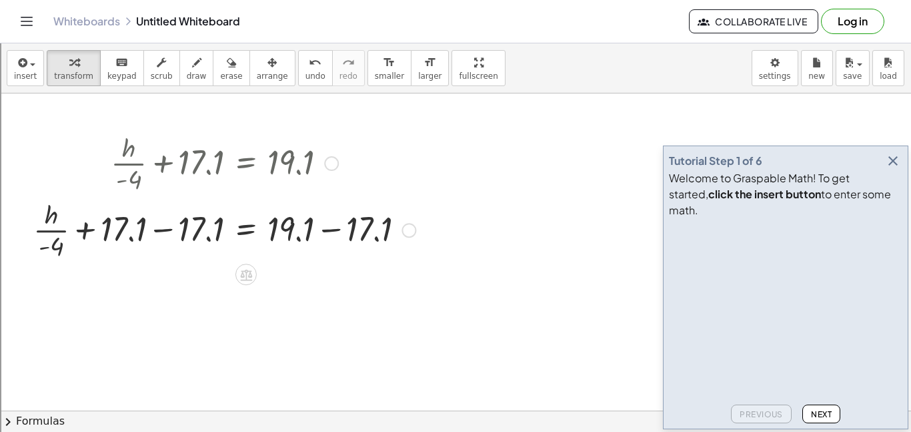
click at [168, 231] on div at bounding box center [225, 228] width 396 height 67
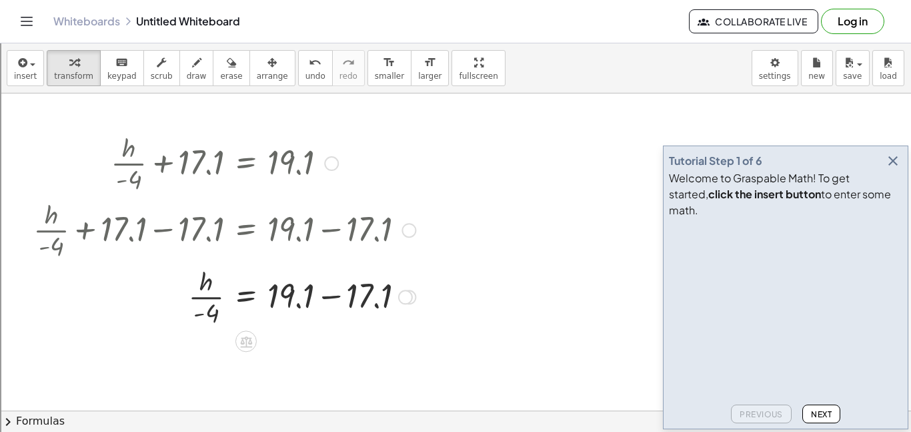
click at [330, 298] on div at bounding box center [225, 295] width 396 height 67
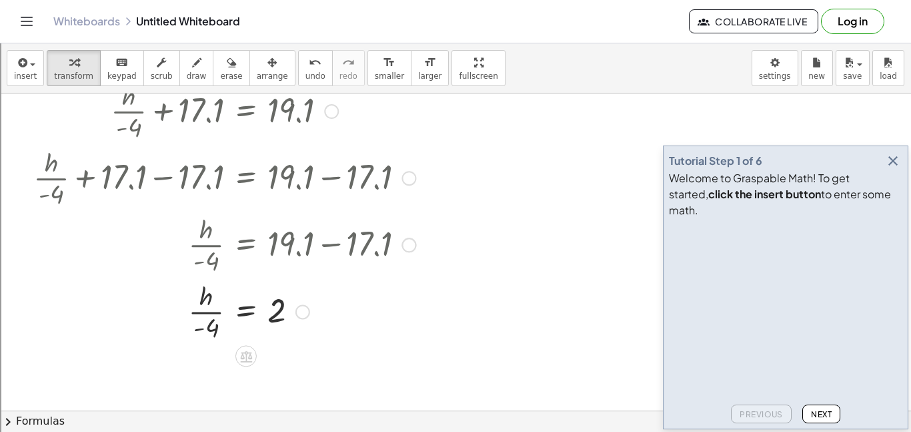
scroll to position [76, 0]
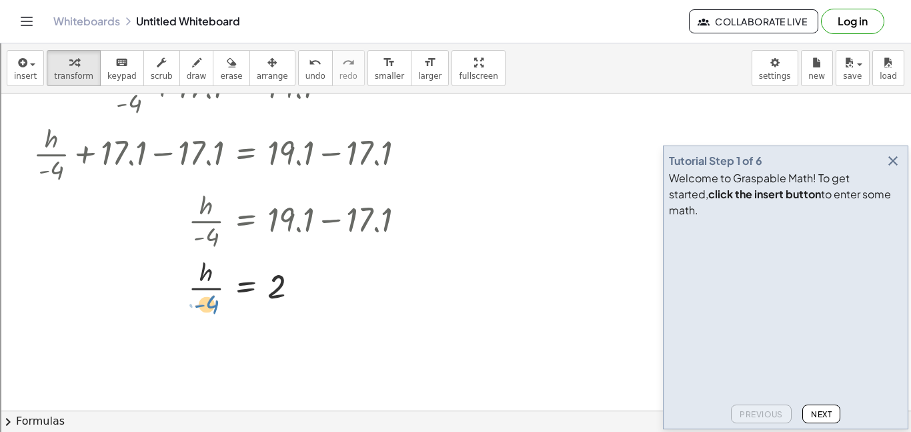
click at [215, 305] on div at bounding box center [225, 286] width 396 height 67
click at [338, 299] on div at bounding box center [225, 286] width 396 height 67
click at [309, 61] on icon "undo" at bounding box center [315, 63] width 13 height 16
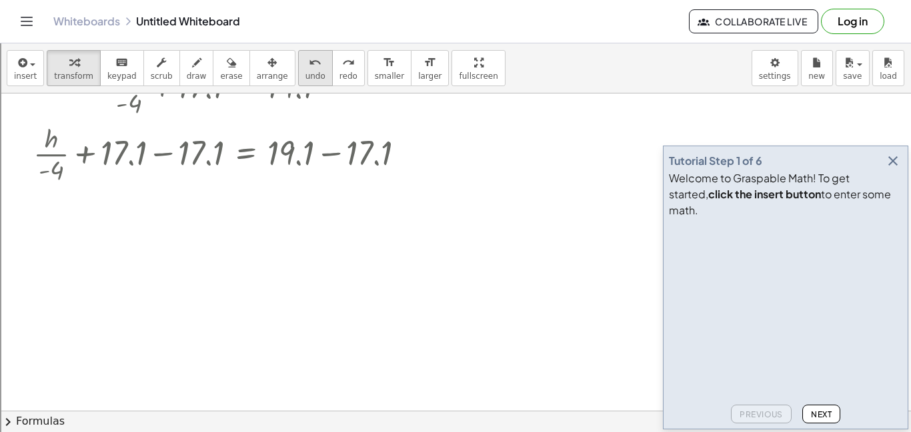
click at [309, 61] on icon "undo" at bounding box center [315, 63] width 13 height 16
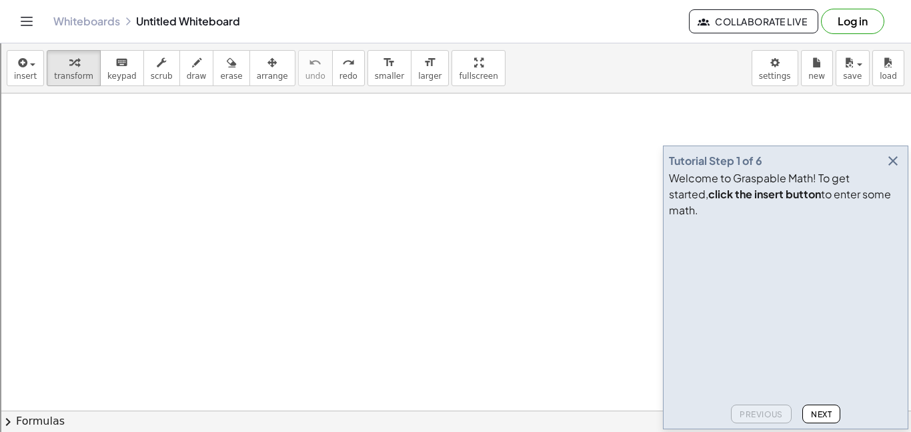
scroll to position [403, 0]
click at [340, 65] on div "redo" at bounding box center [349, 62] width 18 height 16
click at [340, 74] on span "redo" at bounding box center [349, 75] width 18 height 9
click at [893, 169] on icon "button" at bounding box center [893, 161] width 16 height 16
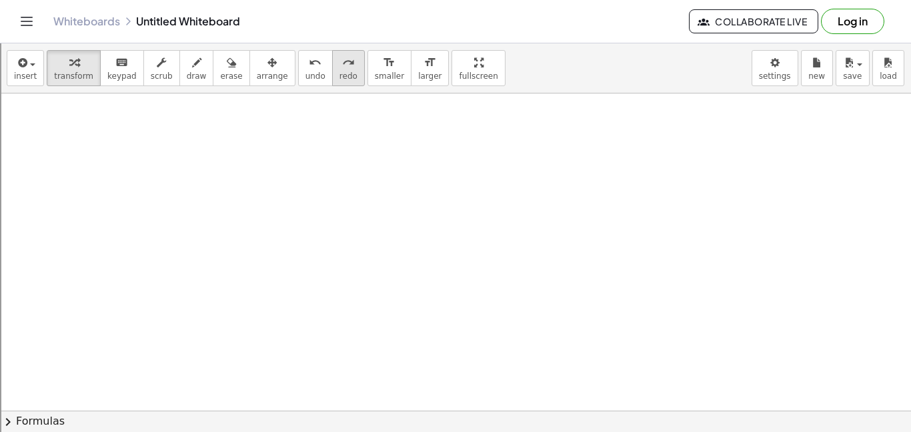
click at [340, 76] on span "redo" at bounding box center [349, 75] width 18 height 9
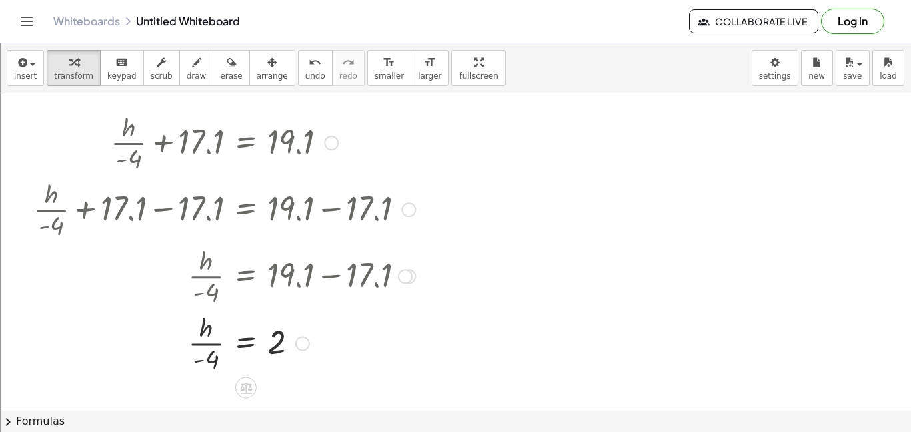
scroll to position [29, 0]
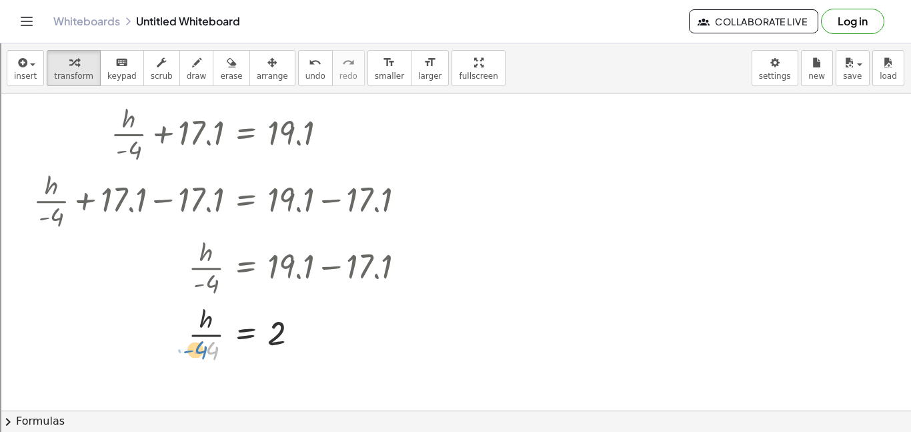
click at [212, 350] on div at bounding box center [225, 333] width 396 height 67
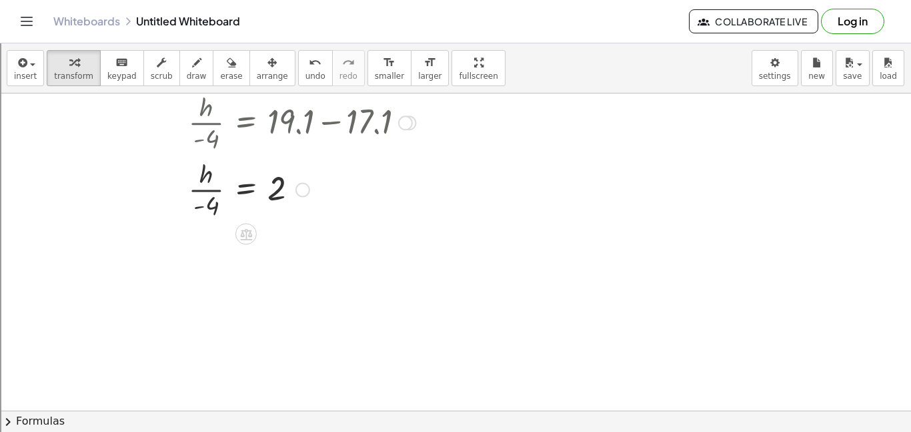
scroll to position [175, 0]
click at [14, 76] on span "insert" at bounding box center [25, 75] width 23 height 9
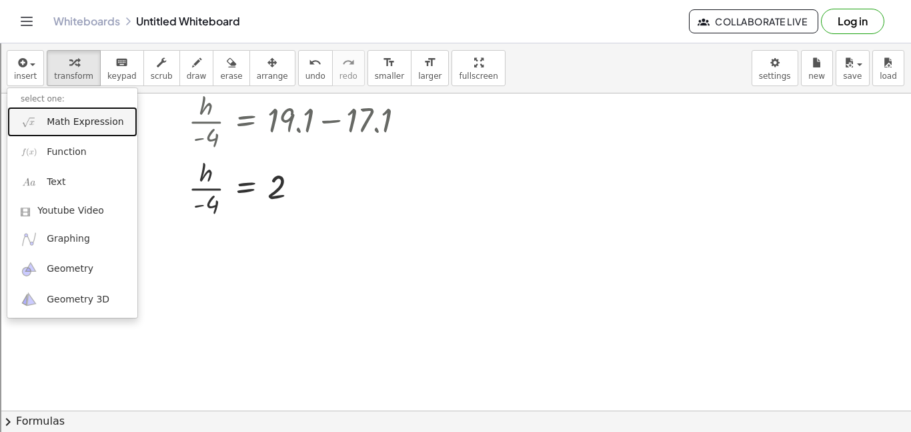
click at [61, 119] on span "Math Expression" at bounding box center [85, 121] width 77 height 13
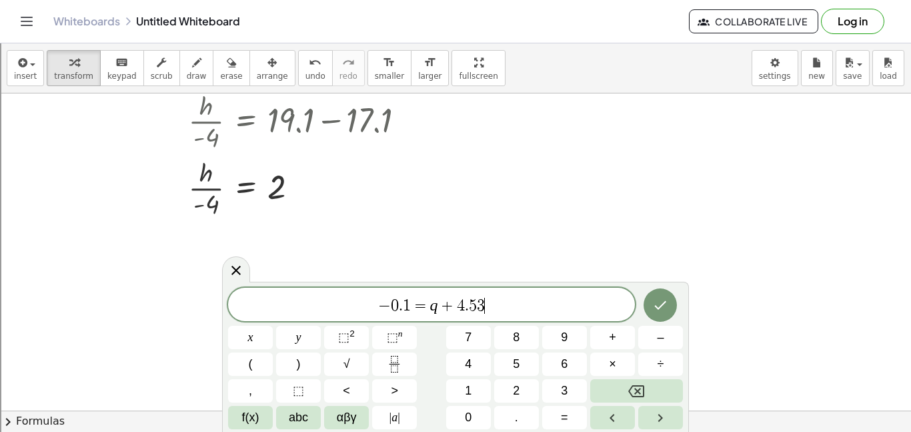
scroll to position [2, 0]
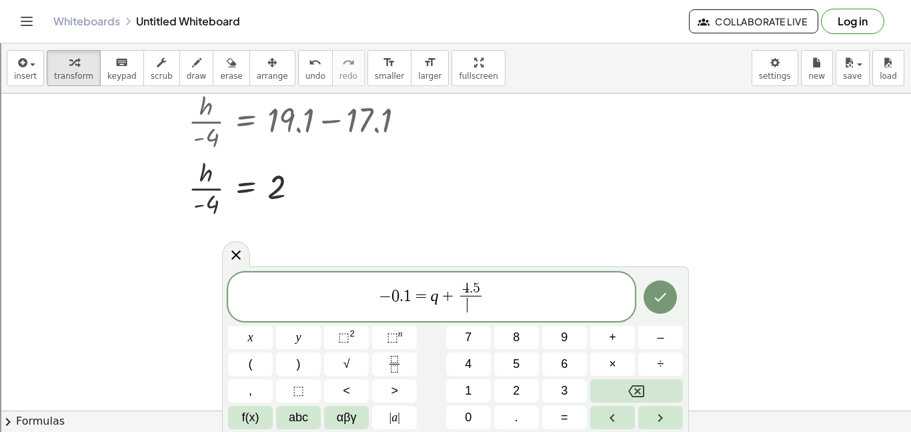
click at [448, 297] on span "+" at bounding box center [448, 296] width 19 height 16
click at [448, 286] on span "4 . 5" at bounding box center [457, 289] width 21 height 15
click at [462, 307] on span at bounding box center [457, 305] width 45 height 18
click at [663, 304] on icon "Done" at bounding box center [661, 297] width 16 height 16
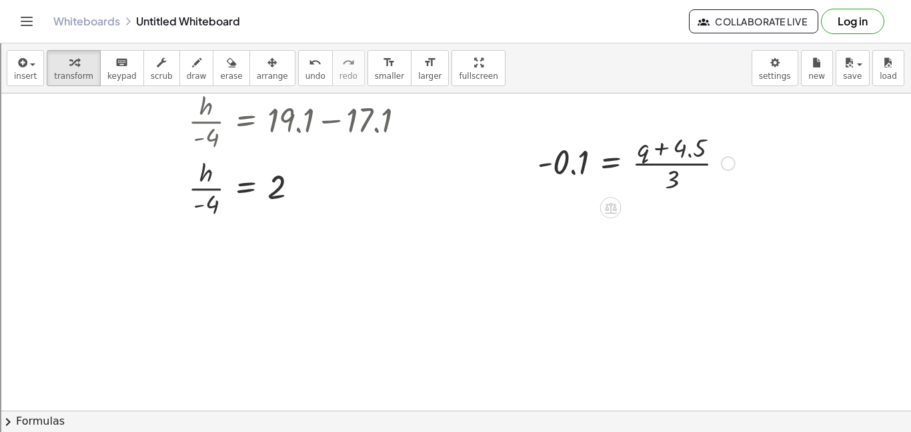
click at [658, 163] on div at bounding box center [636, 162] width 211 height 67
click at [684, 154] on div at bounding box center [636, 162] width 211 height 67
drag, startPoint x: 673, startPoint y: 178, endPoint x: 530, endPoint y: 170, distance: 143.0
click at [530, 170] on div "· 3 - 0.1 = · ( + q + 4.5 ) · 3" at bounding box center [632, 161] width 228 height 73
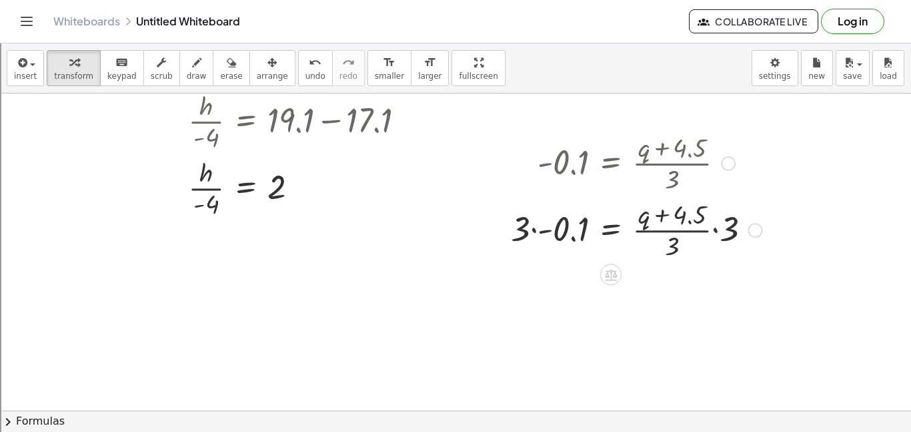
click at [535, 228] on div at bounding box center [636, 228] width 265 height 67
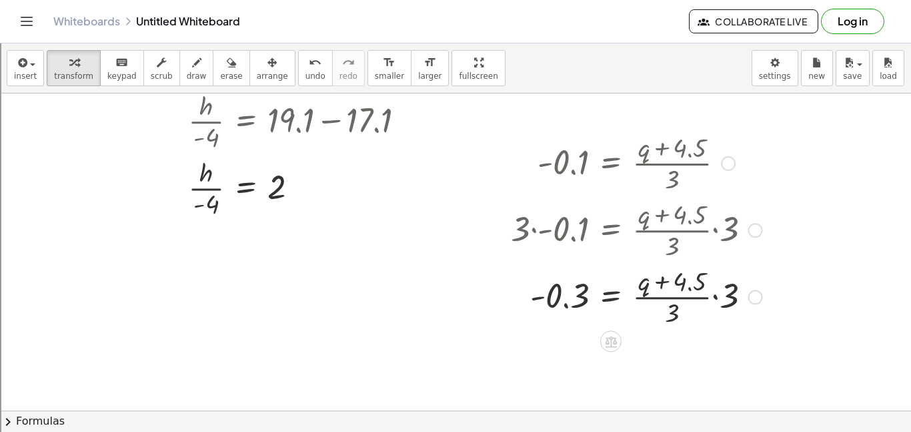
click at [717, 298] on div at bounding box center [636, 295] width 265 height 67
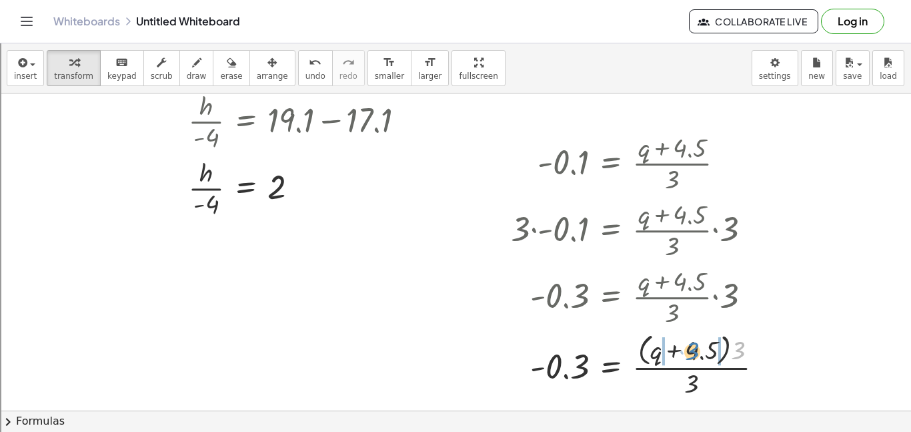
drag, startPoint x: 737, startPoint y: 351, endPoint x: 693, endPoint y: 352, distance: 44.7
click at [693, 352] on div at bounding box center [642, 364] width 277 height 71
click at [723, 354] on div at bounding box center [640, 364] width 272 height 67
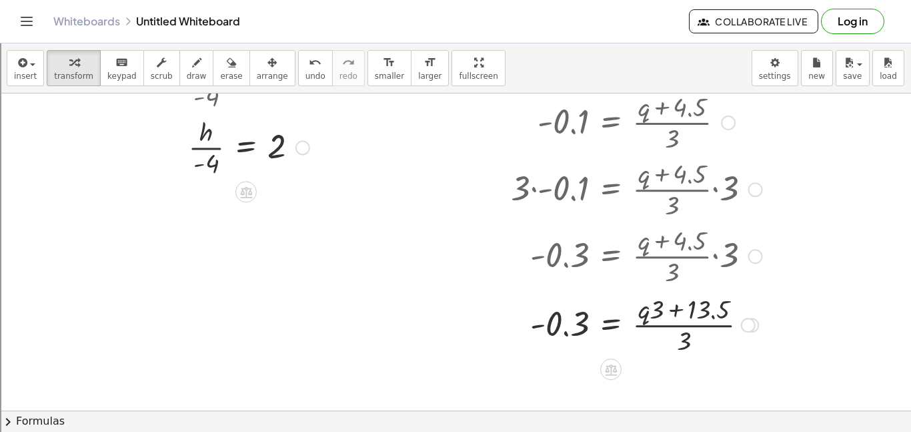
scroll to position [228, 0]
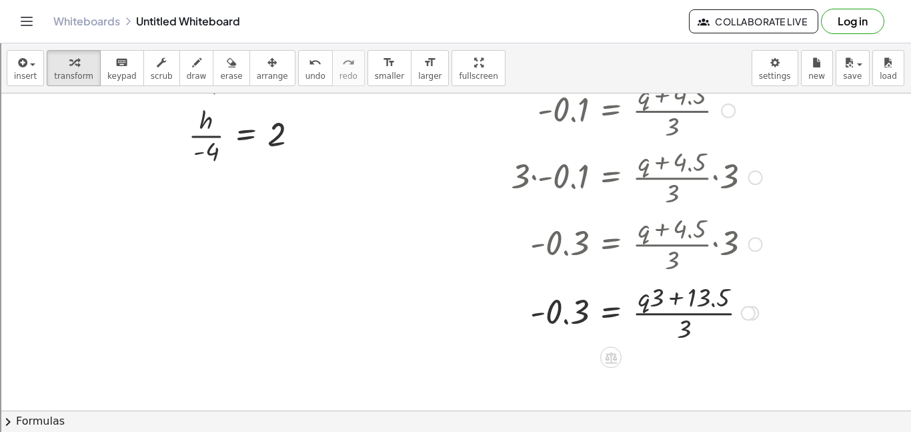
click at [688, 314] on div at bounding box center [636, 311] width 265 height 67
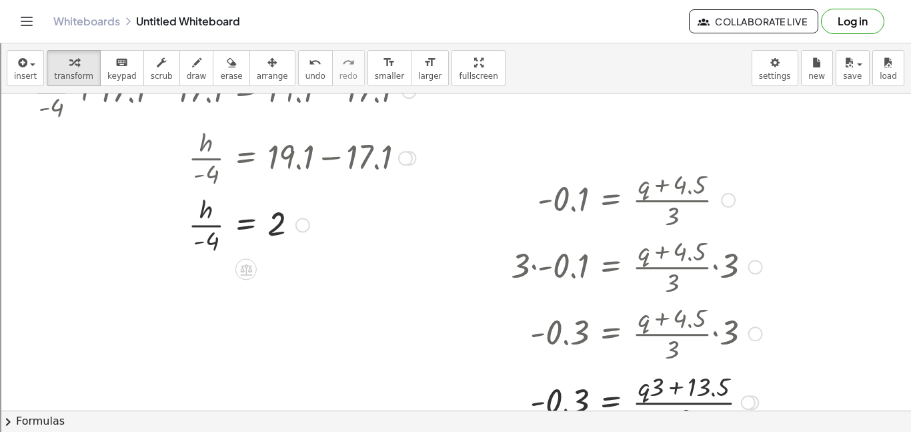
scroll to position [151, 0]
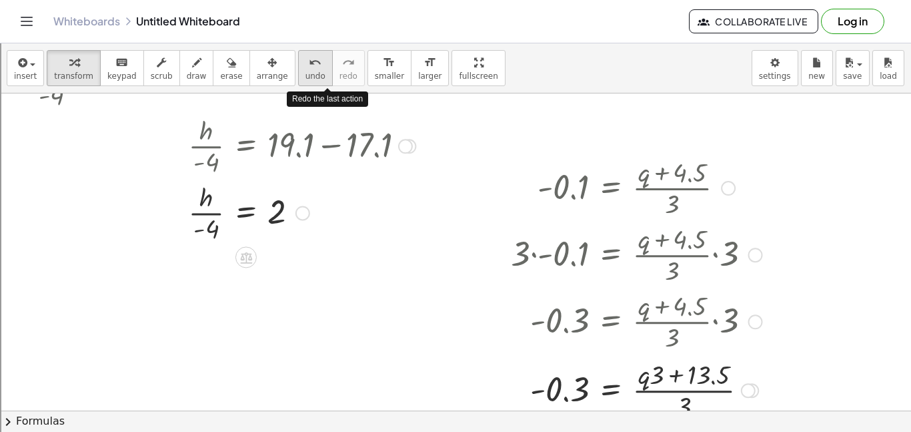
click at [306, 71] on span "undo" at bounding box center [316, 75] width 20 height 9
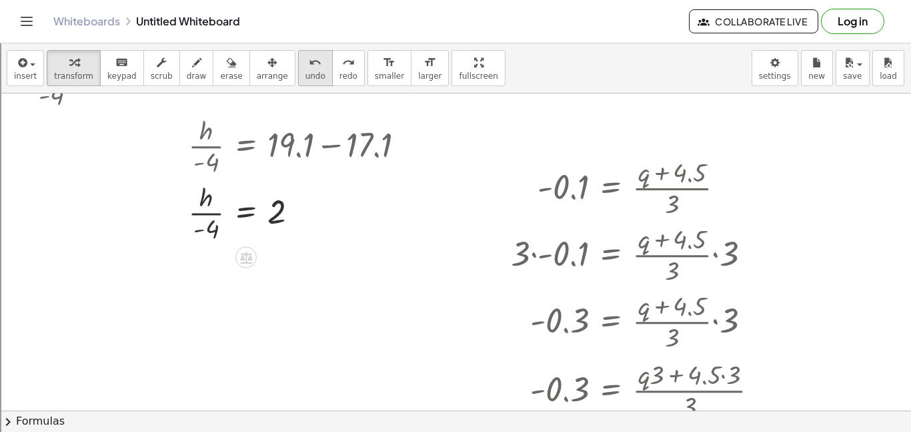
click at [306, 71] on span "undo" at bounding box center [316, 75] width 20 height 9
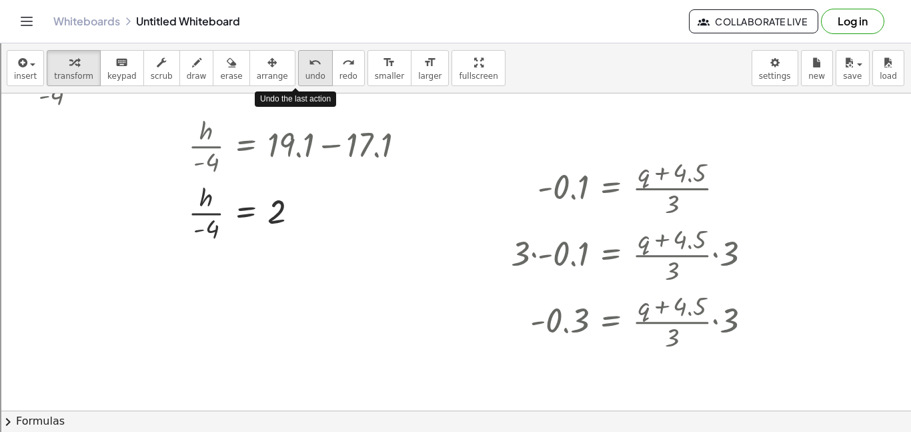
click at [306, 71] on span "undo" at bounding box center [316, 75] width 20 height 9
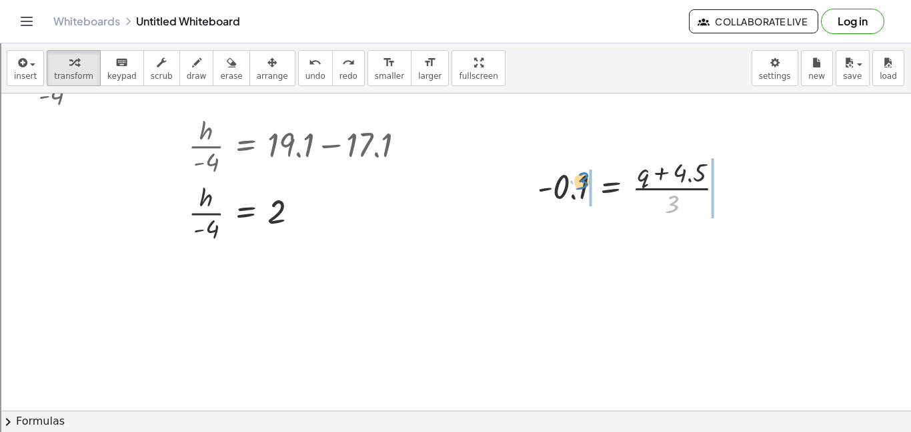
drag, startPoint x: 678, startPoint y: 204, endPoint x: 588, endPoint y: 180, distance: 93.1
click at [588, 180] on div at bounding box center [636, 186] width 211 height 67
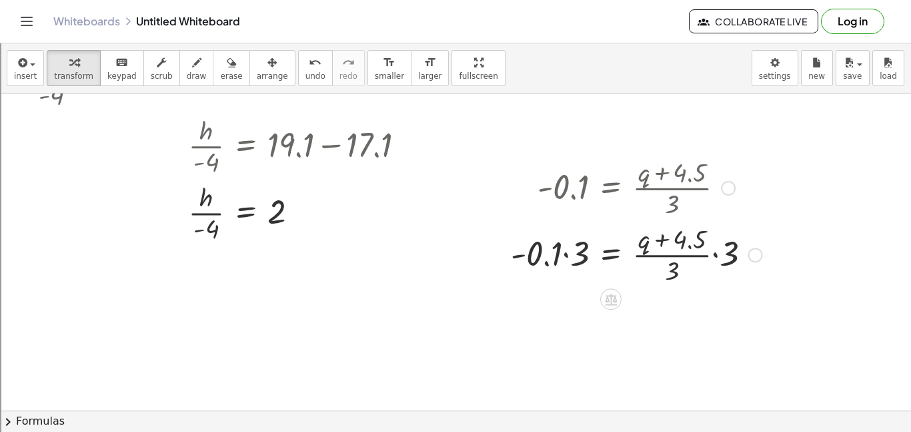
click at [564, 252] on div at bounding box center [636, 253] width 265 height 67
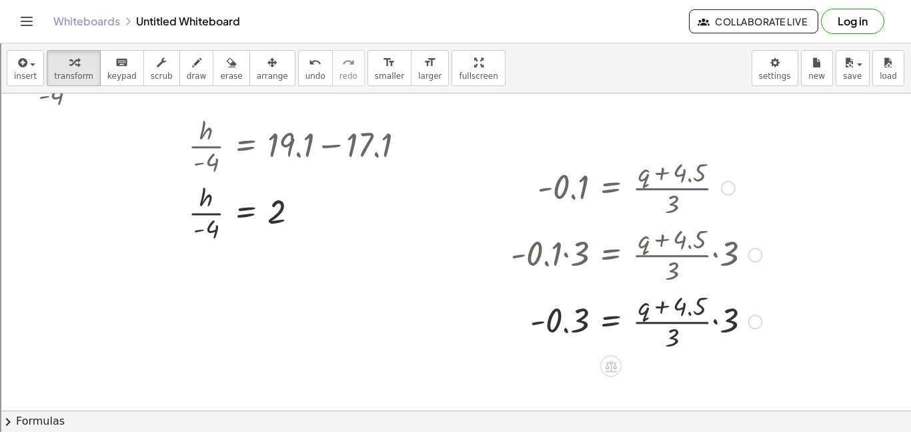
click at [715, 320] on div at bounding box center [636, 320] width 265 height 67
click at [689, 350] on div at bounding box center [642, 320] width 277 height 71
drag, startPoint x: 746, startPoint y: 304, endPoint x: 695, endPoint y: 345, distance: 65.0
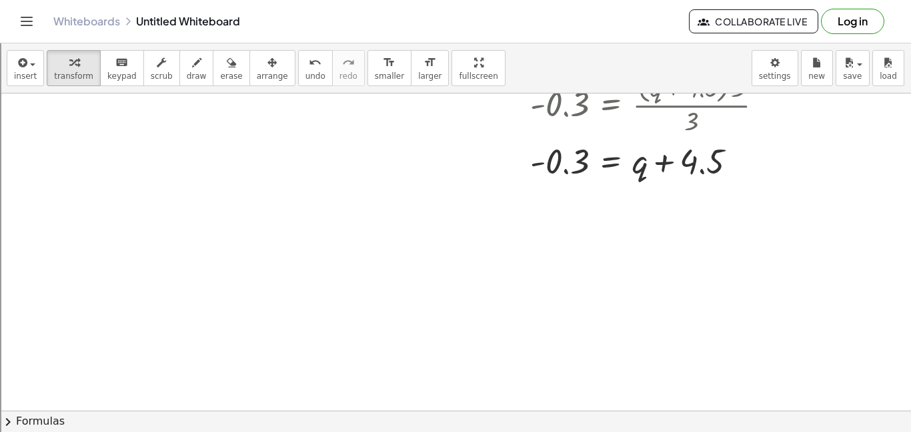
scroll to position [382, 0]
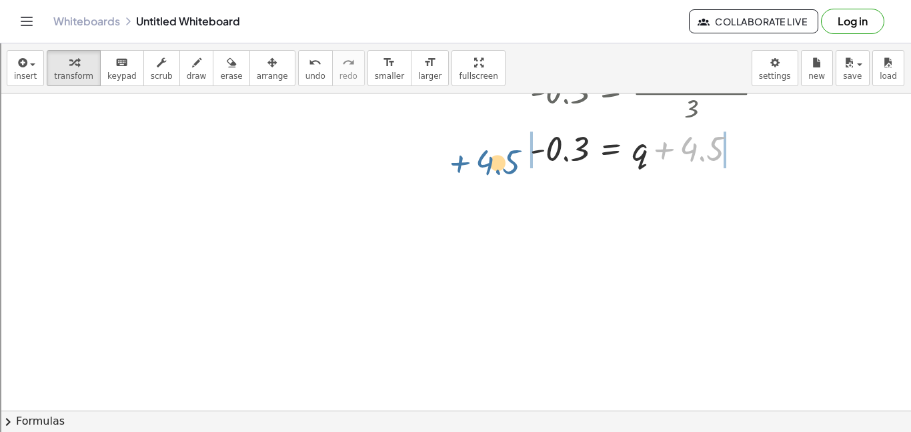
drag, startPoint x: 687, startPoint y: 151, endPoint x: 486, endPoint y: 161, distance: 201.7
click at [486, 161] on div "+ · h · - 4 + 17.1 = 19.1 + · h · - 4 + 17.1 − 17.1 = + 19.1 − 17.1 + · h · - 4…" at bounding box center [455, 187] width 911 height 951
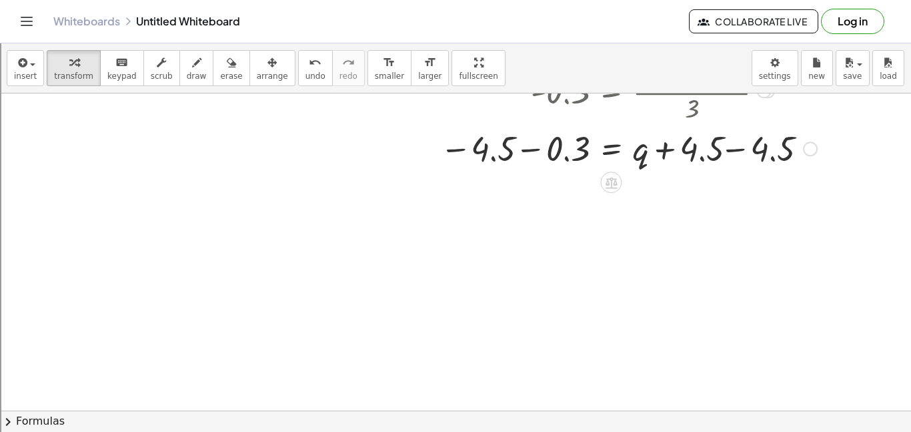
click at [524, 154] on div at bounding box center [628, 147] width 391 height 45
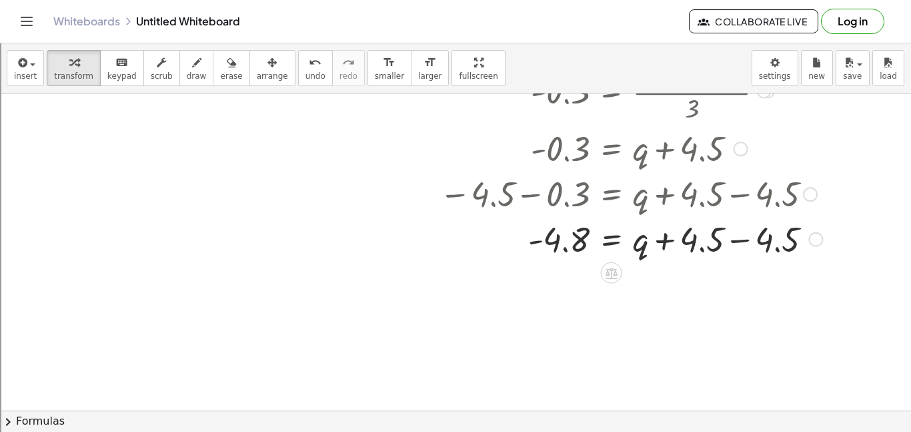
click at [739, 211] on div at bounding box center [631, 192] width 396 height 45
click at [735, 238] on div at bounding box center [631, 238] width 396 height 45
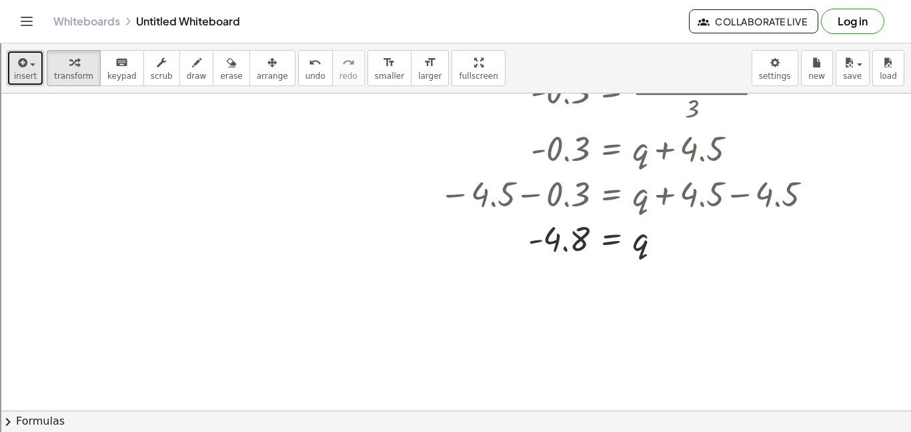
click at [27, 57] on div "button" at bounding box center [25, 62] width 23 height 16
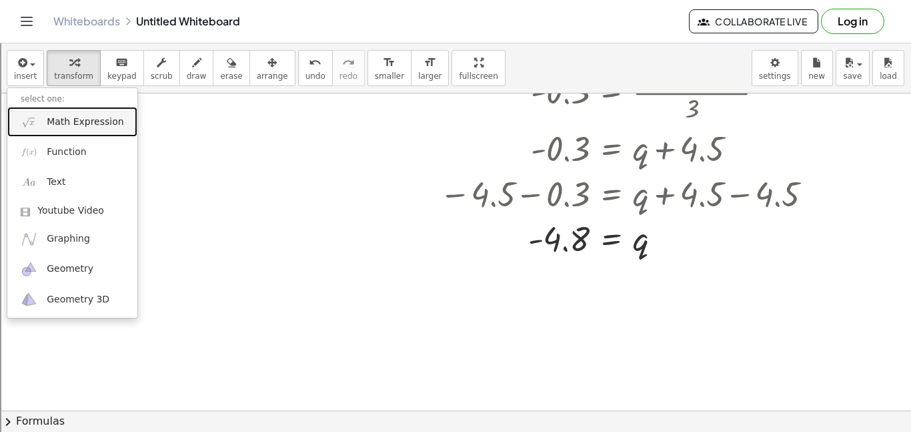
click at [91, 130] on link "Math Expression" at bounding box center [72, 122] width 130 height 30
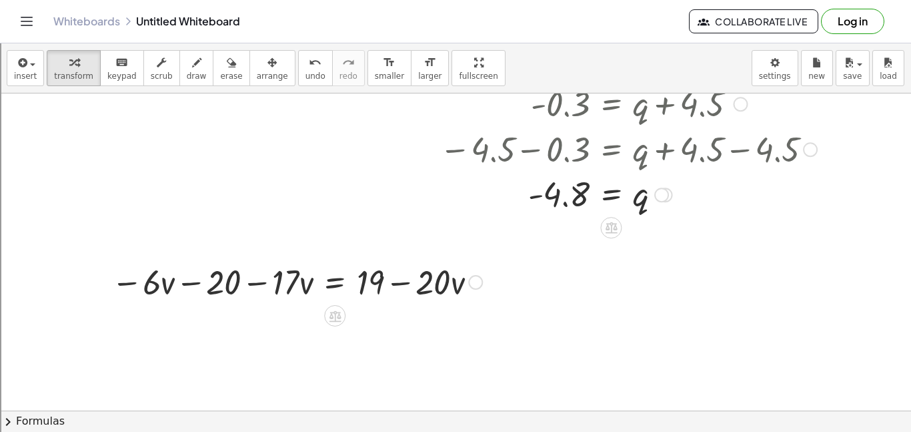
scroll to position [430, 0]
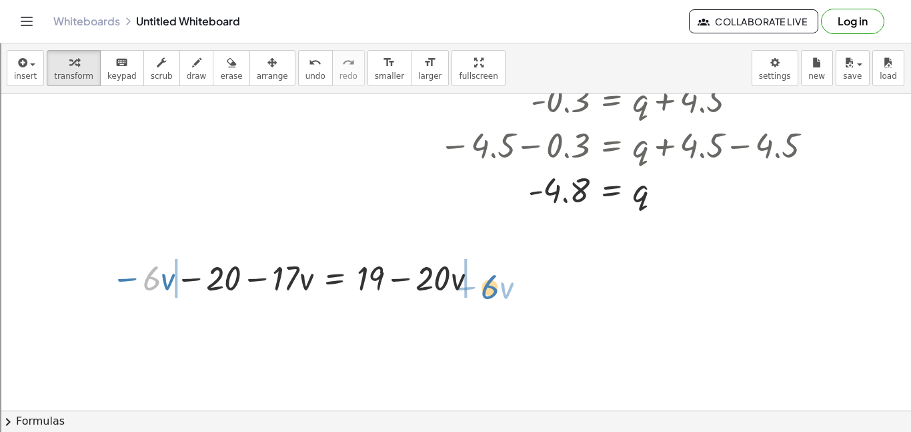
drag, startPoint x: 150, startPoint y: 282, endPoint x: 491, endPoint y: 294, distance: 341.2
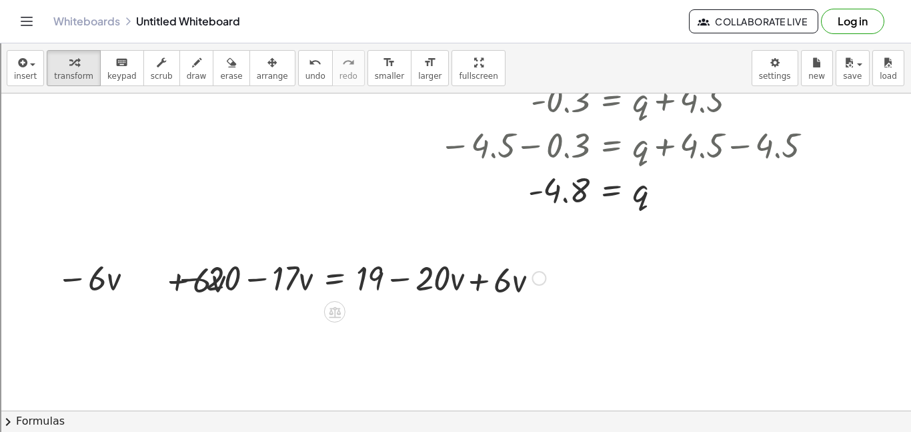
click at [477, 286] on div at bounding box center [297, 276] width 512 height 45
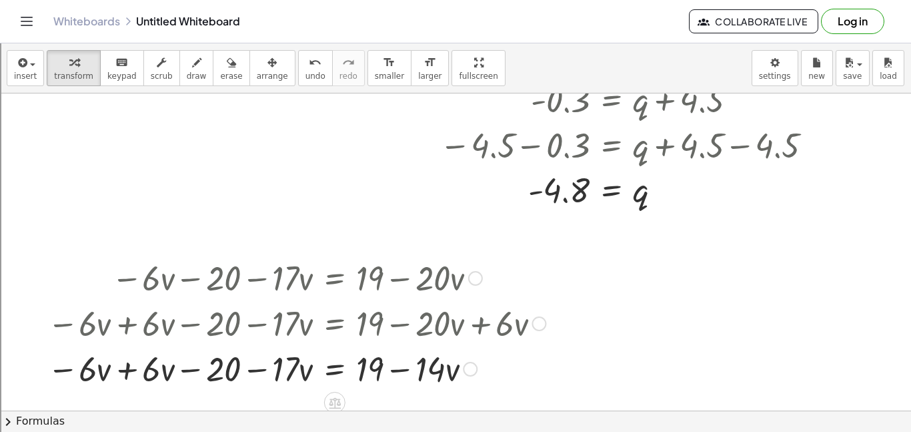
click at [130, 374] on div at bounding box center [297, 367] width 512 height 45
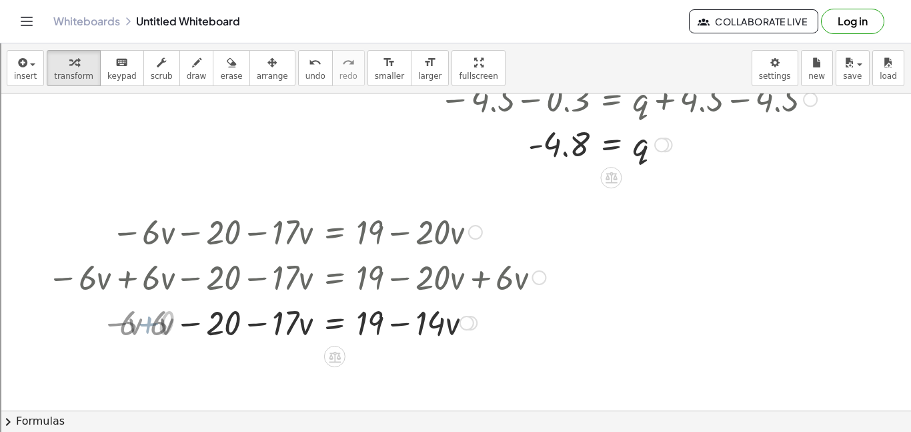
scroll to position [504, 0]
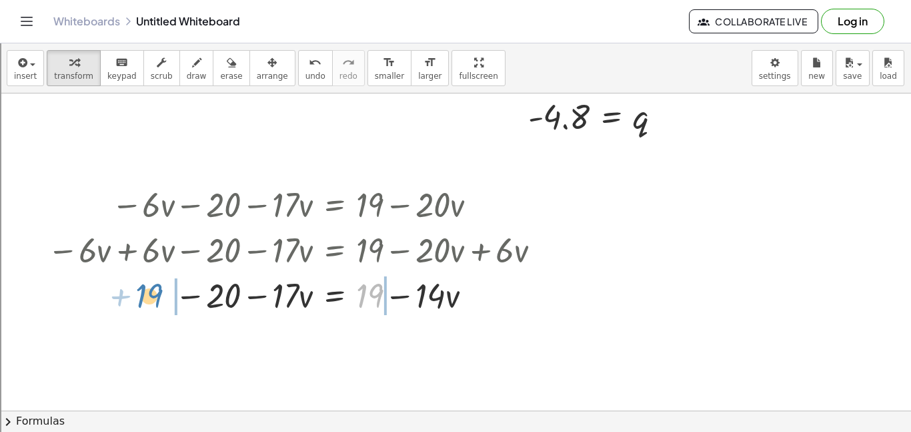
drag, startPoint x: 362, startPoint y: 298, endPoint x: 141, endPoint y: 298, distance: 221.5
click at [141, 298] on div at bounding box center [297, 294] width 512 height 45
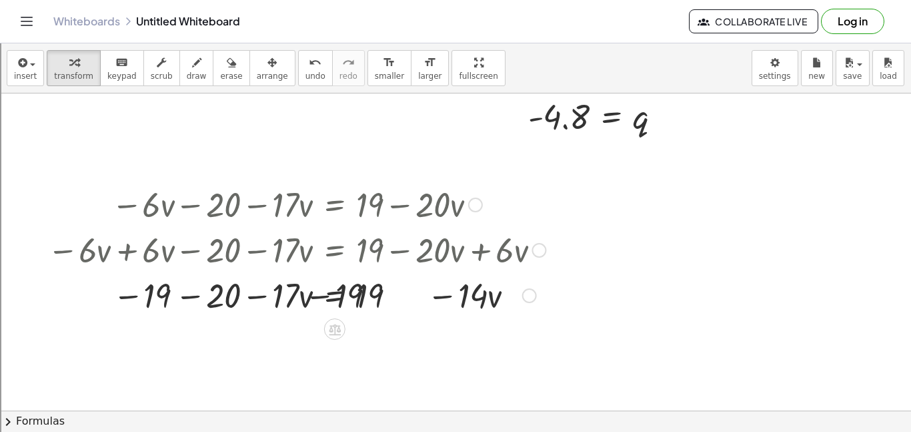
click at [171, 304] on div at bounding box center [297, 294] width 512 height 45
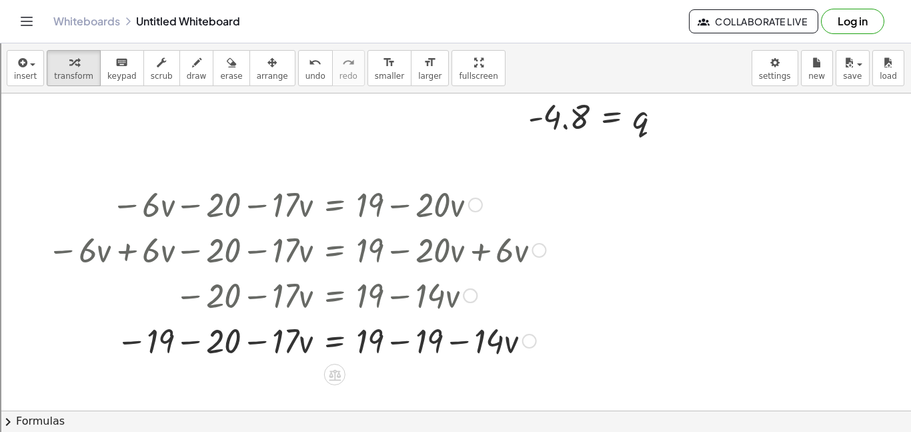
click at [191, 343] on div at bounding box center [297, 339] width 512 height 45
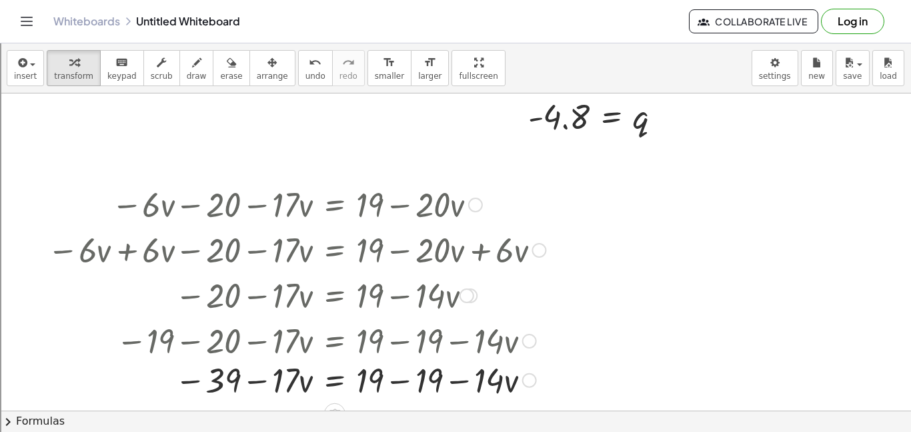
click at [402, 352] on div at bounding box center [267, 339] width 570 height 45
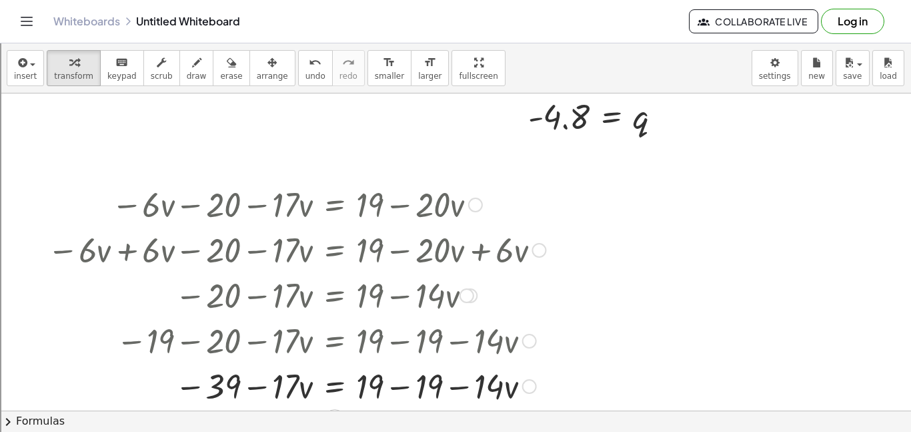
click at [396, 387] on div at bounding box center [297, 384] width 512 height 45
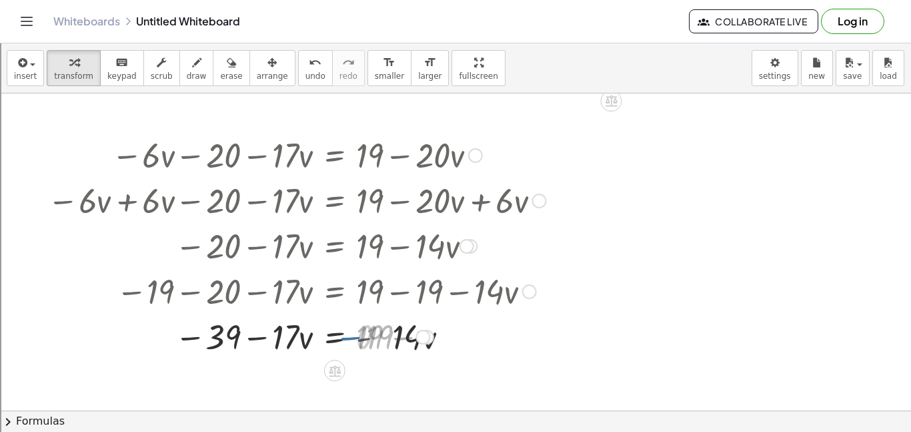
scroll to position [579, 0]
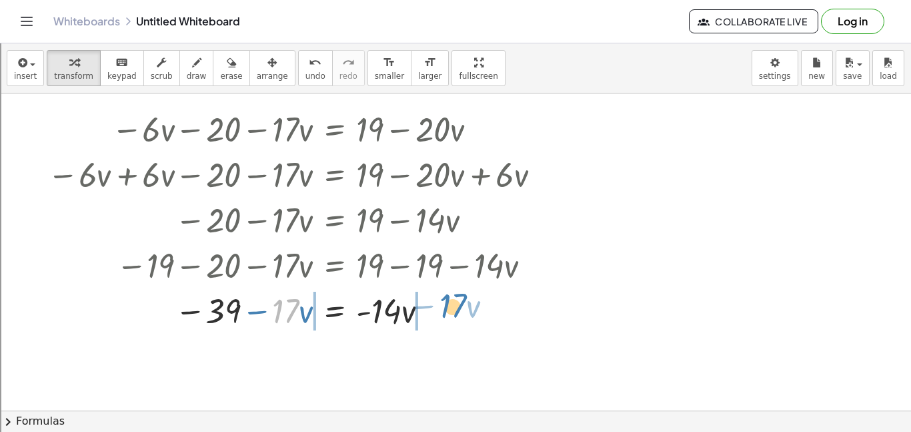
drag, startPoint x: 279, startPoint y: 313, endPoint x: 446, endPoint y: 308, distance: 167.5
click at [446, 308] on div at bounding box center [297, 309] width 512 height 45
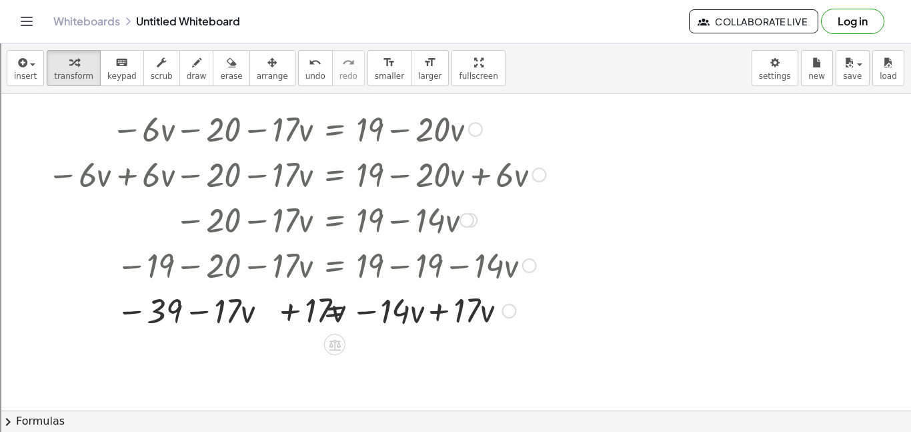
click at [408, 322] on div at bounding box center [297, 309] width 512 height 45
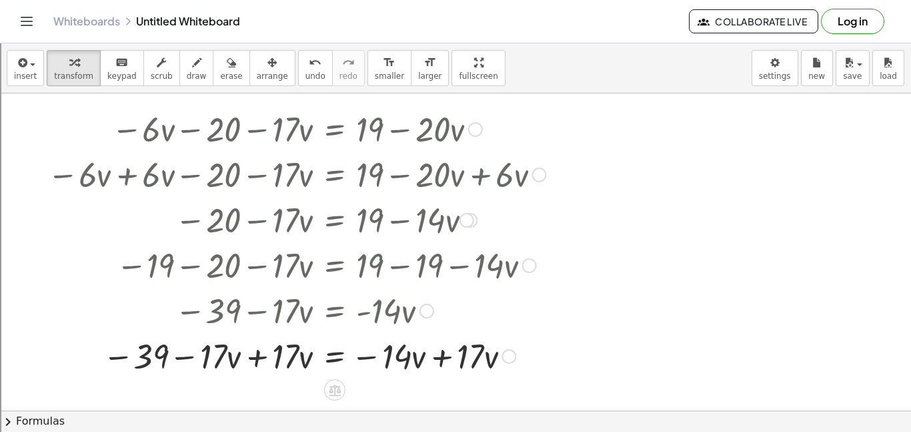
click at [450, 374] on div at bounding box center [297, 354] width 512 height 45
click at [257, 361] on div at bounding box center [297, 354] width 512 height 45
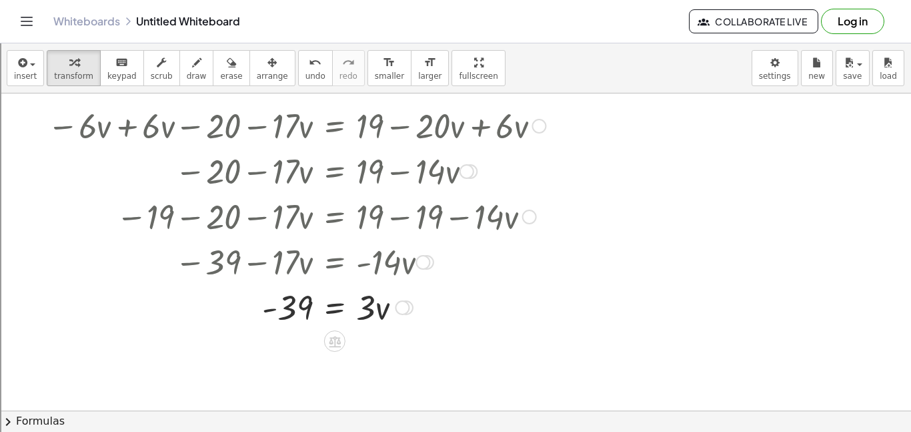
scroll to position [629, 0]
drag, startPoint x: 366, startPoint y: 318, endPoint x: 307, endPoint y: 352, distance: 68.2
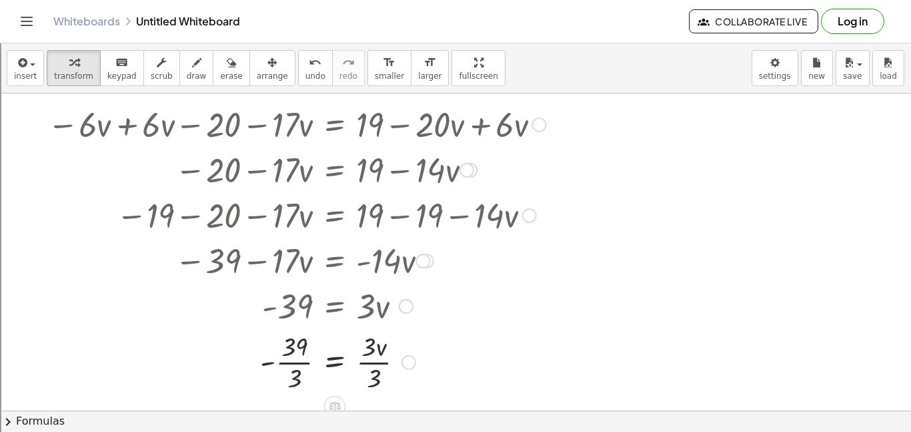
click at [294, 317] on div at bounding box center [297, 304] width 508 height 45
click at [291, 362] on div at bounding box center [297, 361] width 512 height 67
click at [369, 370] on div at bounding box center [297, 361] width 512 height 67
click at [23, 57] on icon "button" at bounding box center [21, 63] width 12 height 16
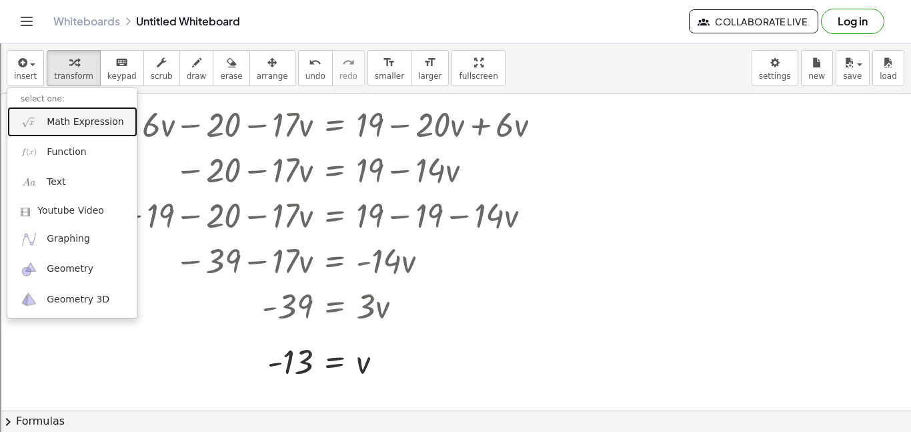
click at [82, 120] on span "Math Expression" at bounding box center [85, 121] width 77 height 13
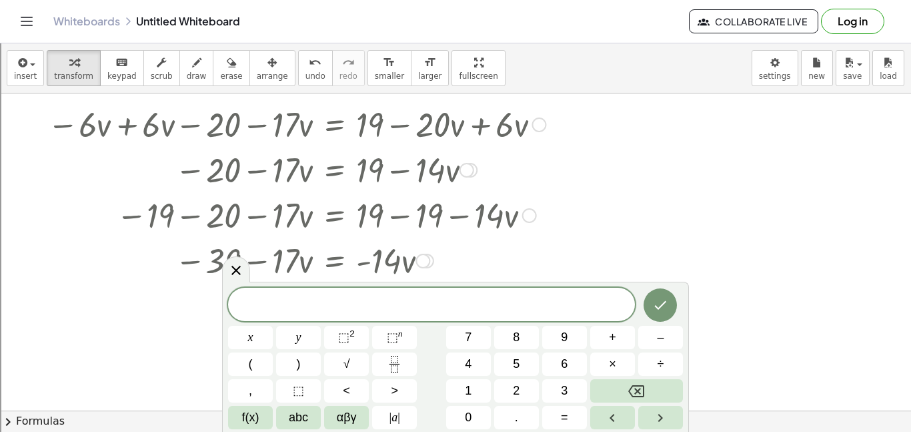
scroll to position [4, 0]
click at [645, 300] on button "Done" at bounding box center [660, 304] width 33 height 33
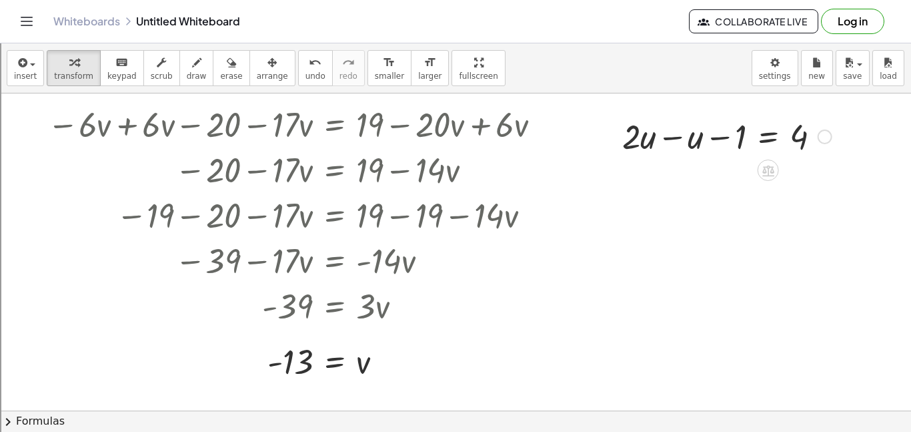
click at [671, 138] on div at bounding box center [727, 135] width 223 height 45
drag, startPoint x: 740, startPoint y: 184, endPoint x: 828, endPoint y: 186, distance: 88.1
click at [828, 186] on div at bounding box center [727, 180] width 223 height 45
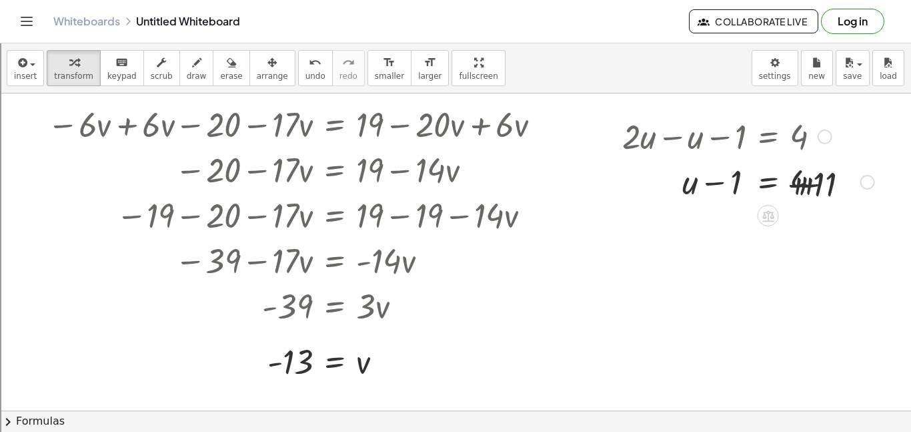
click at [828, 186] on div at bounding box center [749, 180] width 266 height 45
click at [719, 185] on div at bounding box center [749, 180] width 266 height 45
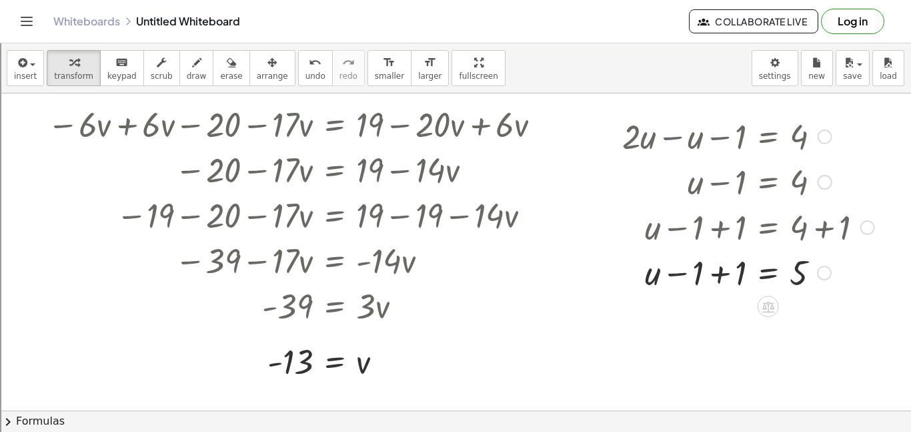
click at [721, 272] on div at bounding box center [749, 271] width 266 height 45
click at [822, 65] on div "button" at bounding box center [817, 62] width 17 height 16
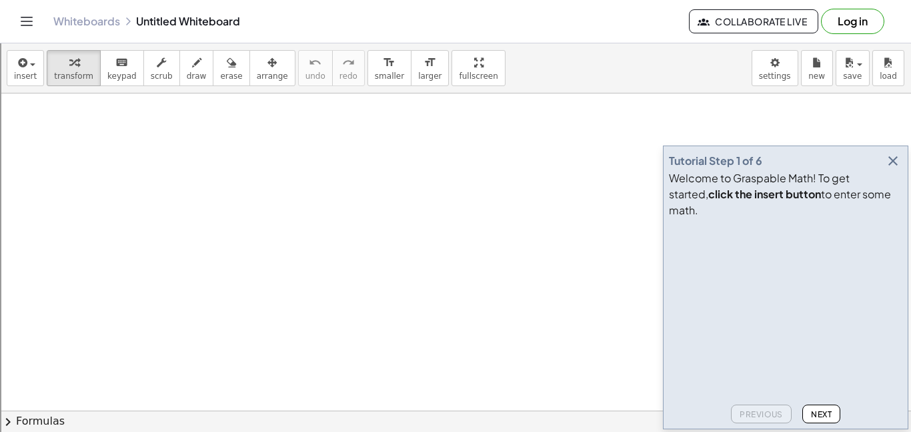
click at [885, 169] on icon "button" at bounding box center [893, 161] width 16 height 16
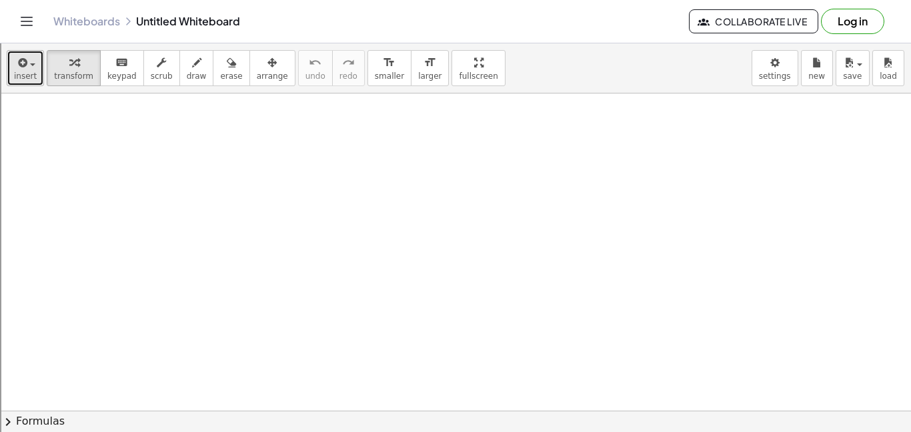
click at [23, 65] on icon "button" at bounding box center [21, 63] width 12 height 16
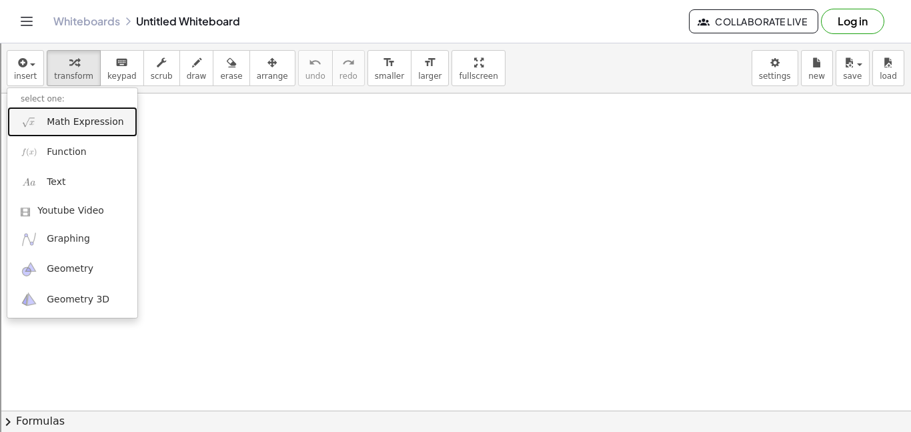
click at [59, 120] on span "Math Expression" at bounding box center [85, 121] width 77 height 13
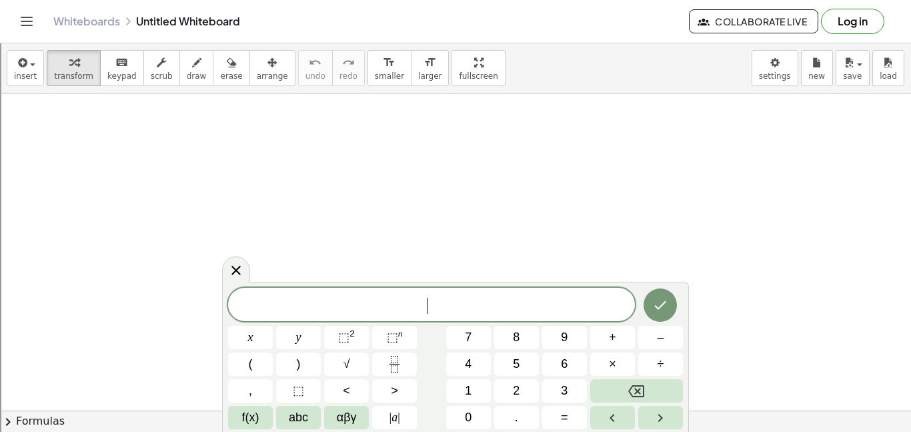
scroll to position [1, 0]
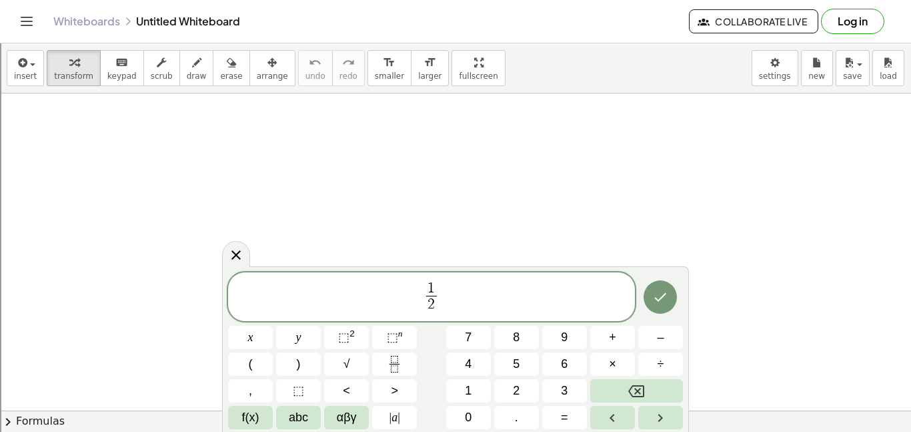
click at [464, 298] on span "1 2 ​ ​" at bounding box center [431, 297] width 407 height 35
click at [493, 294] on span "1 2 ​ h − 3 = 3 2 ​ ​" at bounding box center [431, 297] width 407 height 35
click at [660, 293] on icon "Done" at bounding box center [661, 297] width 16 height 16
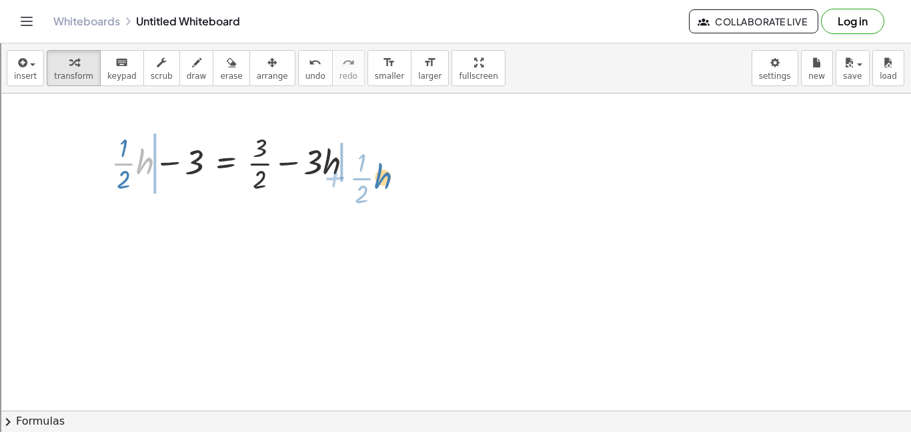
drag, startPoint x: 141, startPoint y: 166, endPoint x: 379, endPoint y: 175, distance: 238.4
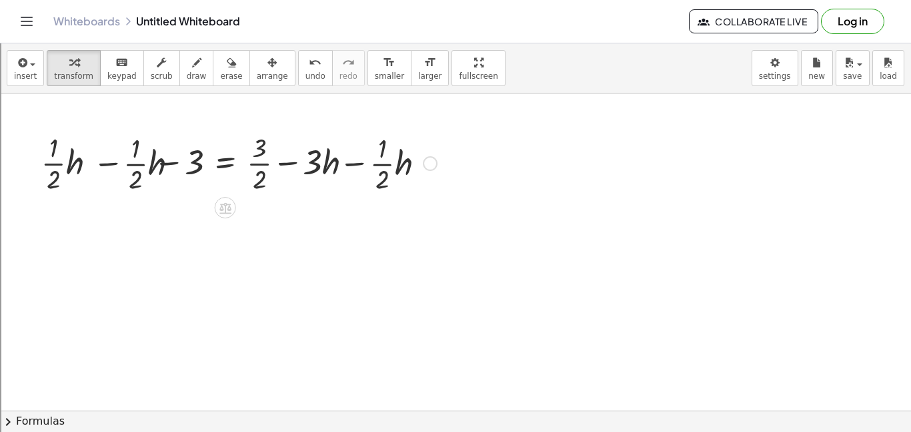
click at [350, 171] on div at bounding box center [237, 162] width 413 height 67
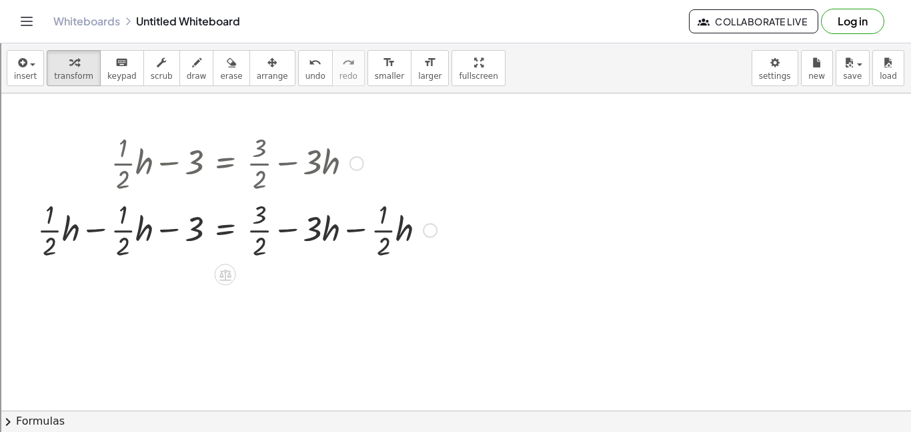
click at [352, 230] on div at bounding box center [237, 228] width 413 height 67
click at [384, 232] on div at bounding box center [237, 228] width 413 height 67
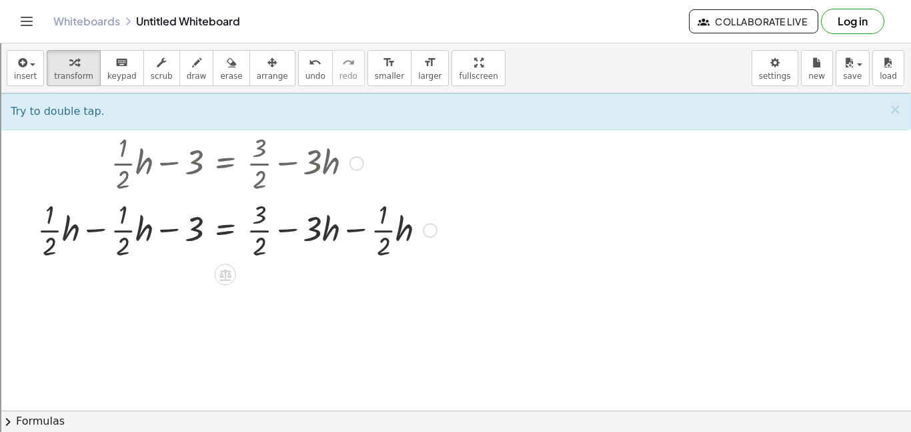
click at [384, 232] on div at bounding box center [237, 228] width 413 height 67
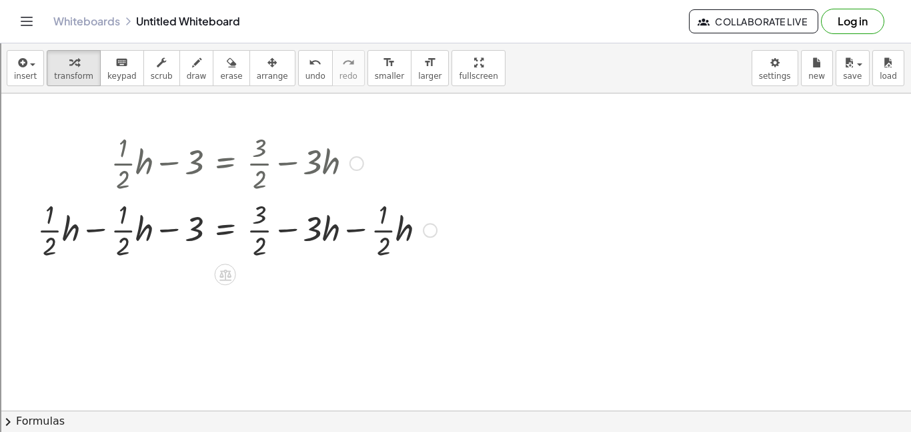
click at [384, 232] on div at bounding box center [237, 228] width 413 height 67
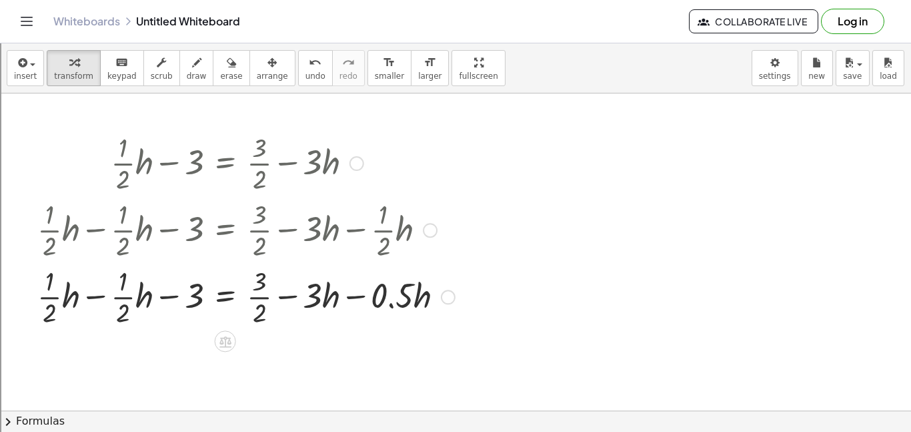
click at [350, 294] on div at bounding box center [246, 295] width 431 height 67
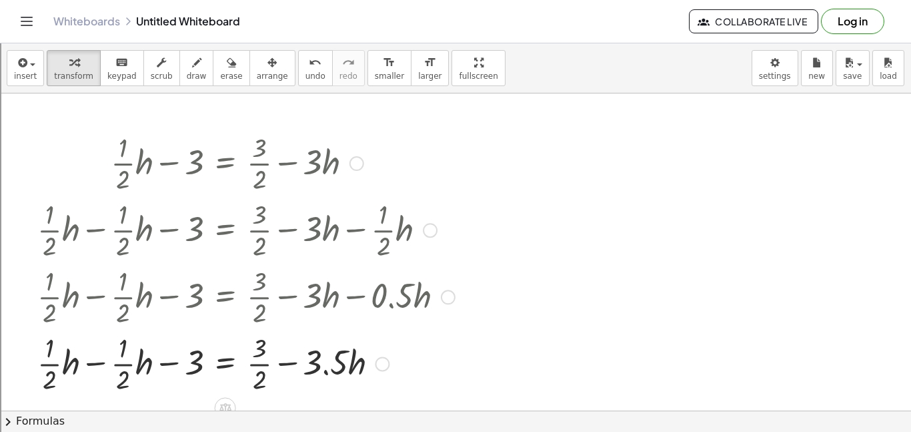
click at [95, 366] on div at bounding box center [246, 362] width 431 height 67
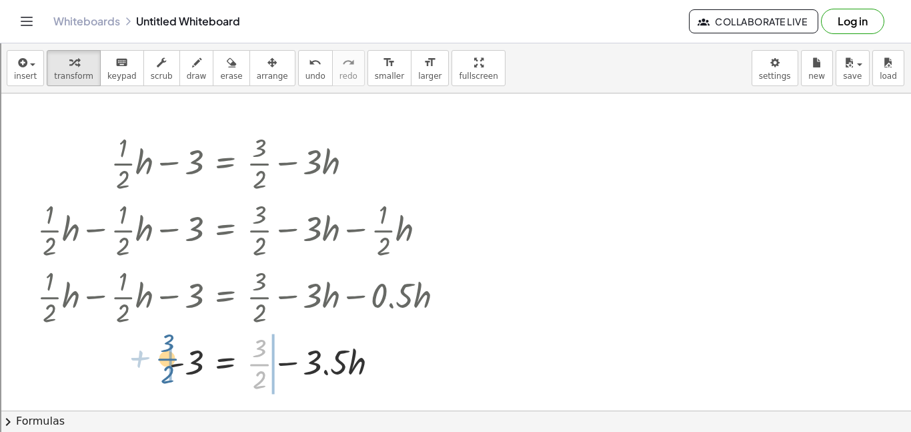
drag, startPoint x: 256, startPoint y: 365, endPoint x: 162, endPoint y: 360, distance: 93.6
click at [162, 360] on div at bounding box center [246, 362] width 431 height 67
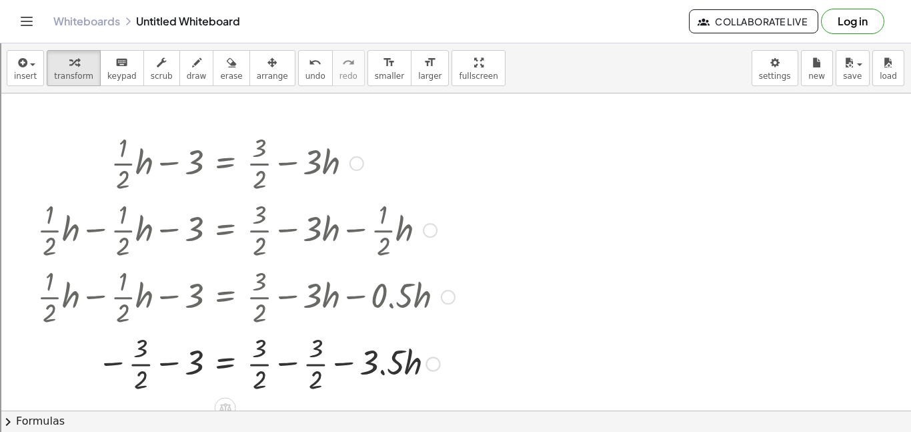
click at [140, 366] on div at bounding box center [246, 362] width 431 height 67
click at [157, 366] on div at bounding box center [246, 362] width 431 height 67
click at [286, 364] on div at bounding box center [246, 362] width 431 height 67
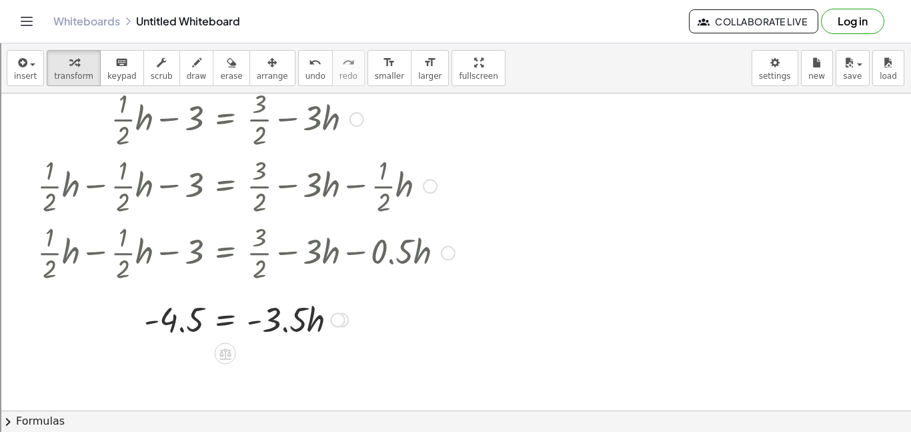
scroll to position [58, 0]
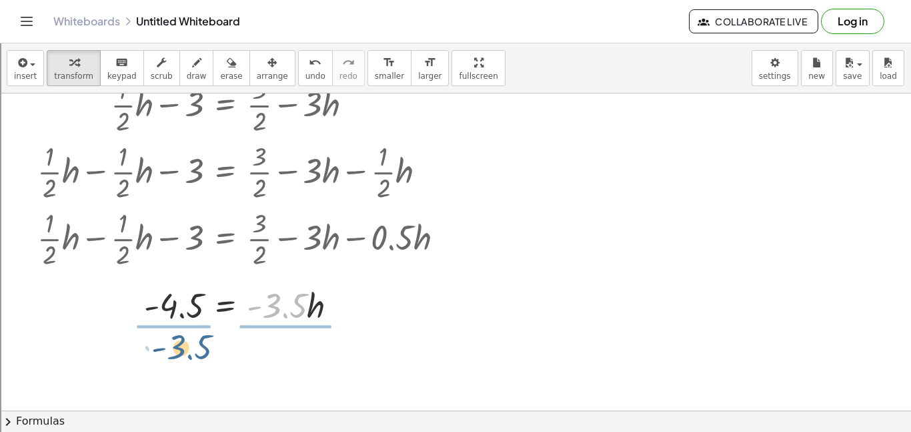
drag, startPoint x: 268, startPoint y: 309, endPoint x: 169, endPoint y: 351, distance: 107.9
click at [169, 351] on div "+ · · 1 · 2 · h − 3 = + · 3 · 2 − · 3 · h + · · 1 · 2 · h − · · 1 · 2 · h − 3 =…" at bounding box center [455, 395] width 911 height 721
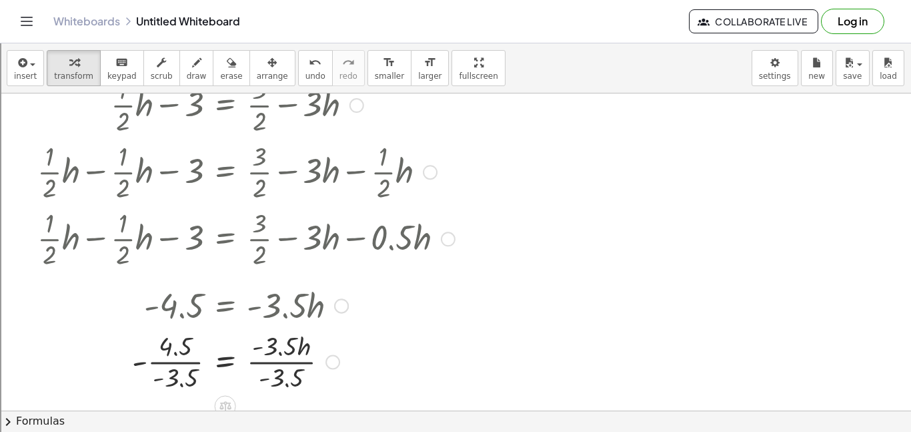
click at [177, 358] on div at bounding box center [246, 360] width 431 height 67
click at [259, 360] on div at bounding box center [246, 360] width 431 height 67
click at [260, 362] on div at bounding box center [246, 360] width 431 height 67
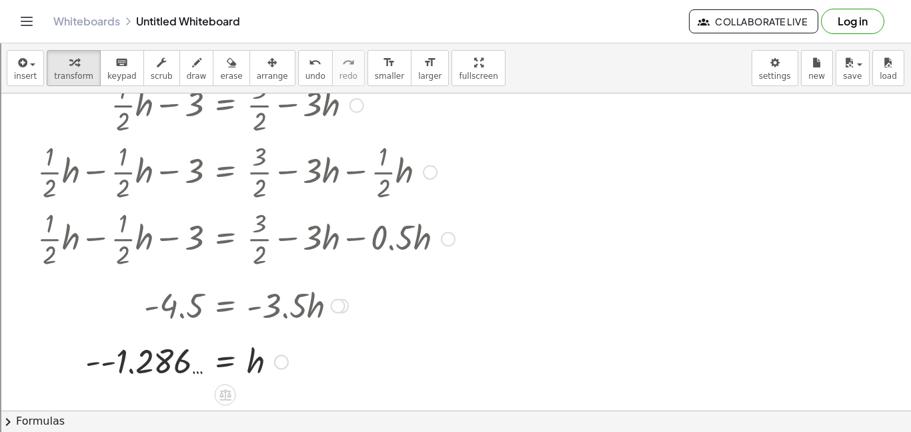
click at [123, 363] on div at bounding box center [246, 361] width 431 height 44
click at [159, 367] on div at bounding box center [246, 361] width 431 height 44
click at [191, 356] on div at bounding box center [246, 361] width 431 height 44
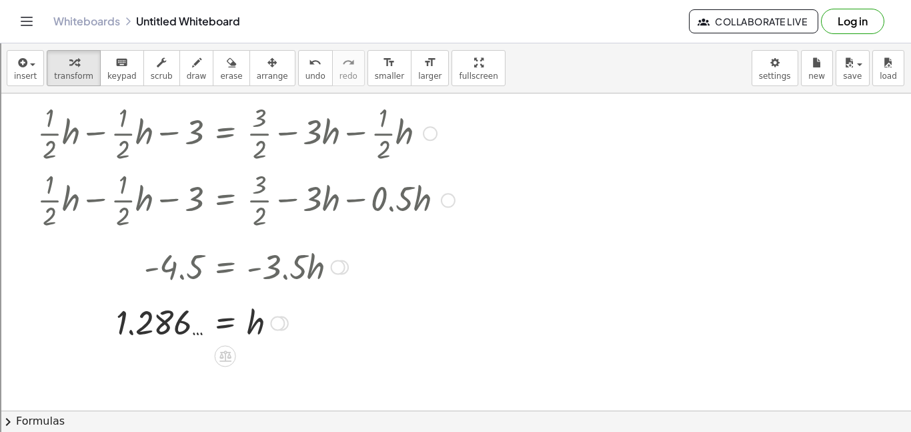
scroll to position [123, 0]
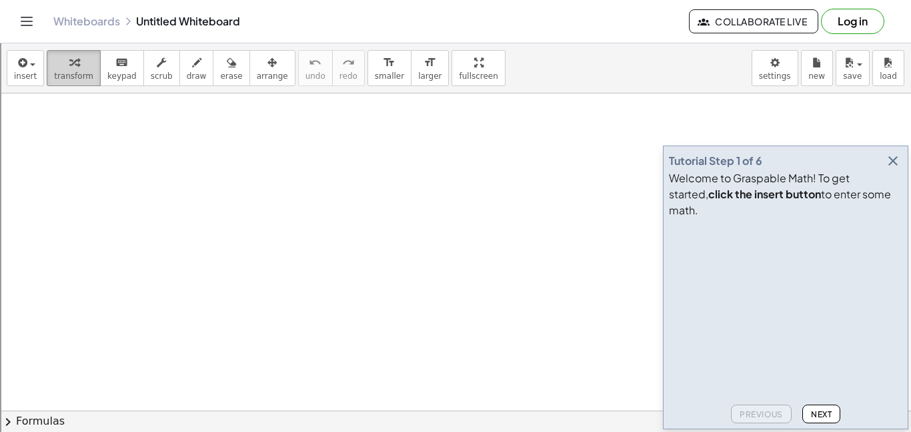
click at [47, 61] on button "transform" at bounding box center [74, 68] width 54 height 36
click at [0, 76] on div "insert select one: Math Expression Function Text Youtube Video Graphing Geometr…" at bounding box center [455, 68] width 911 height 50
click at [25, 69] on icon "button" at bounding box center [21, 63] width 12 height 16
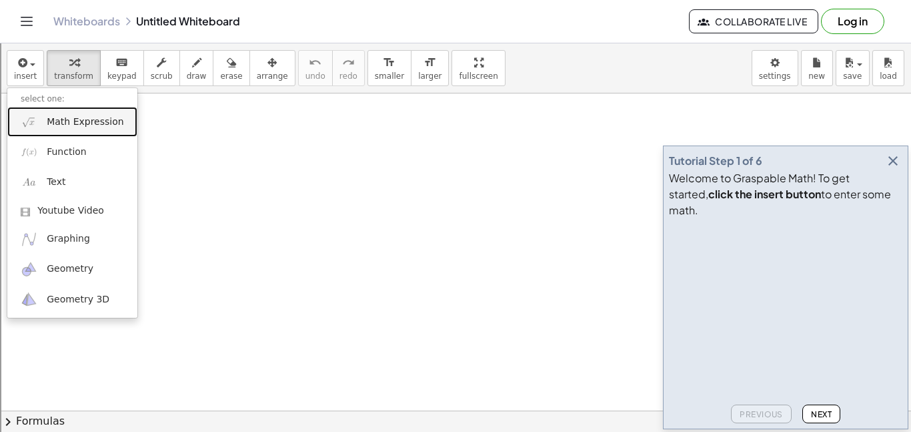
click at [70, 109] on link "Math Expression" at bounding box center [72, 122] width 130 height 30
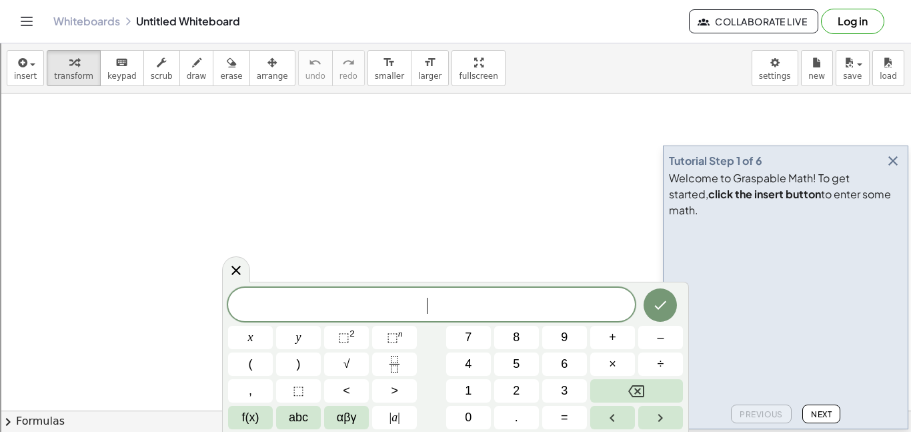
scroll to position [1, 0]
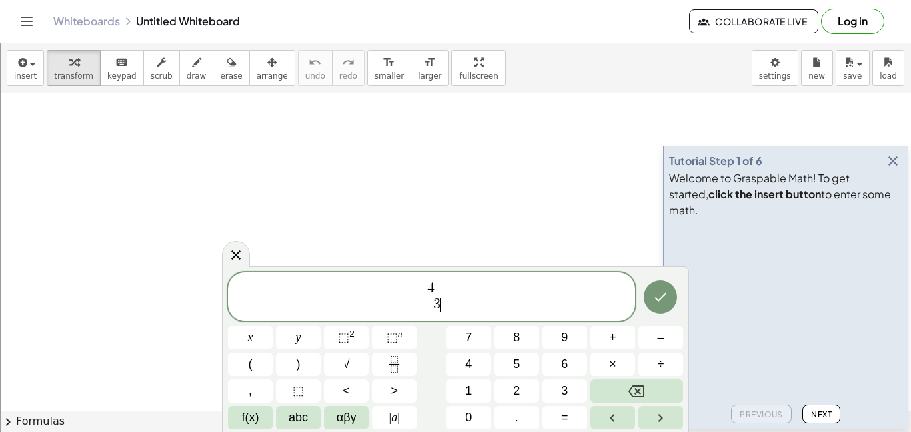
click at [434, 286] on span "4" at bounding box center [431, 288] width 7 height 15
click at [448, 298] on span "4 ​ − 3 ​" at bounding box center [431, 297] width 407 height 35
click at [273, 326] on div at bounding box center [250, 337] width 45 height 23
click at [651, 298] on button "Done" at bounding box center [660, 296] width 33 height 33
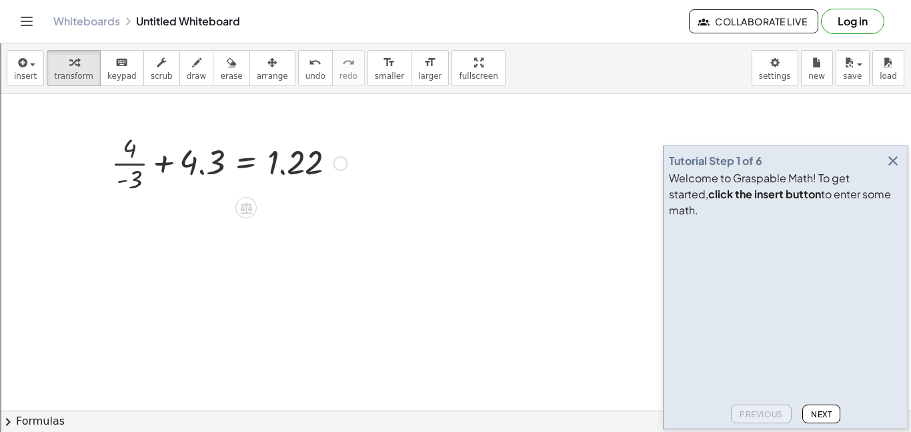
click at [137, 165] on div at bounding box center [229, 162] width 249 height 67
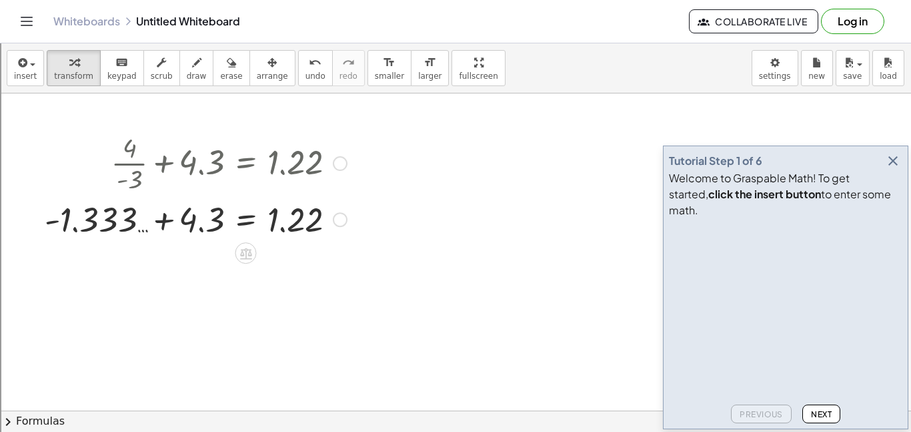
click at [165, 220] on div at bounding box center [196, 217] width 316 height 45
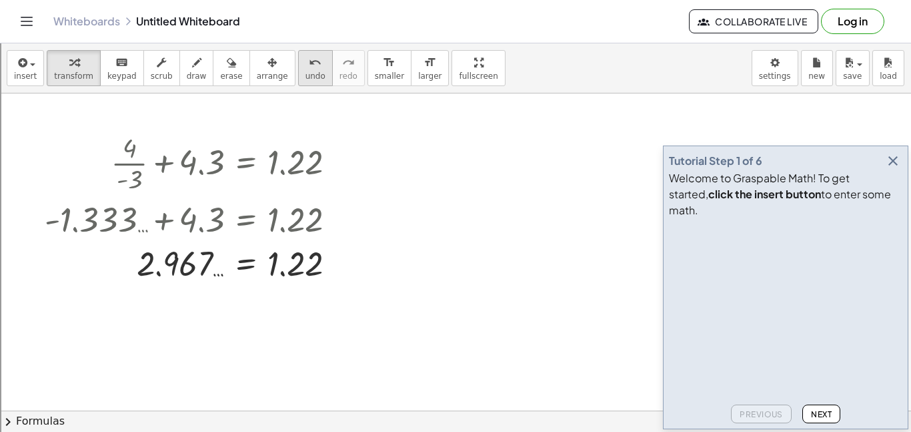
click at [306, 75] on button "undo undo" at bounding box center [315, 68] width 35 height 36
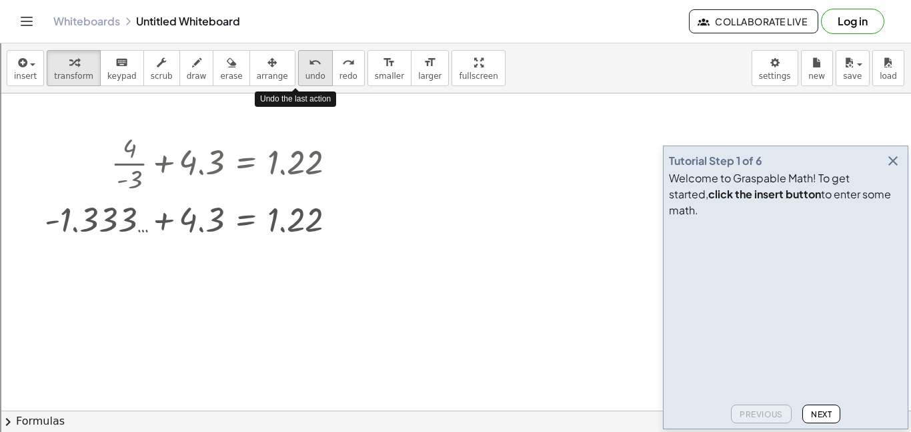
click at [306, 75] on button "undo undo" at bounding box center [315, 68] width 35 height 36
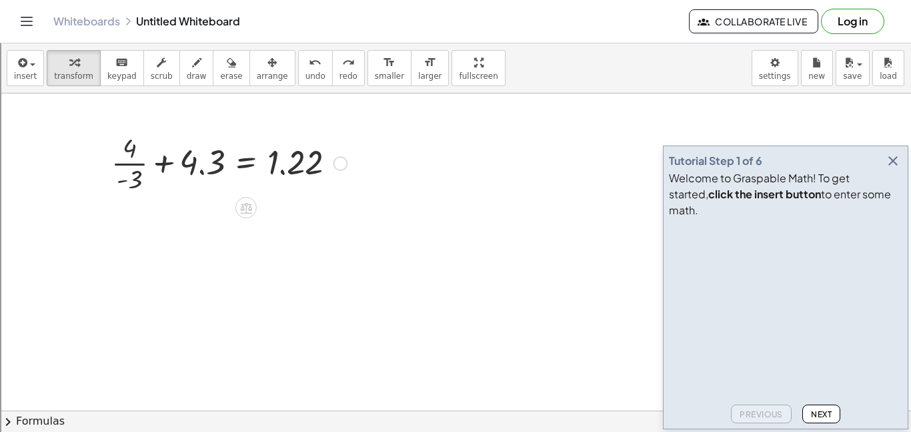
click at [339, 167] on div at bounding box center [340, 163] width 15 height 15
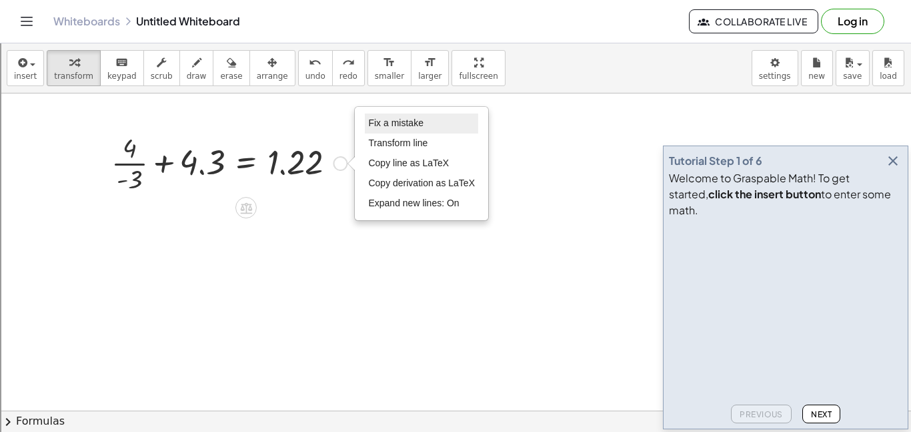
click at [404, 127] on span "Fix a mistake" at bounding box center [395, 122] width 55 height 11
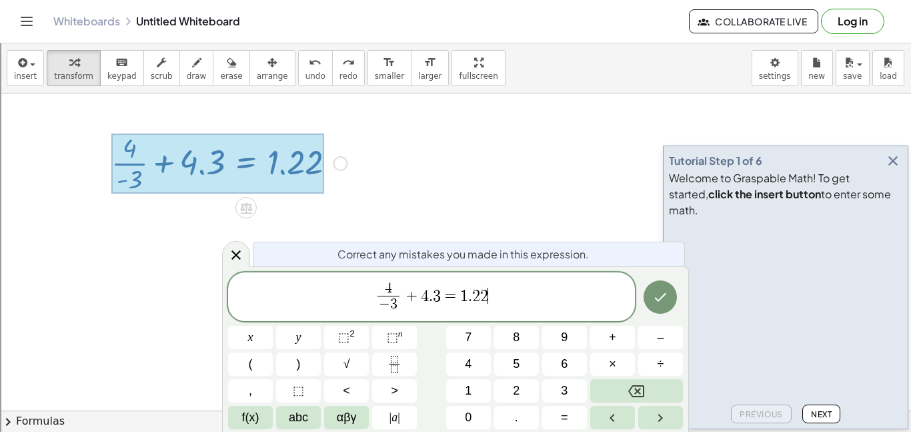
click at [392, 288] on span "4" at bounding box center [388, 289] width 21 height 15
click at [273, 326] on div at bounding box center [250, 337] width 45 height 23
click at [661, 286] on button "Done" at bounding box center [660, 296] width 33 height 33
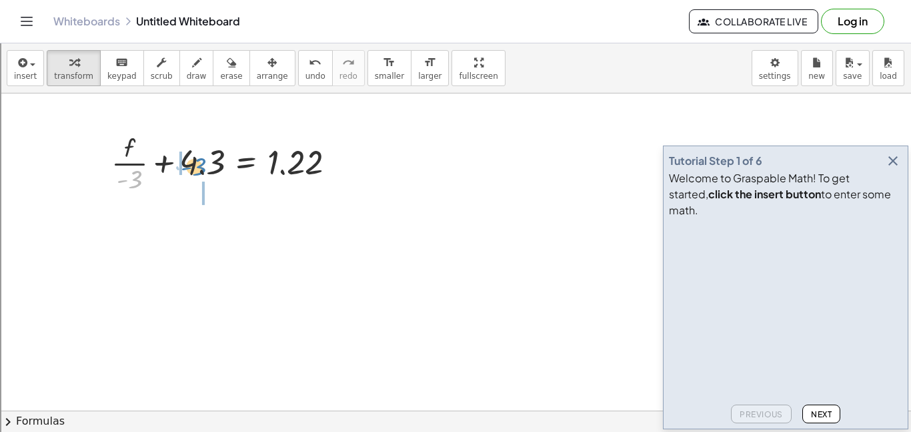
drag, startPoint x: 134, startPoint y: 178, endPoint x: 192, endPoint y: 163, distance: 59.9
click at [192, 163] on div at bounding box center [229, 162] width 249 height 67
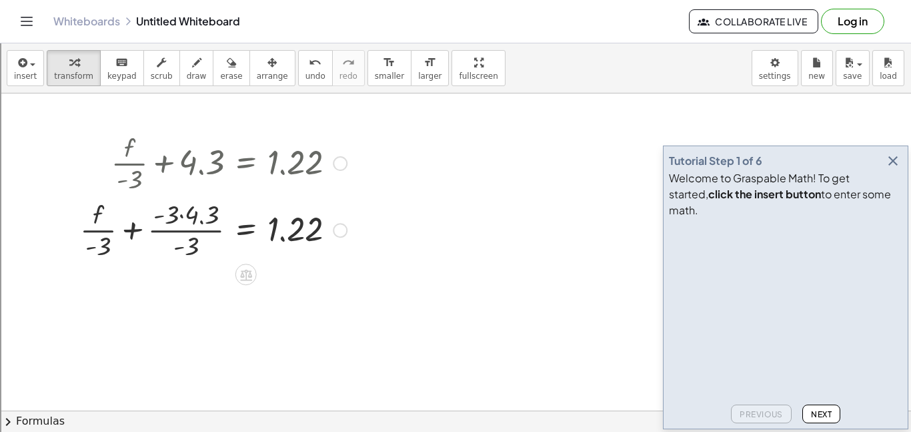
click at [183, 215] on div at bounding box center [213, 228] width 280 height 67
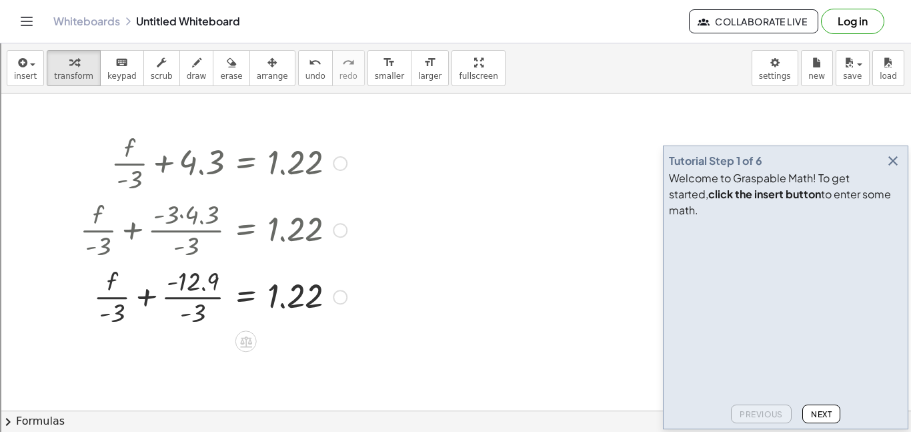
click at [189, 300] on div at bounding box center [213, 295] width 280 height 67
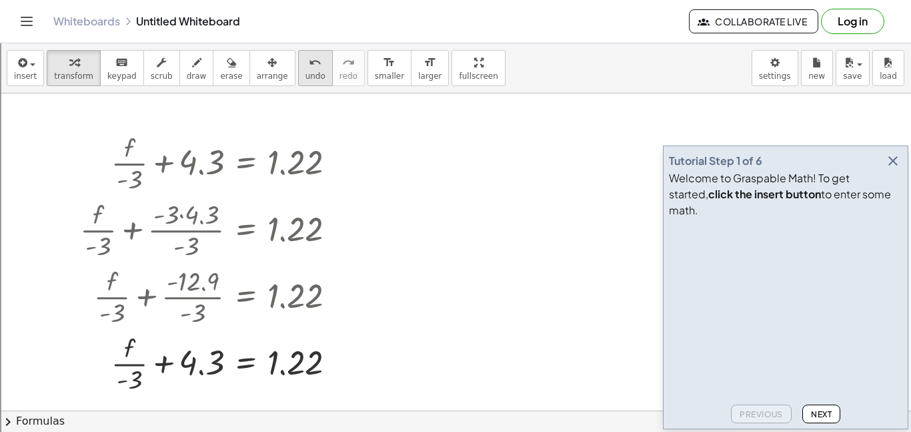
click at [298, 79] on button "undo undo" at bounding box center [315, 68] width 35 height 36
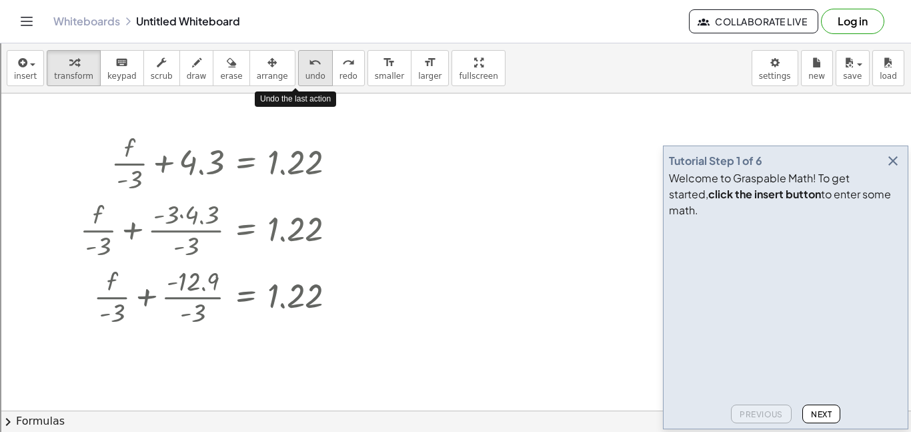
click at [298, 79] on button "undo undo" at bounding box center [315, 68] width 35 height 36
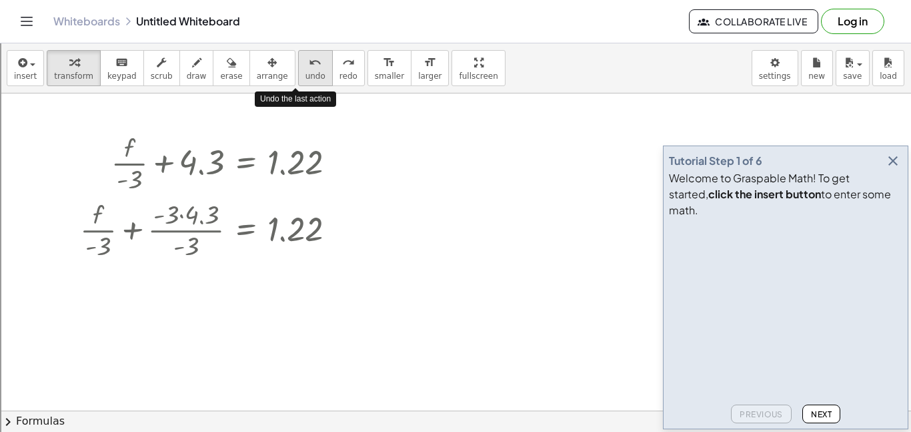
click at [298, 79] on button "undo undo" at bounding box center [315, 68] width 35 height 36
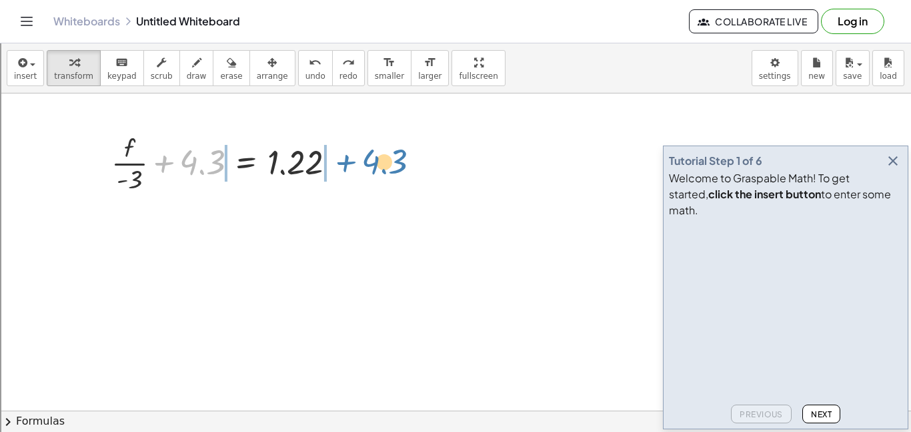
drag, startPoint x: 185, startPoint y: 167, endPoint x: 344, endPoint y: 165, distance: 159.5
click at [344, 165] on div at bounding box center [229, 162] width 249 height 67
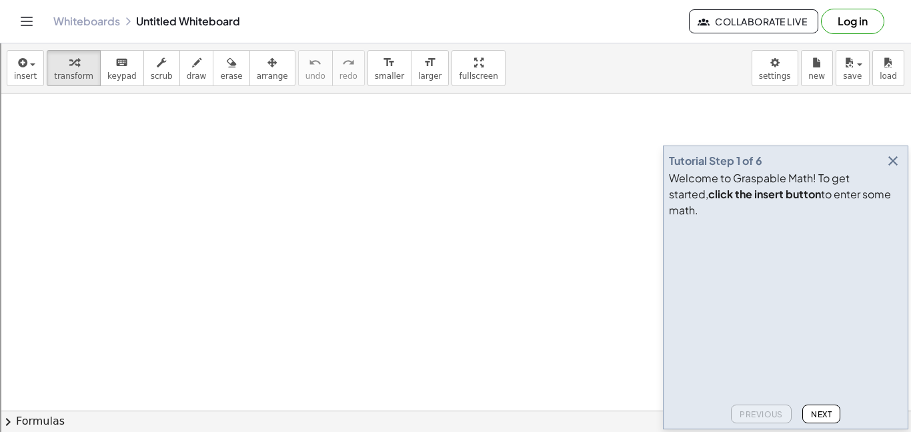
click at [898, 169] on icon "button" at bounding box center [893, 161] width 16 height 16
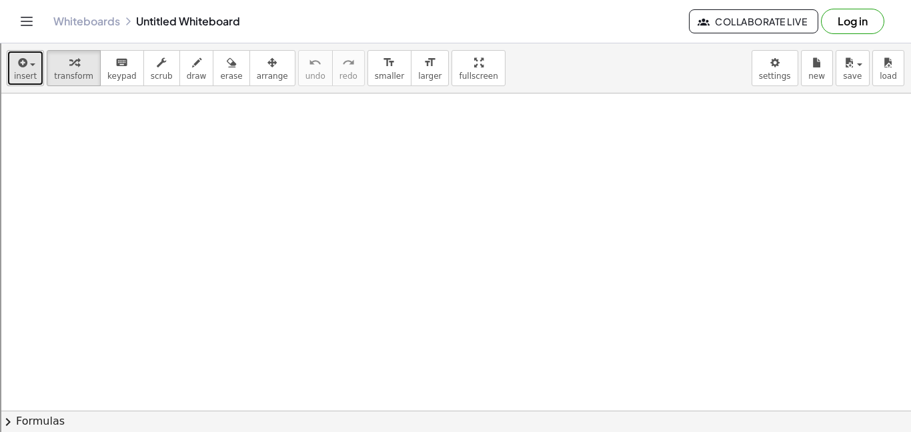
click at [29, 58] on div "button" at bounding box center [25, 62] width 23 height 16
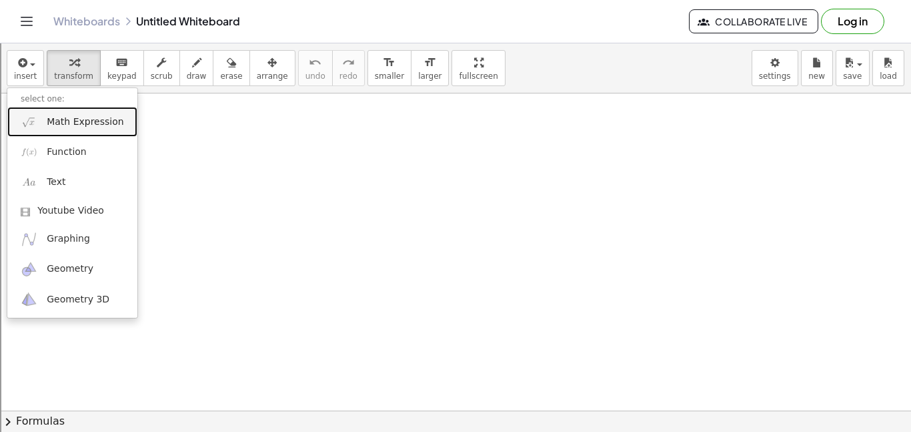
click at [70, 124] on span "Math Expression" at bounding box center [85, 121] width 77 height 13
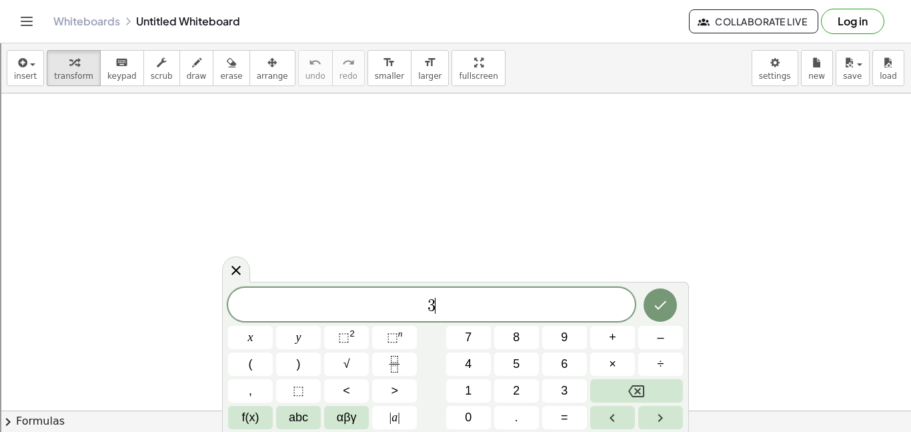
scroll to position [1, 0]
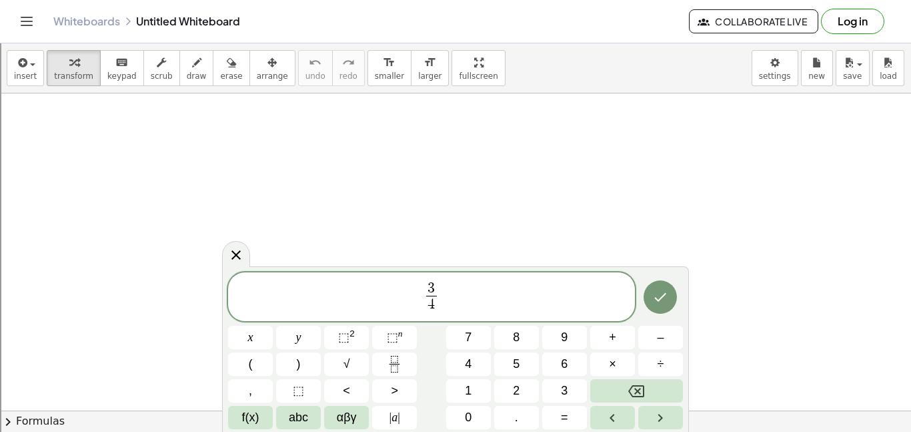
click at [444, 300] on span "3 4 ​ ​" at bounding box center [431, 297] width 407 height 35
click at [515, 297] on span "3 4 ​ k − 3 = − 2 k + 3 2 ​ ​" at bounding box center [431, 297] width 407 height 35
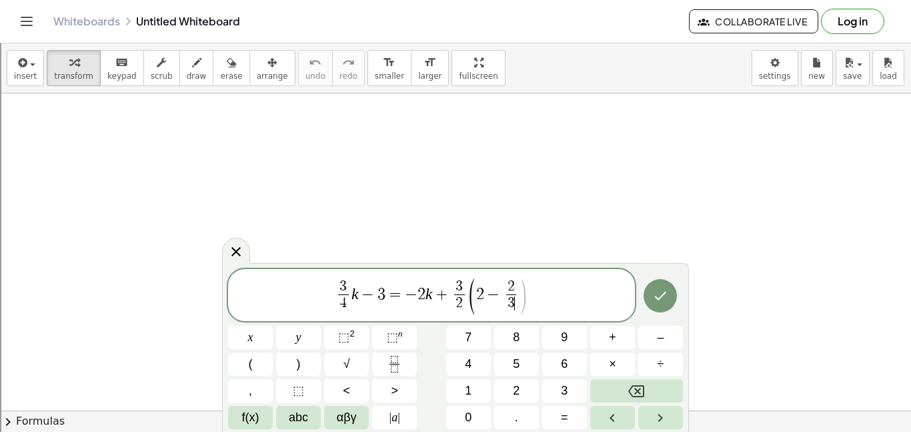
click at [524, 297] on span ")" at bounding box center [523, 296] width 10 height 39
click at [516, 296] on span "2 3 ​" at bounding box center [511, 296] width 16 height 33
click at [522, 294] on span ")" at bounding box center [523, 296] width 10 height 39
click at [665, 288] on icon "Done" at bounding box center [661, 296] width 16 height 16
